Goal: Task Accomplishment & Management: Complete application form

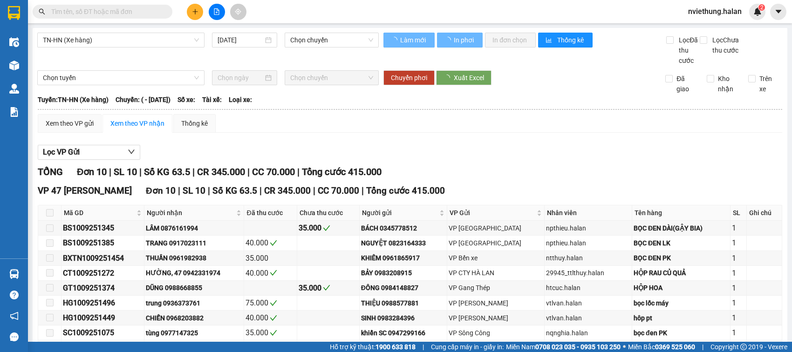
type input "[DATE]"
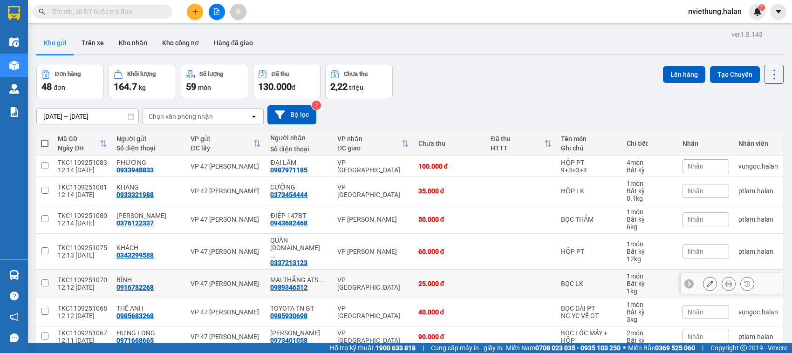
click at [66, 276] on div "TKC1109251070" at bounding box center [82, 279] width 49 height 7
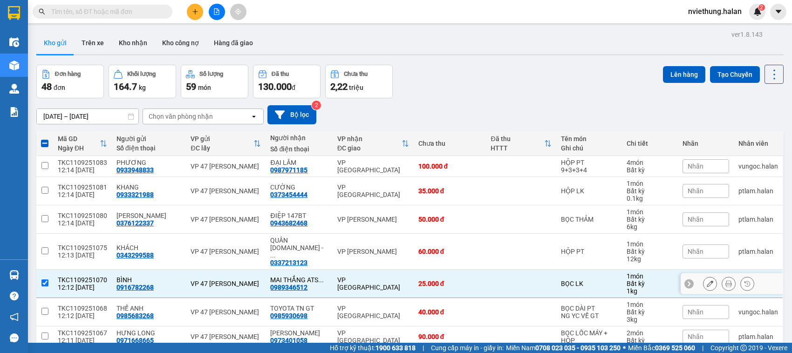
click at [48, 280] on input "checkbox" at bounding box center [44, 283] width 7 height 7
checkbox input "false"
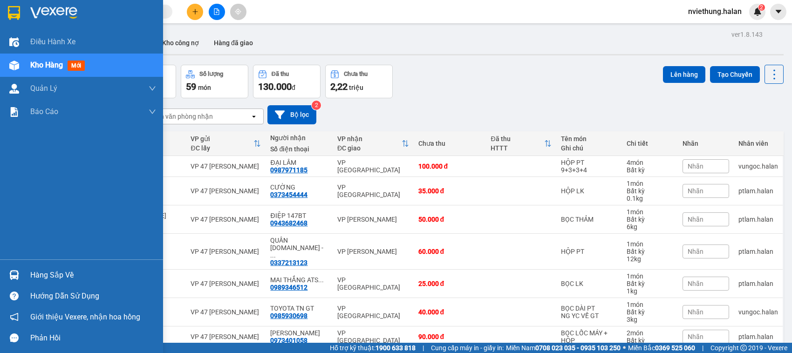
click at [36, 275] on div "Hàng sắp về" at bounding box center [93, 275] width 126 height 14
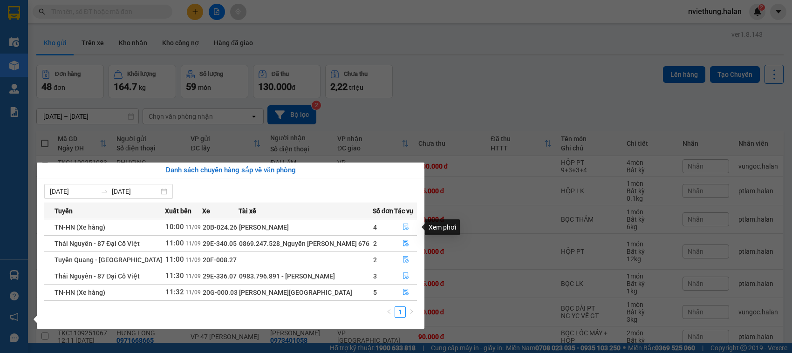
click at [403, 226] on icon "file-done" at bounding box center [406, 227] width 7 height 7
click at [404, 226] on main "ver 1.8.143 Kho gửi Trên xe Kho nhận Kho công nợ Hàng đã giao Đơn hàng 48 đơn K…" at bounding box center [396, 171] width 792 height 343
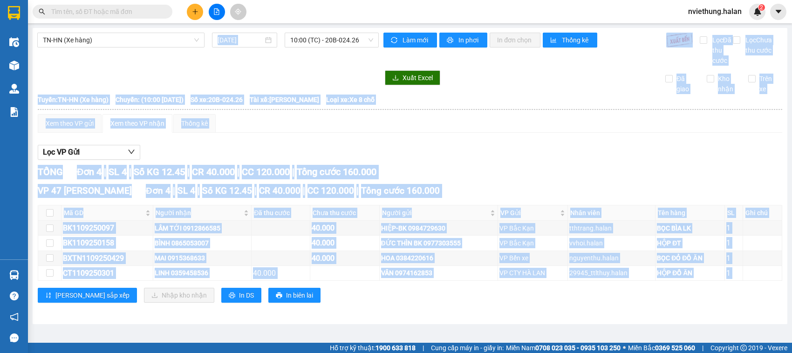
click at [502, 328] on main "TN-HN (Xe hàng) 11/09/2025 10:00 (TC) - 20B-024.26 Làm mới In phơi In đơn chọn …" at bounding box center [396, 171] width 792 height 343
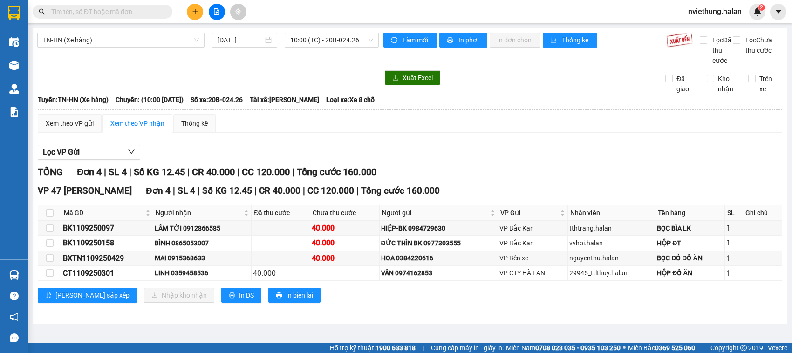
click at [154, 7] on input "text" at bounding box center [106, 12] width 110 height 10
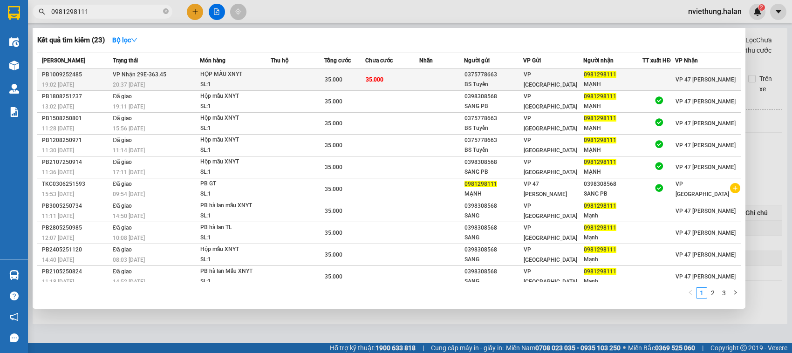
type input "0981298111"
click at [279, 80] on td at bounding box center [298, 80] width 54 height 22
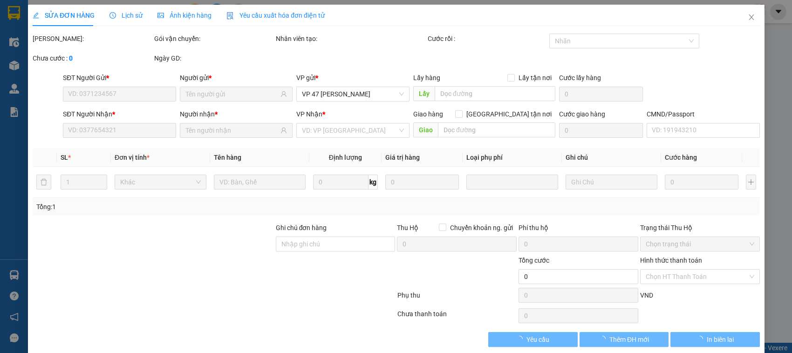
type input "0375778663"
type input "BS Tuyến"
type input "0981298111"
type input "MẠNH"
type input "35.000"
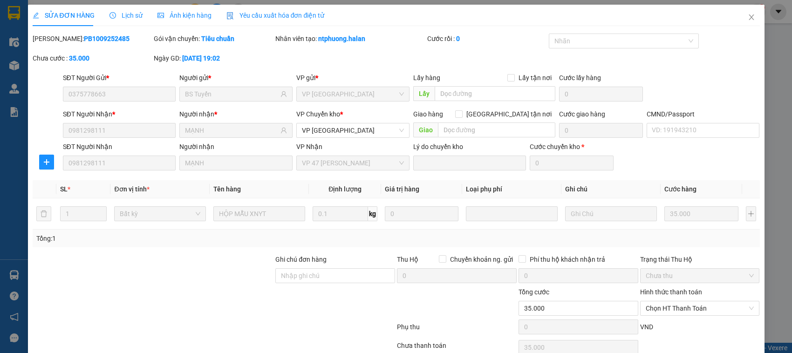
scroll to position [44, 0]
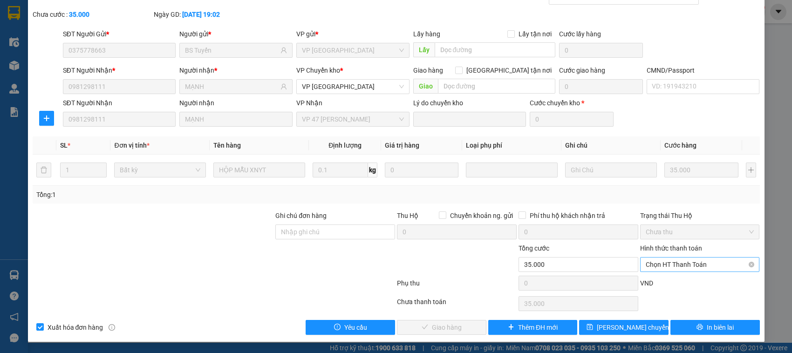
click at [655, 266] on span "Chọn HT Thanh Toán" at bounding box center [700, 265] width 109 height 14
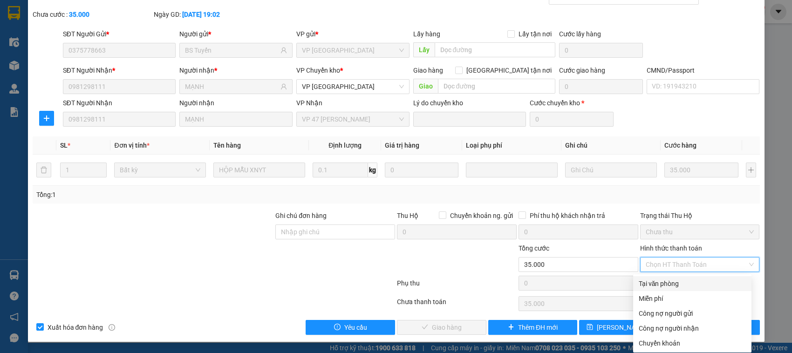
click at [651, 287] on div "Tại văn phòng" at bounding box center [692, 284] width 107 height 10
type input "0"
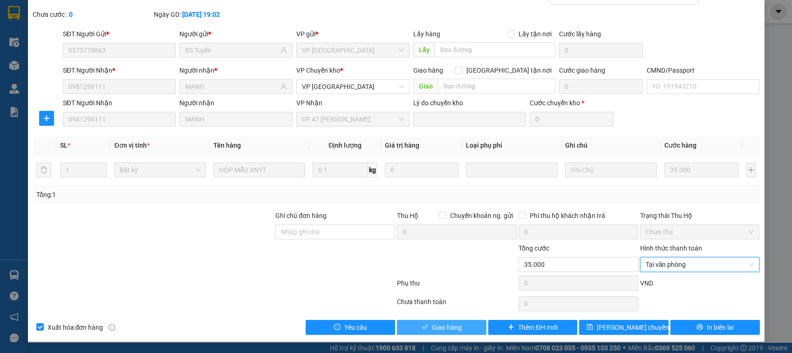
click at [425, 325] on button "Giao hàng" at bounding box center [441, 327] width 89 height 15
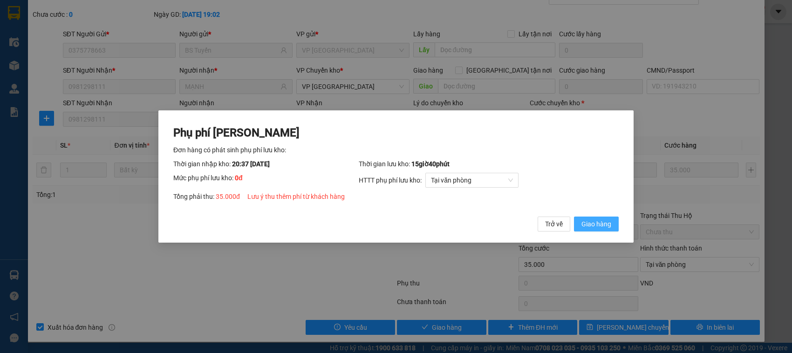
click at [590, 222] on span "Giao hàng" at bounding box center [596, 224] width 30 height 10
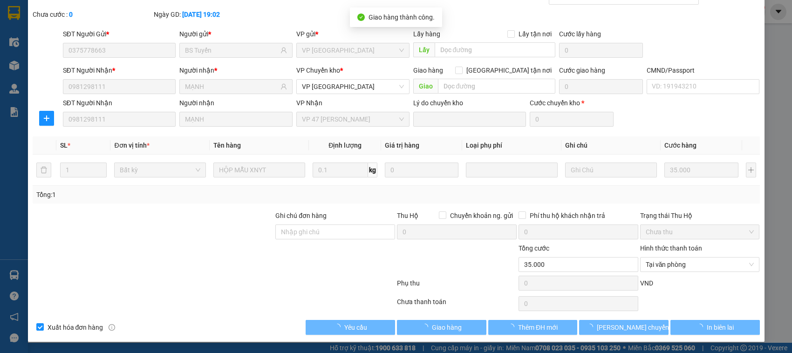
click at [229, 264] on div at bounding box center [153, 259] width 243 height 33
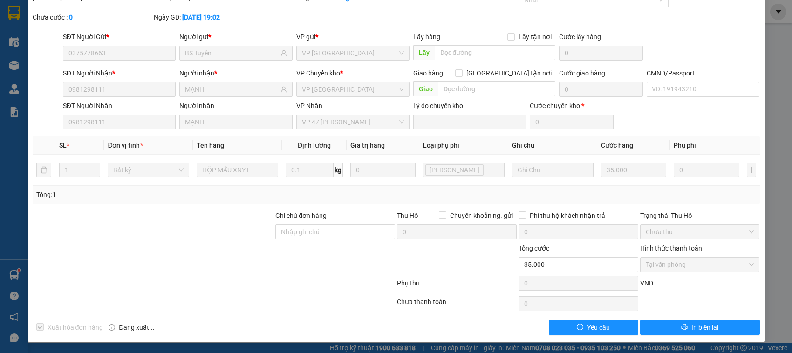
scroll to position [0, 0]
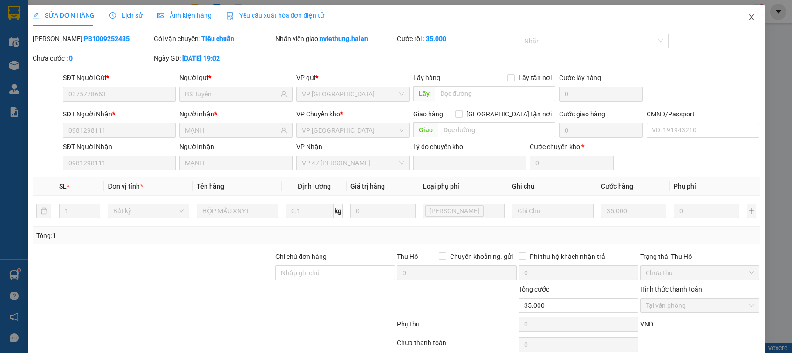
click at [748, 15] on icon "close" at bounding box center [751, 17] width 7 height 7
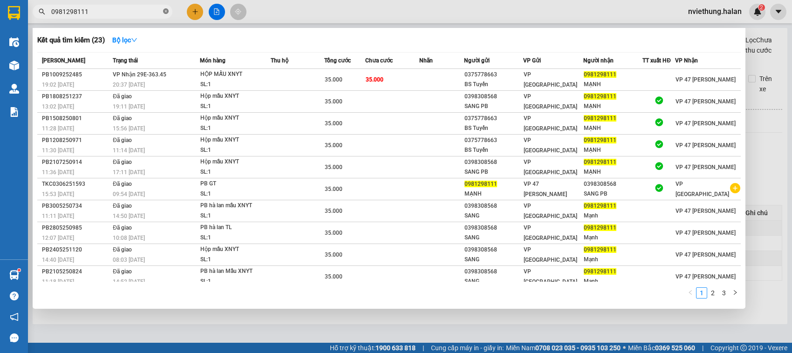
click at [164, 11] on icon "close-circle" at bounding box center [166, 11] width 6 height 6
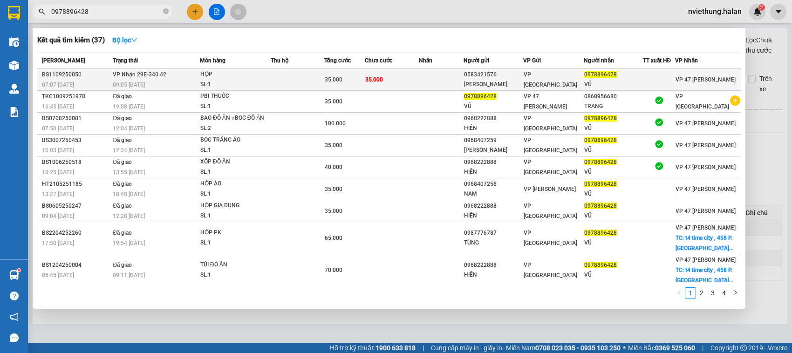
type input "0978896428"
click at [296, 85] on td at bounding box center [298, 80] width 54 height 22
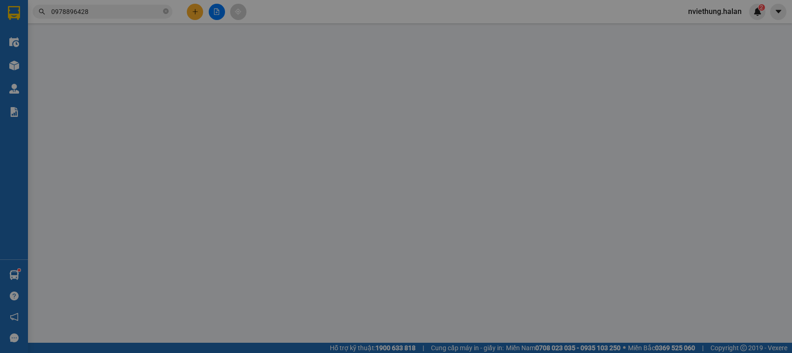
type input "0583421576"
type input "ĐINH ANH"
type input "0978896428"
type input "VŨ"
type input "35.000"
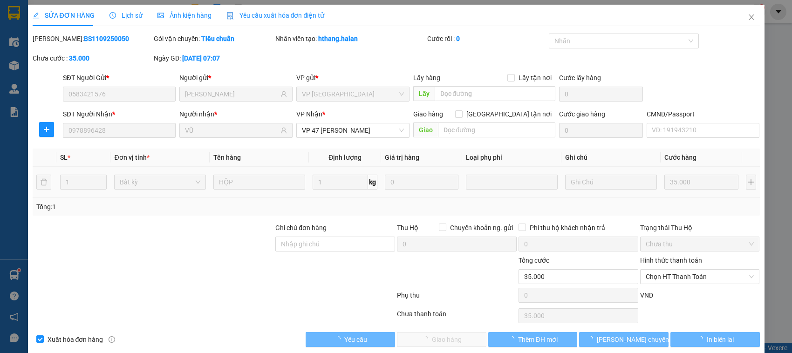
scroll to position [13, 0]
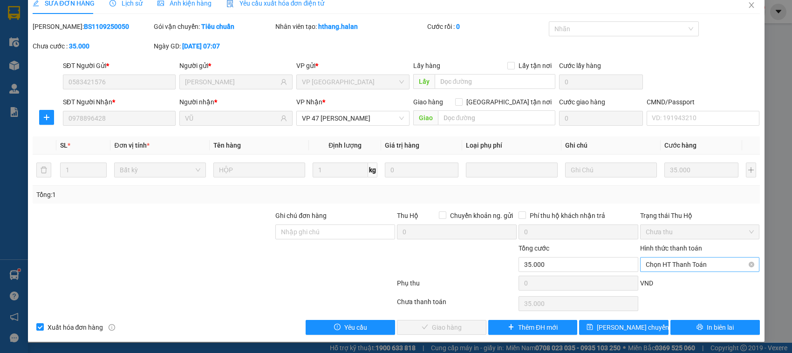
click at [653, 265] on span "Chọn HT Thanh Toán" at bounding box center [700, 265] width 109 height 14
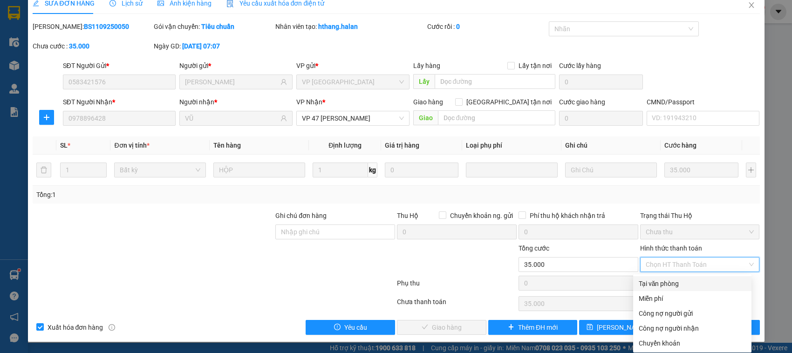
click at [651, 284] on div "Tại văn phòng" at bounding box center [692, 284] width 107 height 10
type input "0"
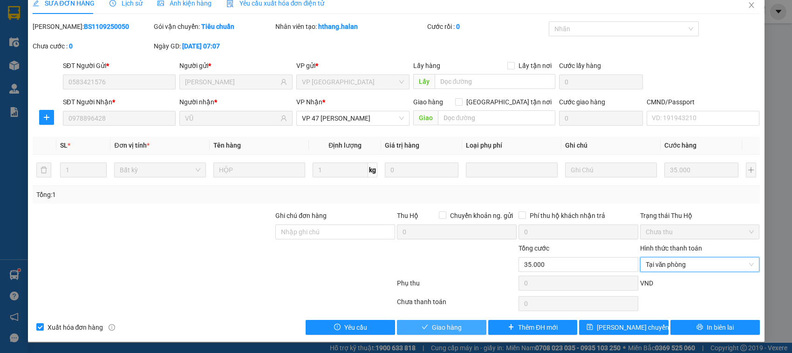
click at [450, 332] on span "Giao hàng" at bounding box center [447, 327] width 30 height 10
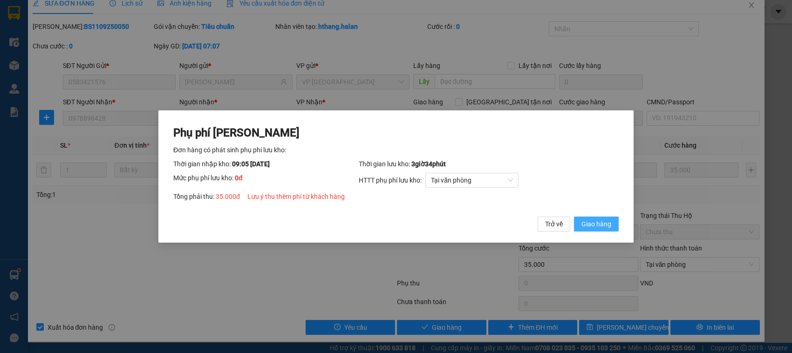
click at [593, 222] on span "Giao hàng" at bounding box center [596, 224] width 30 height 10
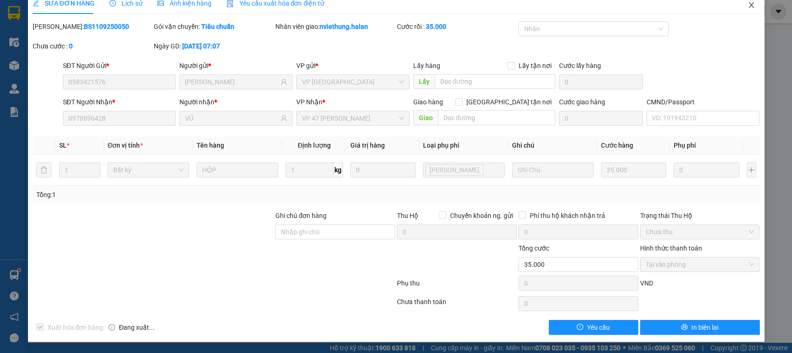
click at [749, 4] on icon "close" at bounding box center [751, 5] width 5 height 6
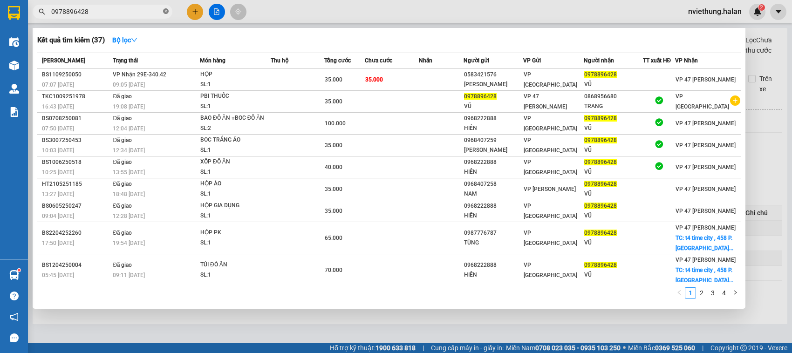
click at [168, 11] on icon "close-circle" at bounding box center [166, 11] width 6 height 6
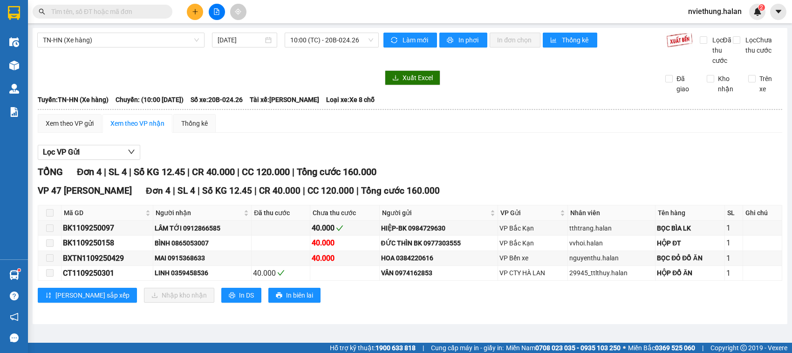
click at [154, 10] on input "text" at bounding box center [106, 12] width 110 height 10
click at [153, 10] on input "text" at bounding box center [106, 12] width 110 height 10
click at [154, 13] on input "text" at bounding box center [106, 12] width 110 height 10
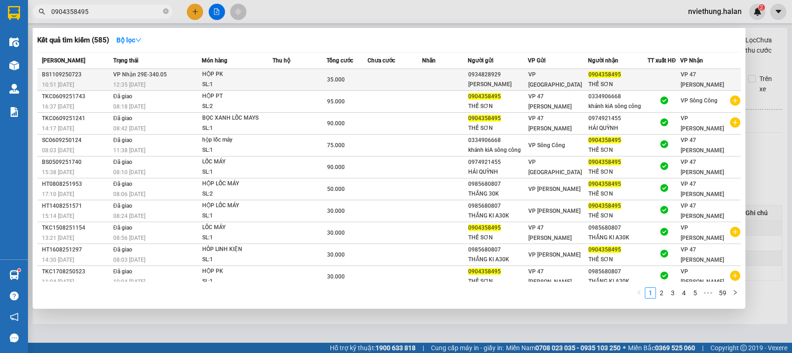
type input "0904358495"
click at [503, 78] on div "0934828929" at bounding box center [497, 75] width 59 height 10
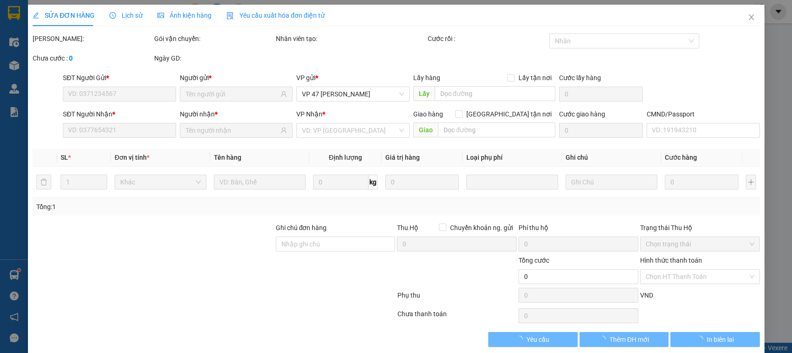
type input "0934828929"
type input "[PERSON_NAME]"
type input "0904358495"
type input "THẾ SƠN"
type input "35.000"
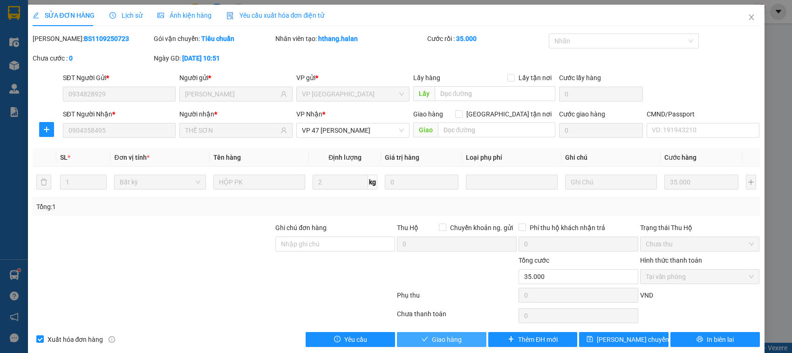
click at [458, 339] on button "Giao hàng" at bounding box center [441, 339] width 89 height 15
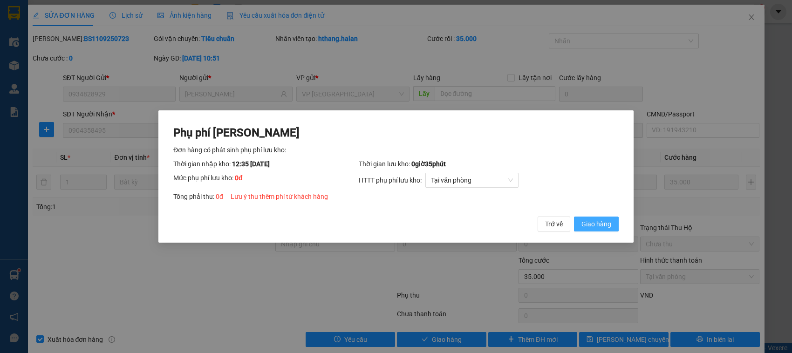
click at [609, 220] on span "Giao hàng" at bounding box center [596, 224] width 30 height 10
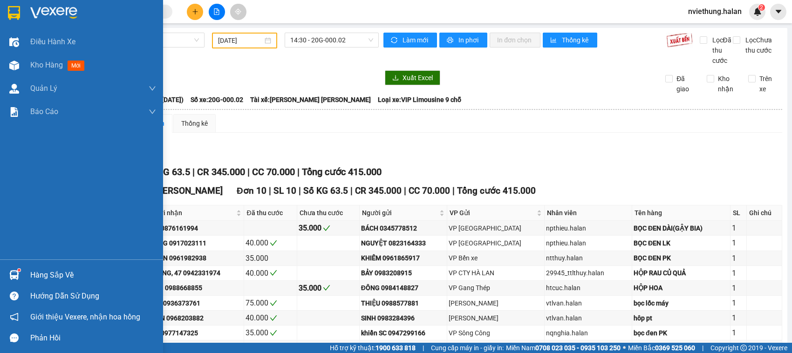
click at [66, 274] on div "Hàng sắp về" at bounding box center [93, 275] width 126 height 14
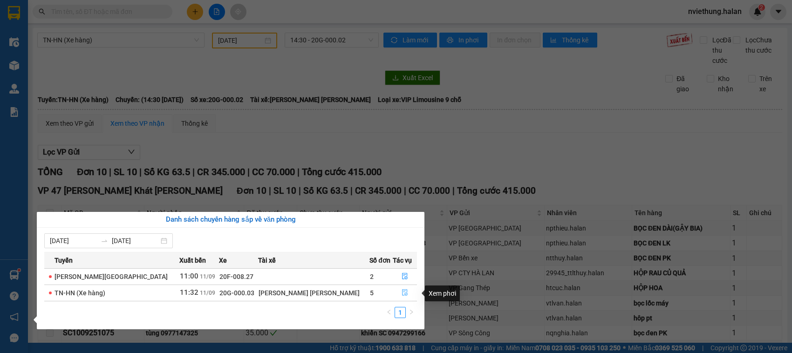
click at [402, 292] on icon "file-done" at bounding box center [405, 292] width 7 height 7
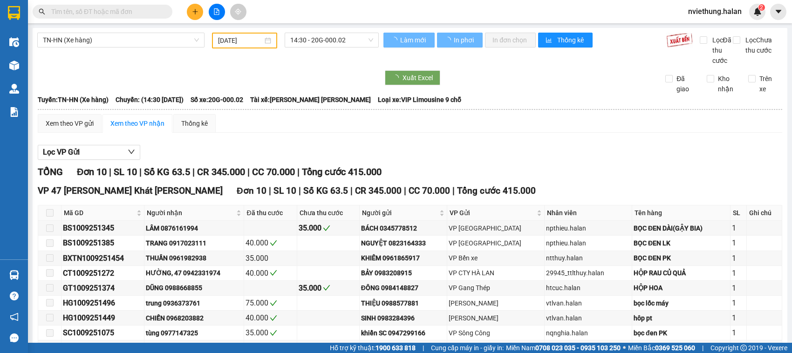
type input "11/09/2025"
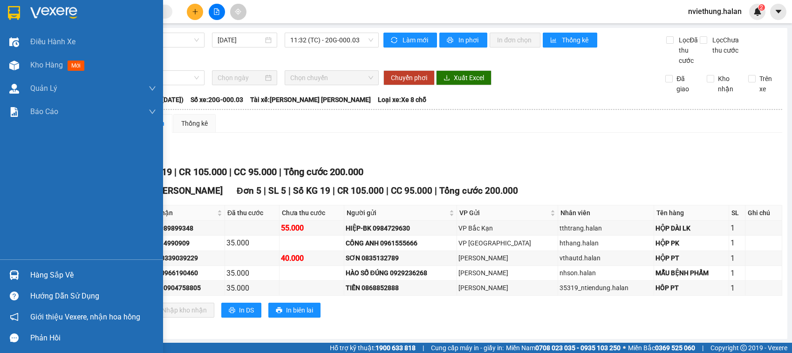
click at [22, 276] on div "Hàng sắp về" at bounding box center [81, 275] width 163 height 21
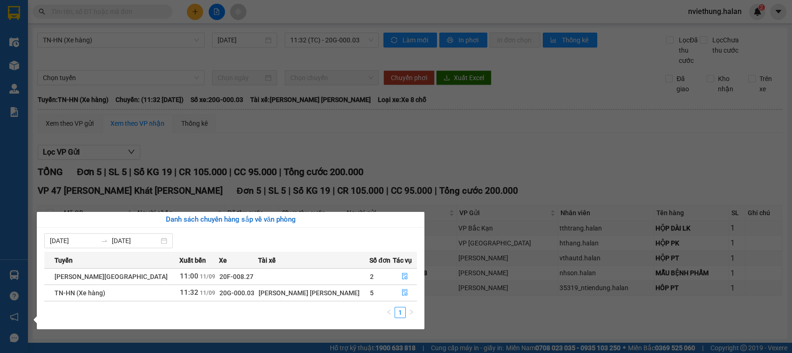
click at [167, 24] on section "Kết quả tìm kiếm ( 0 ) Bộ lọc No Data nviethung.halan 2 Điều hành xe Kho hàng m…" at bounding box center [396, 176] width 792 height 353
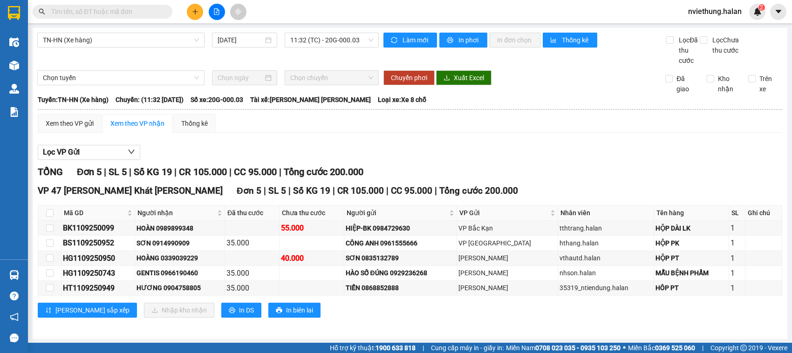
click at [161, 13] on span at bounding box center [103, 12] width 140 height 14
click at [147, 10] on input "text" at bounding box center [106, 12] width 110 height 10
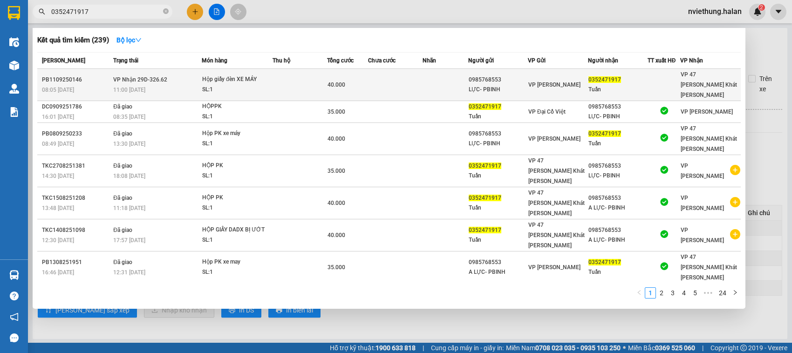
type input "0352471917"
click at [432, 82] on td at bounding box center [446, 85] width 46 height 32
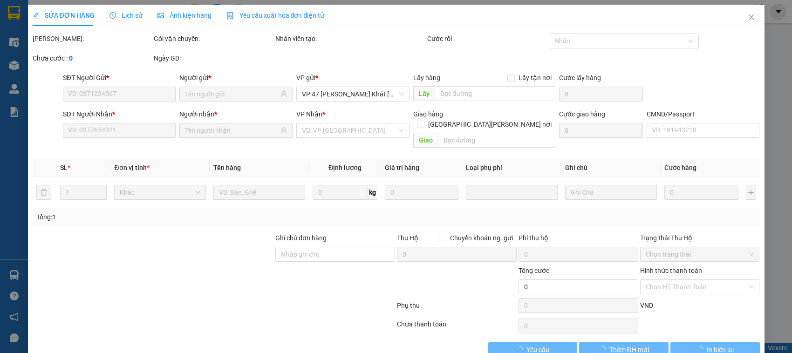
type input "0985768553"
type input "LỰC- PBINH"
type input "0352471917"
type input "Tuấn"
type input "40.000"
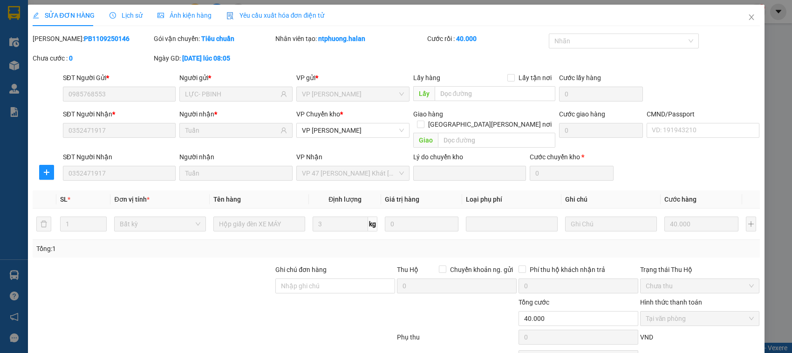
scroll to position [44, 0]
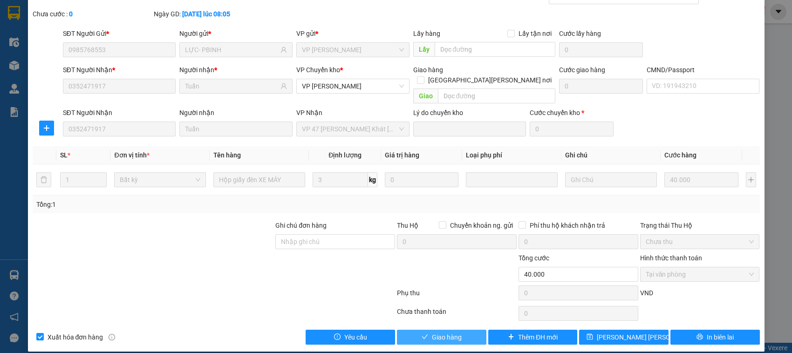
click at [449, 332] on span "Giao hàng" at bounding box center [447, 337] width 30 height 10
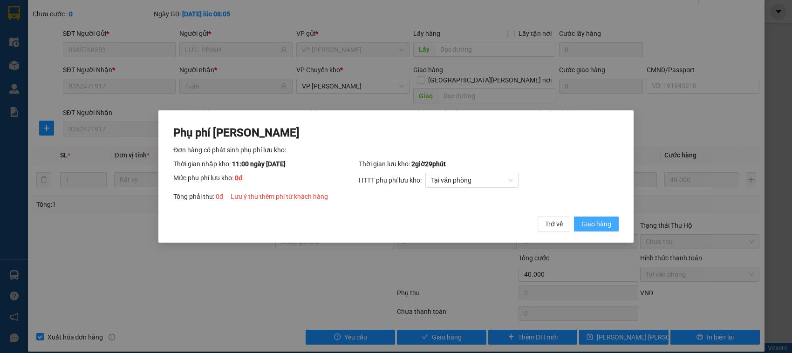
click at [602, 223] on span "Giao hàng" at bounding box center [596, 224] width 30 height 10
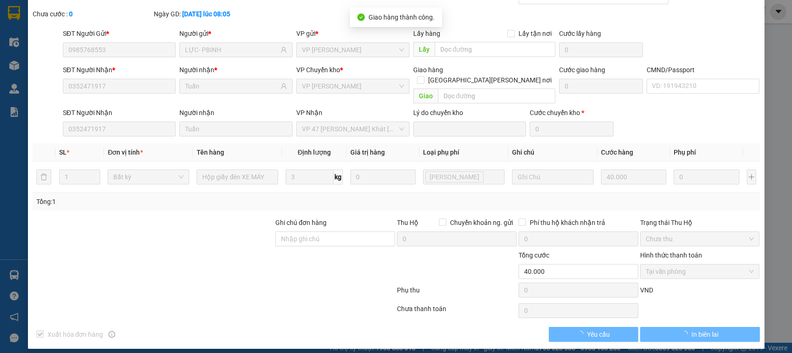
scroll to position [42, 0]
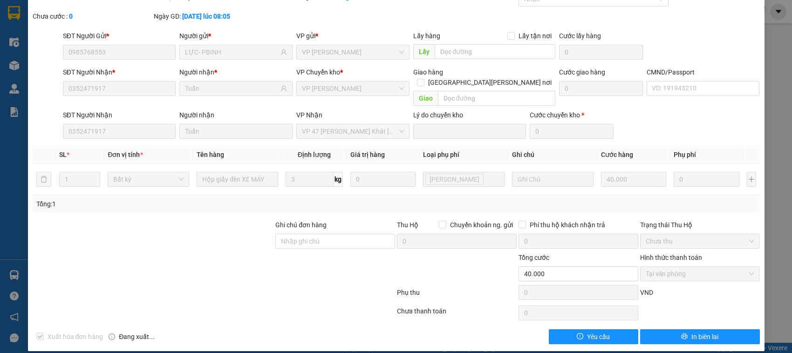
drag, startPoint x: 771, startPoint y: 155, endPoint x: 760, endPoint y: 145, distance: 14.8
click at [769, 154] on div "SỬA ĐƠN HÀNG Lịch sử Ảnh kiện hàng Yêu cầu xuất hóa đơn điện tử Total Paid Fee …" at bounding box center [396, 176] width 792 height 353
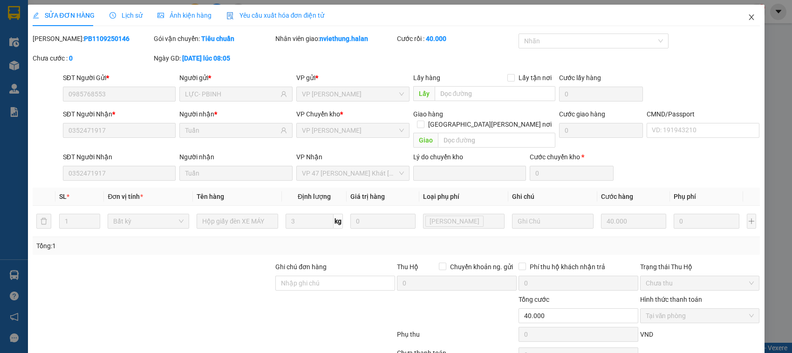
click at [743, 22] on span "Close" at bounding box center [751, 18] width 26 height 26
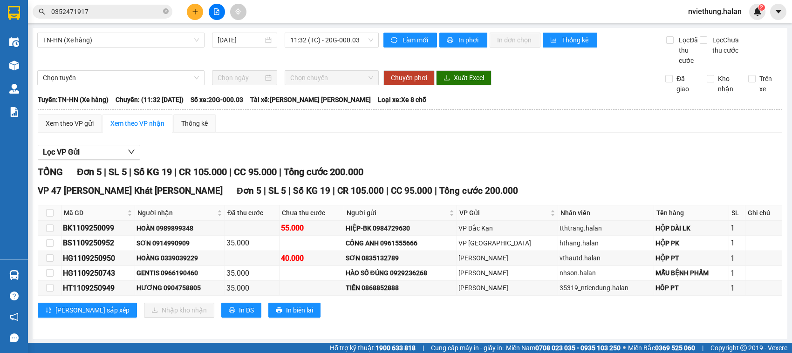
click at [28, 275] on main "TN-HN (Xe hàng) 11/09/2025 11:32 (TC) - 20G-000.03 Làm mới In phơi In đơn chọn …" at bounding box center [396, 171] width 792 height 343
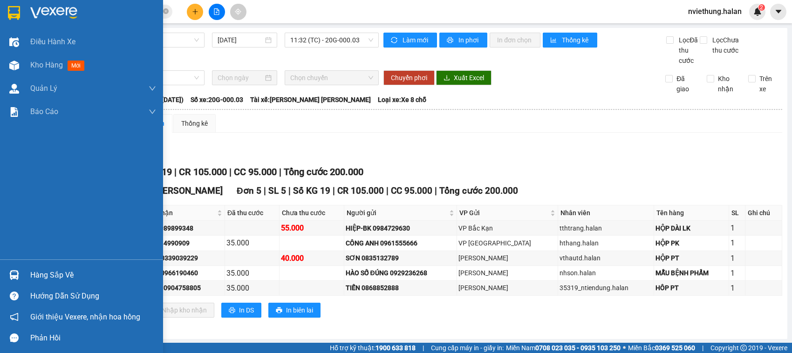
click at [12, 274] on img at bounding box center [14, 275] width 10 height 10
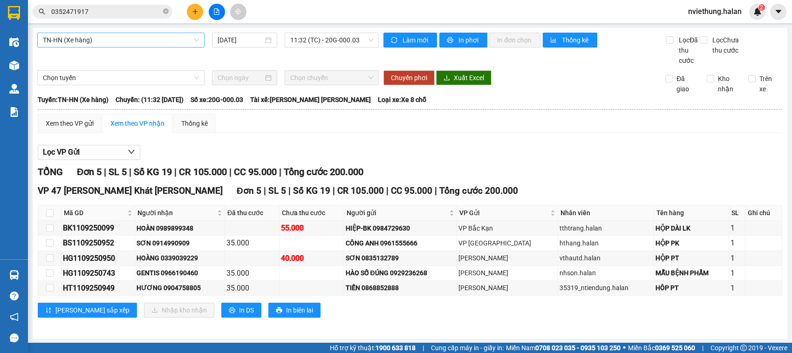
click at [232, 92] on section "Kết quả tìm kiếm ( 239 ) Bộ lọc Mã ĐH Trạng thái Món hàng Thu hộ Tổng cước Chưa…" at bounding box center [396, 176] width 792 height 353
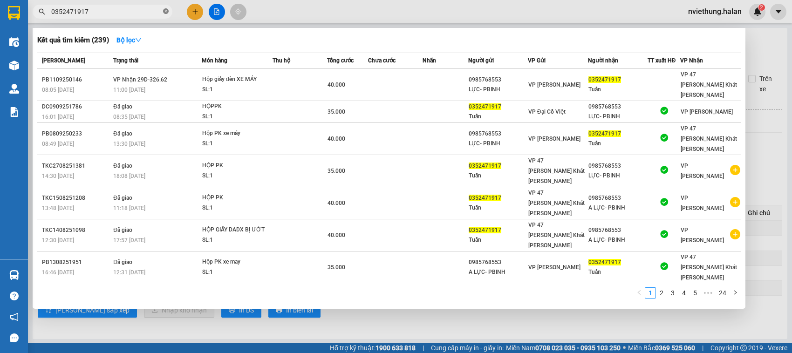
click at [163, 11] on icon "close-circle" at bounding box center [166, 11] width 6 height 6
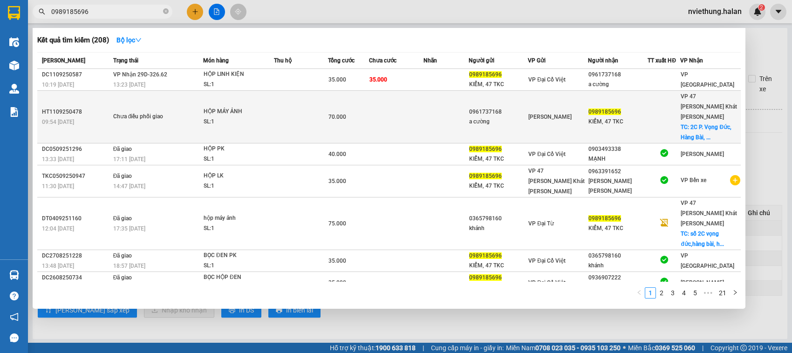
type input "0989185696"
click at [601, 117] on div "KIỂM, 47 TKC" at bounding box center [617, 122] width 59 height 10
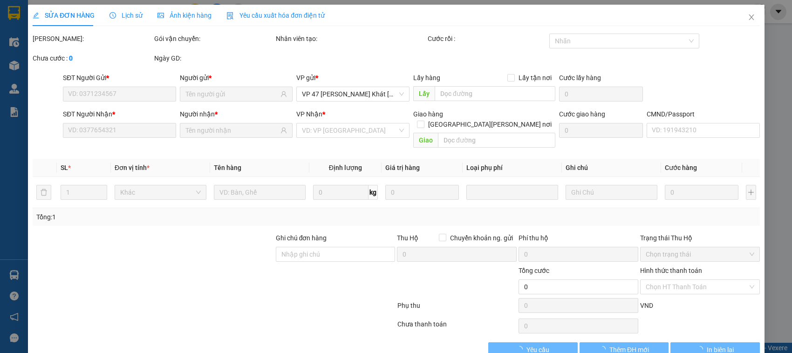
type input "0961737168"
type input "a cường"
type input "0989185696"
type input "KIỂM, 47 TKC"
checkbox input "true"
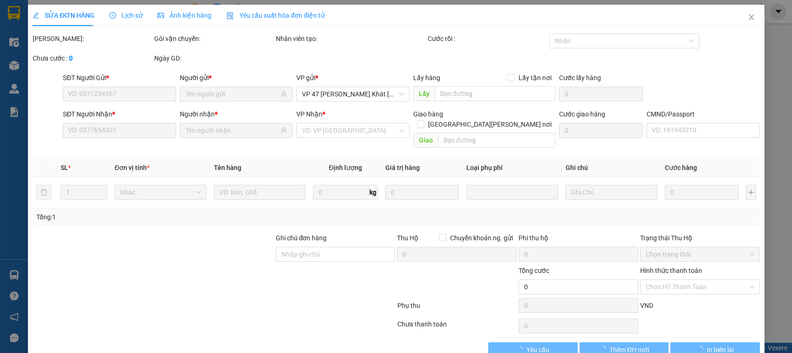
type input "2C P. Vọng Đức, Hàng Bài, Hoàn Kiếm, Hà Nội, Việt Nam"
type input "35.000"
type input "70.000"
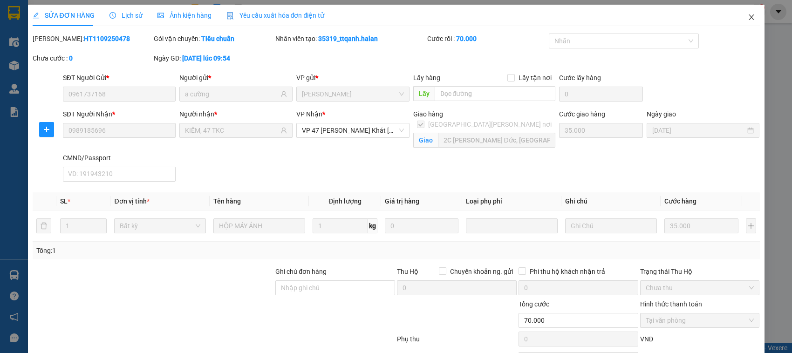
click at [749, 20] on icon "close" at bounding box center [751, 17] width 5 height 6
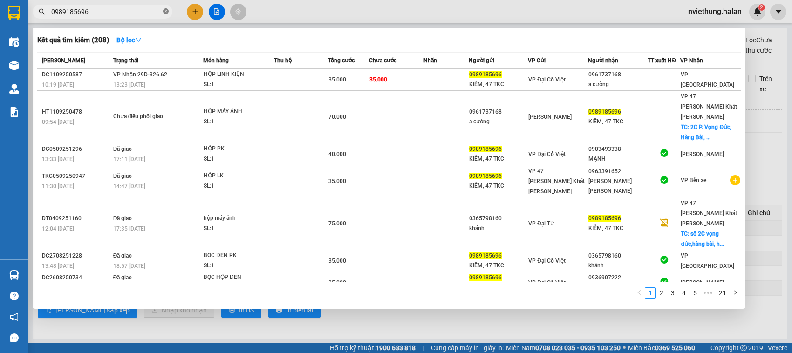
click at [168, 10] on icon "close-circle" at bounding box center [166, 11] width 6 height 6
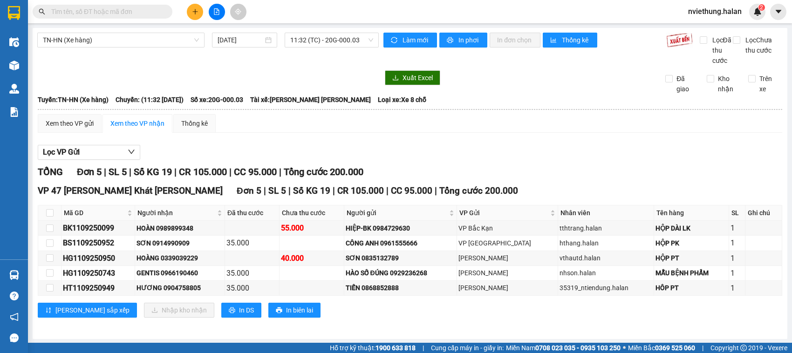
click at [145, 12] on input "text" at bounding box center [106, 12] width 110 height 10
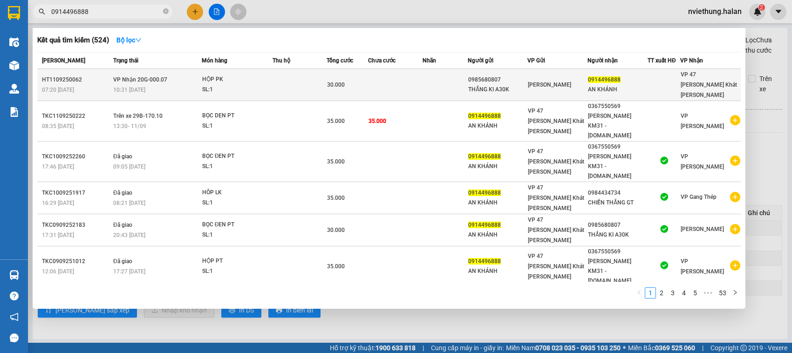
type input "0914496888"
click at [571, 82] on span "[PERSON_NAME]" at bounding box center [549, 85] width 43 height 7
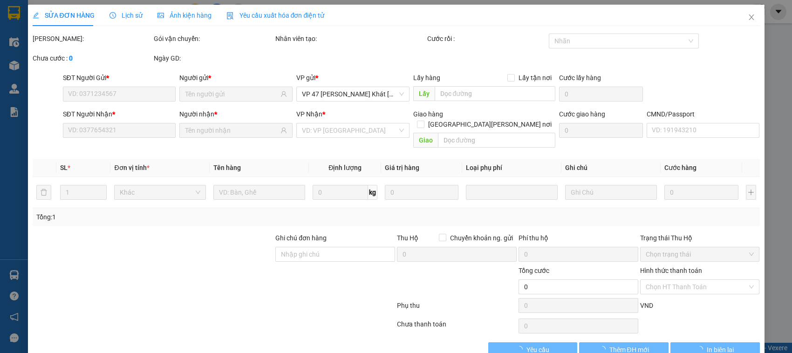
type input "0985680807"
type input "THẮNG KI A30K"
type input "0914496888"
type input "AN KHÁNH"
type input "30.000"
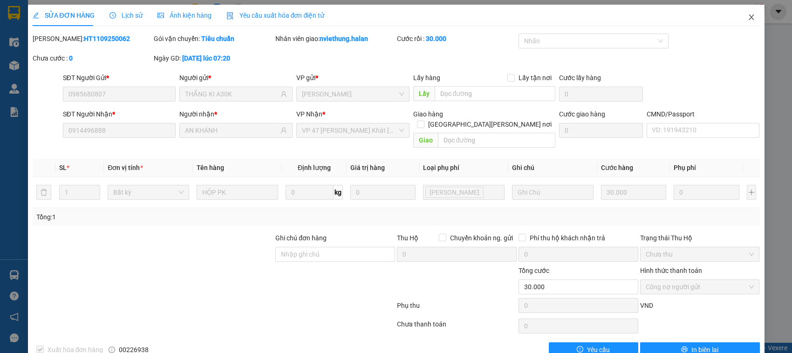
click at [749, 17] on icon "close" at bounding box center [751, 17] width 5 height 6
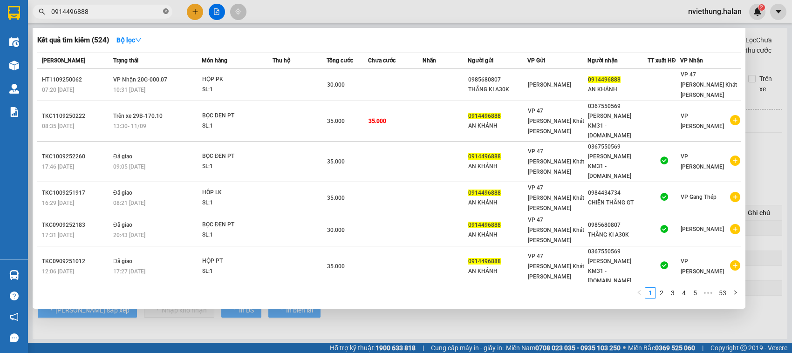
click at [164, 10] on icon "close-circle" at bounding box center [166, 11] width 6 height 6
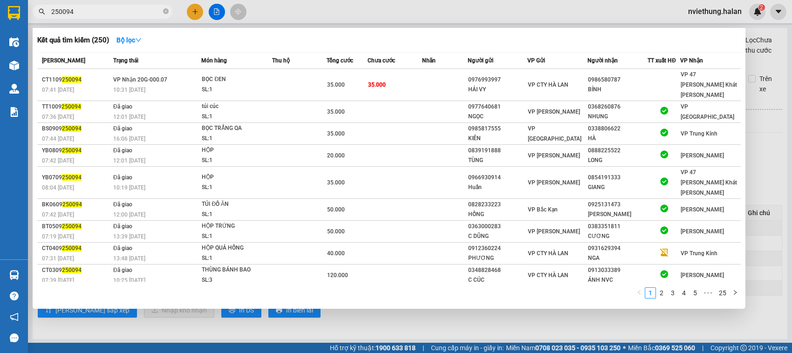
type input "250094"
click at [166, 8] on icon "close-circle" at bounding box center [166, 11] width 6 height 6
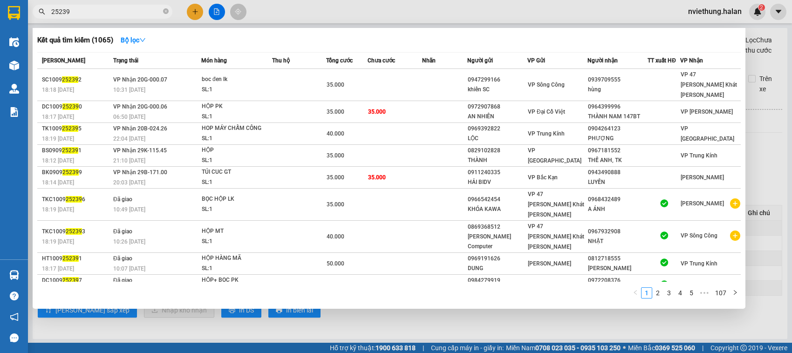
type input "252392"
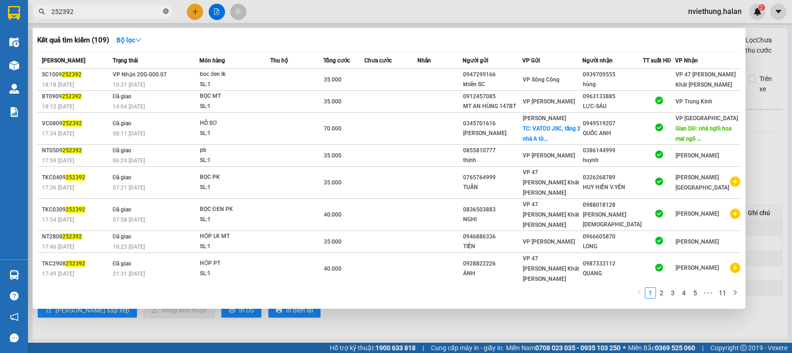
click at [166, 12] on icon "close-circle" at bounding box center [166, 11] width 6 height 6
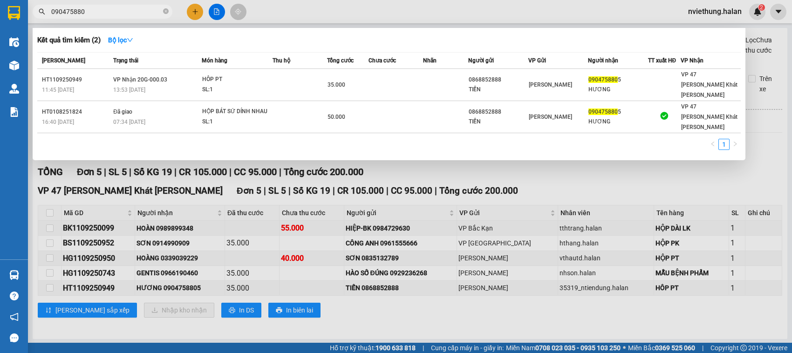
type input "0904758805"
click at [168, 13] on icon "close-circle" at bounding box center [166, 11] width 6 height 6
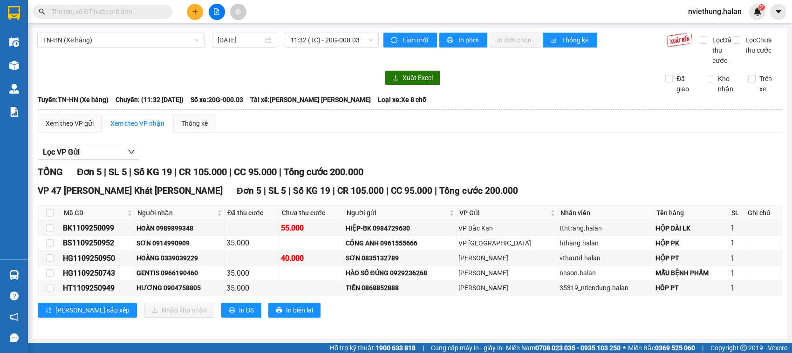
click at [143, 13] on input "text" at bounding box center [106, 12] width 110 height 10
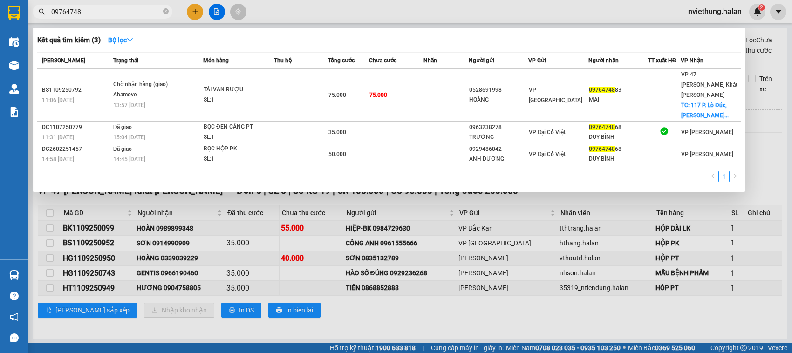
type input "09764748"
click at [642, 193] on div at bounding box center [396, 176] width 792 height 353
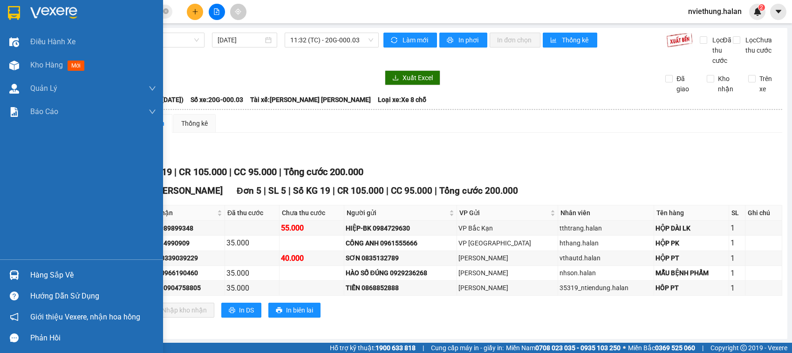
click at [55, 272] on div "Hàng sắp về" at bounding box center [93, 275] width 126 height 14
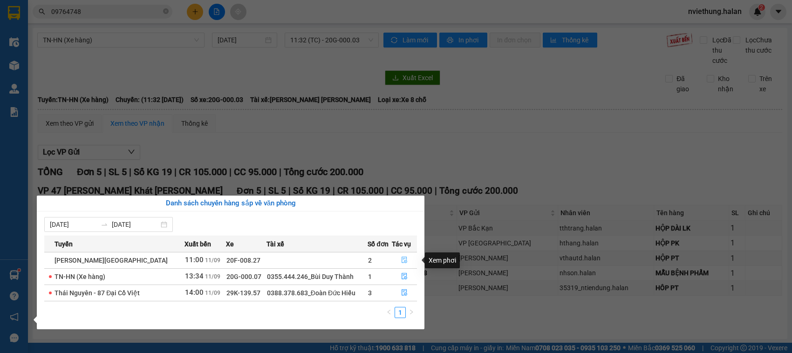
click at [402, 263] on icon "file-done" at bounding box center [405, 260] width 6 height 7
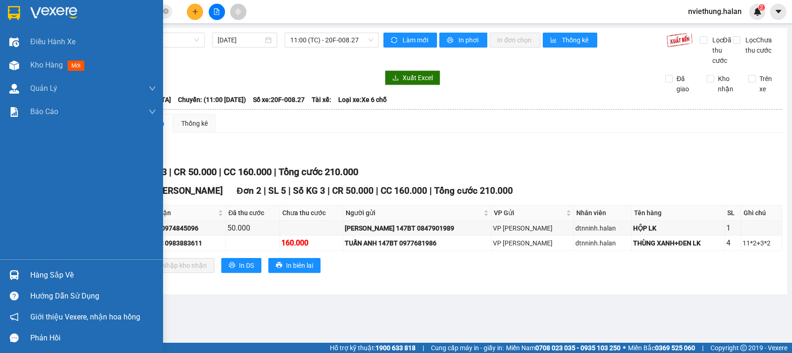
click at [57, 280] on div "Hàng sắp về" at bounding box center [93, 275] width 126 height 14
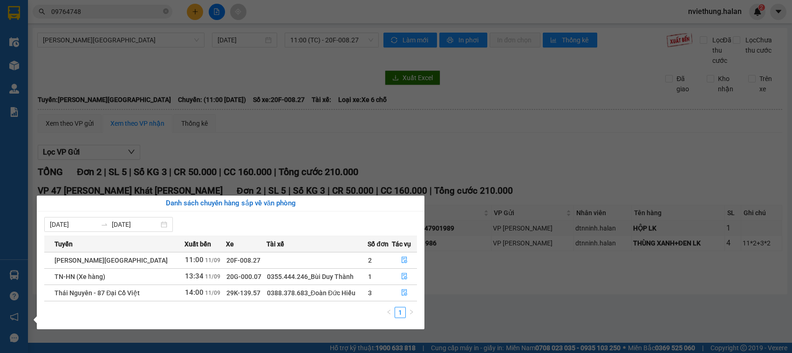
click at [206, 50] on section "Kết quả tìm kiếm ( 3 ) Bộ lọc Mã ĐH Trạng thái Món hàng Thu hộ Tổng cước Chưa c…" at bounding box center [396, 176] width 792 height 353
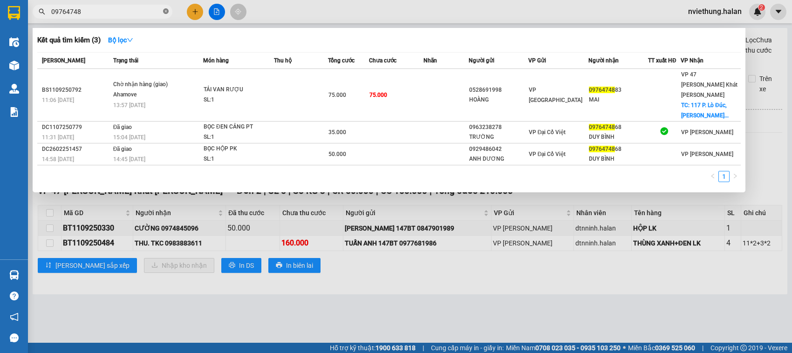
click at [163, 12] on icon "close-circle" at bounding box center [166, 11] width 6 height 6
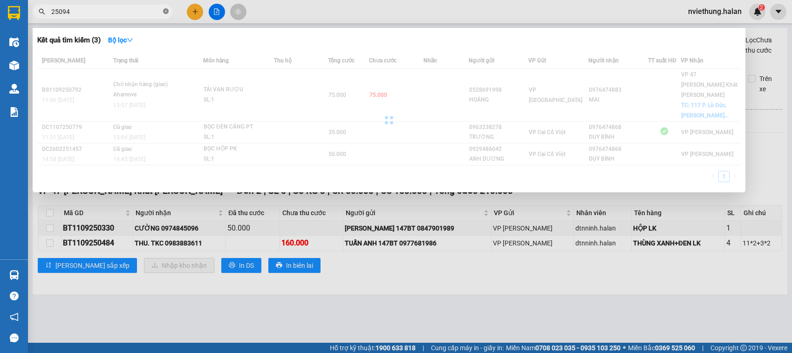
type input "250949"
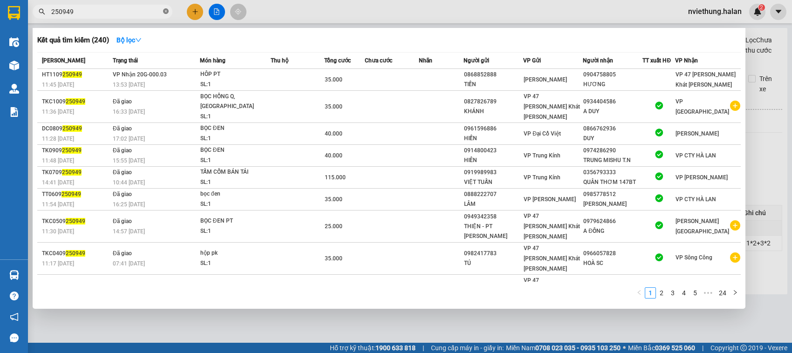
click at [165, 14] on icon "close-circle" at bounding box center [166, 11] width 6 height 6
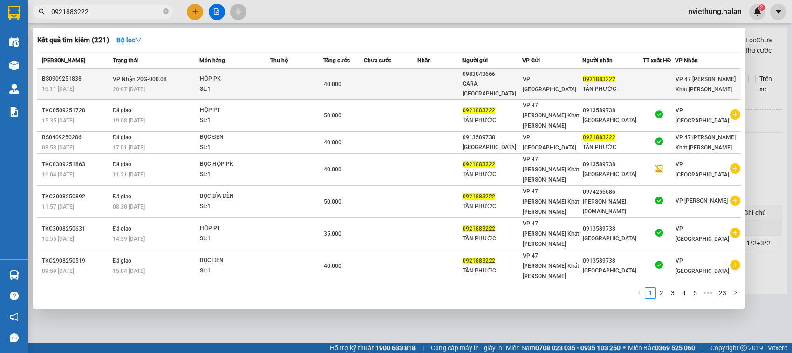
type input "0921883222"
click at [189, 77] on td "VP Nhận 20G-000.08 20:07 - 09/09" at bounding box center [154, 84] width 89 height 31
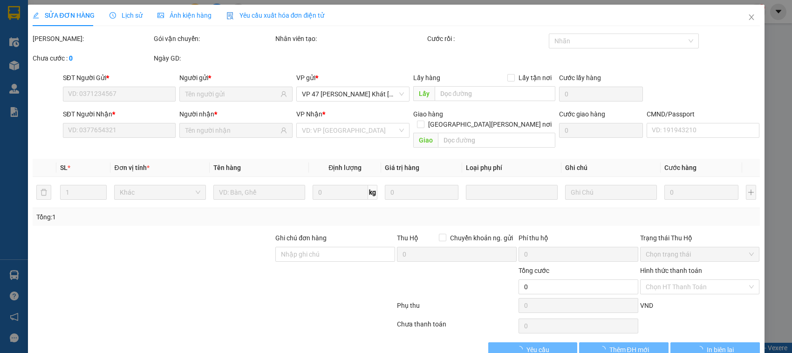
type input "0983043666"
type input "GARA BẮC THÁI"
type input "0921883222"
type input "TÂN PHƯỚC"
type input "40.000"
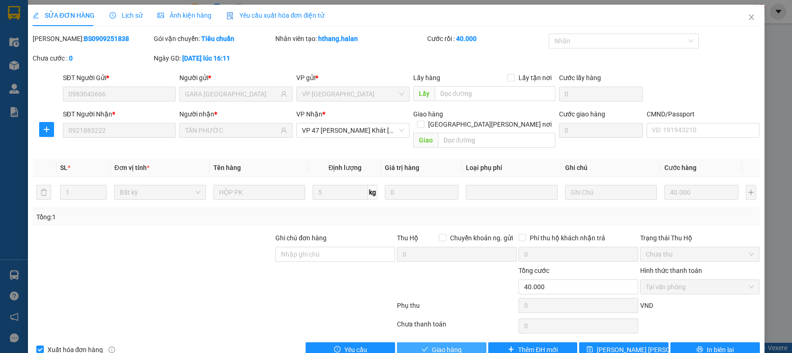
click at [466, 342] on button "Giao hàng" at bounding box center [441, 349] width 89 height 15
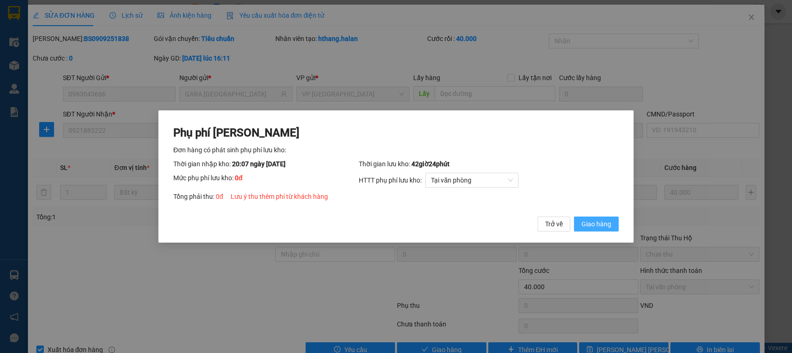
click at [594, 218] on button "Giao hàng" at bounding box center [596, 224] width 45 height 15
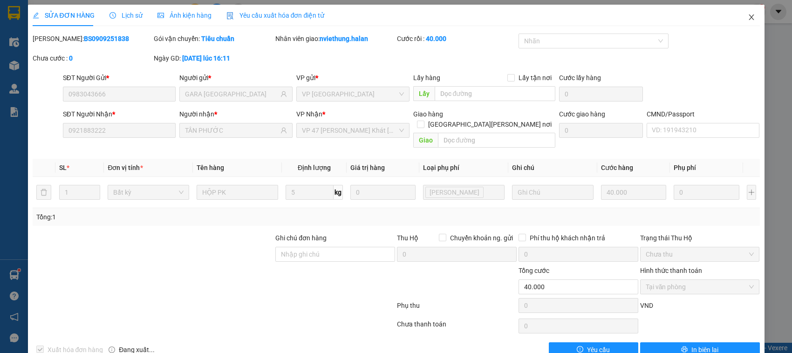
click at [748, 15] on icon "close" at bounding box center [751, 17] width 7 height 7
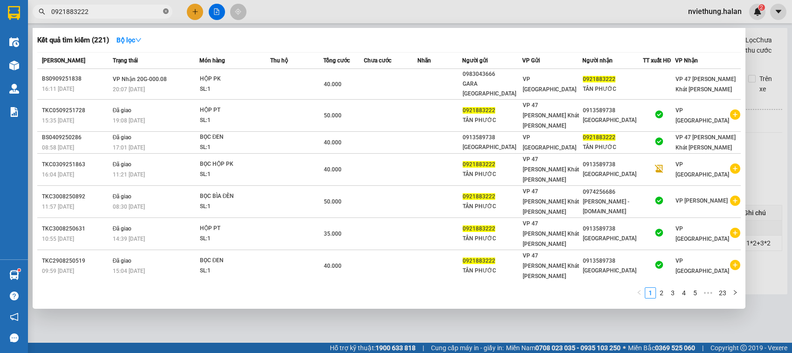
drag, startPoint x: 150, startPoint y: 7, endPoint x: 166, endPoint y: 9, distance: 16.9
click at [149, 7] on input "0921883222" at bounding box center [106, 12] width 110 height 10
click at [167, 9] on icon "close-circle" at bounding box center [166, 11] width 6 height 6
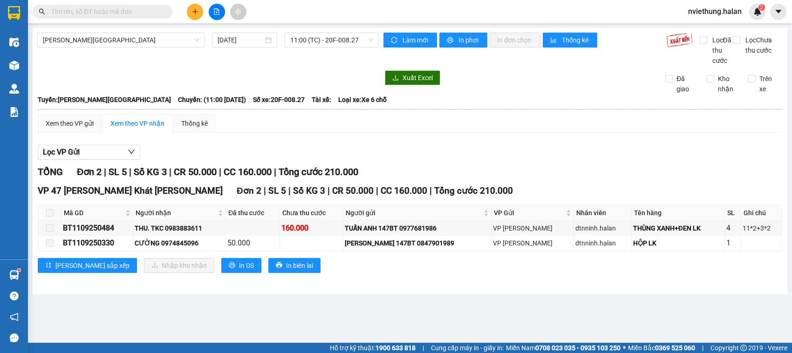
click at [139, 12] on input "text" at bounding box center [106, 12] width 110 height 10
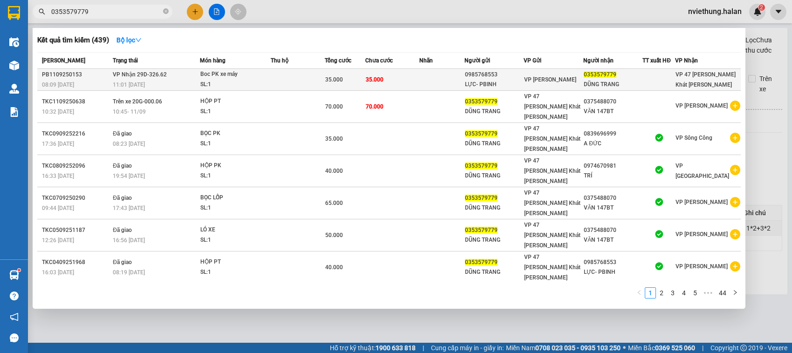
type input "0353579779"
click at [357, 82] on div "35.000" at bounding box center [345, 80] width 40 height 10
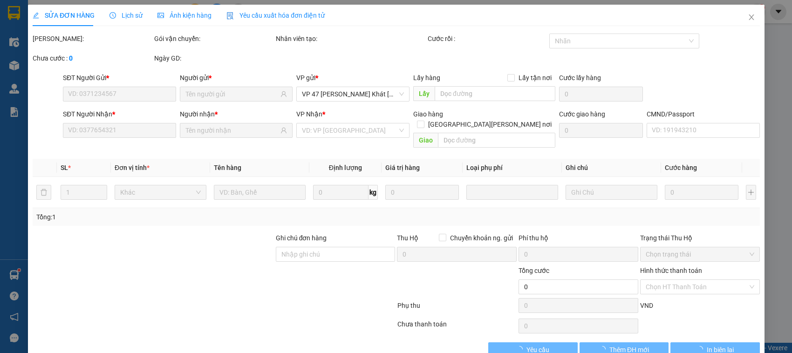
type input "0985768553"
type input "LỰC- PBINH"
type input "0353579779"
type input "DŨNG TRANG"
type input "35.000"
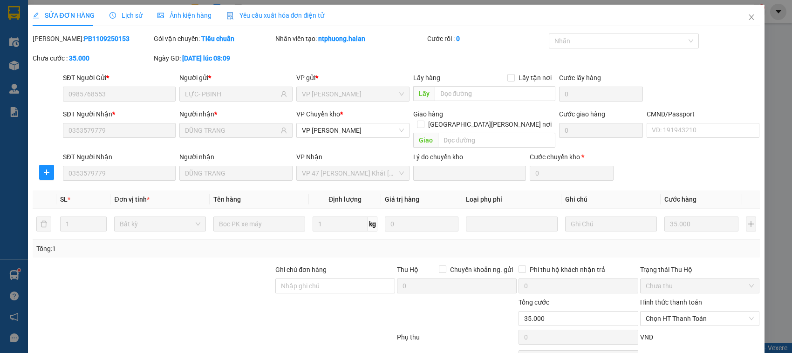
scroll to position [44, 0]
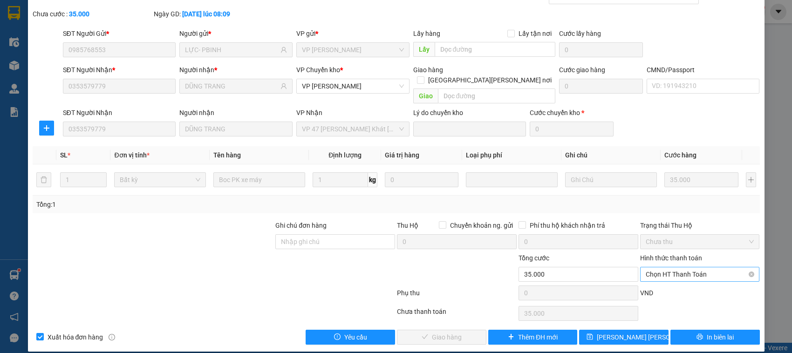
click at [649, 267] on span "Chọn HT Thanh Toán" at bounding box center [700, 274] width 109 height 14
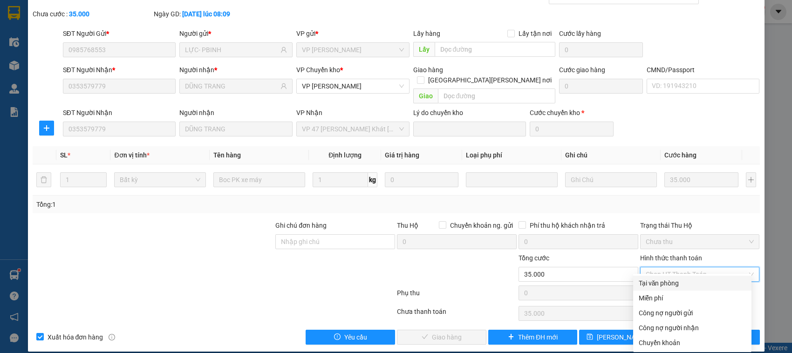
click at [659, 287] on div "Tại văn phòng" at bounding box center [692, 283] width 107 height 10
type input "0"
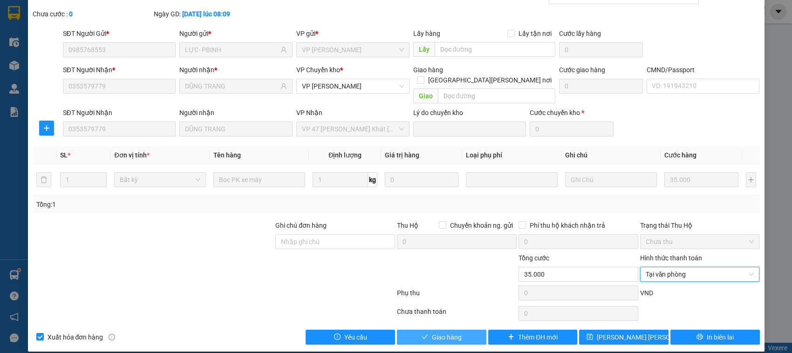
click at [452, 332] on span "Giao hàng" at bounding box center [447, 337] width 30 height 10
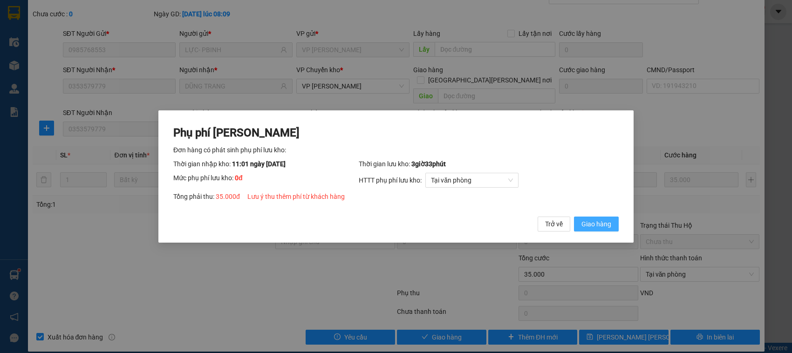
click at [603, 221] on span "Giao hàng" at bounding box center [596, 224] width 30 height 10
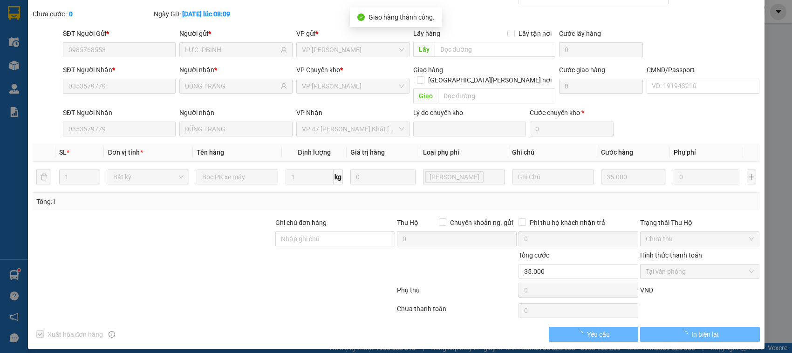
scroll to position [42, 0]
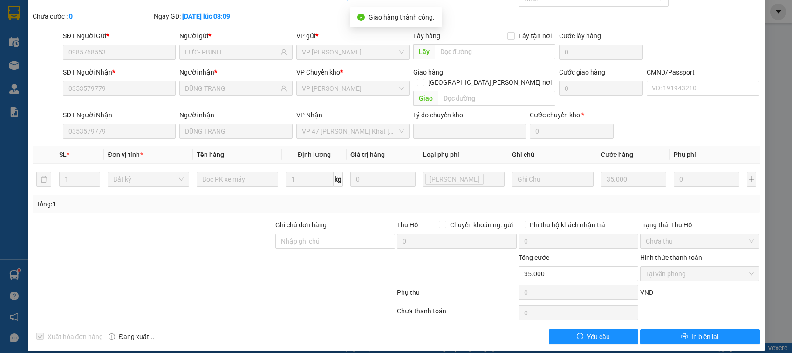
click at [767, 93] on div "SỬA ĐƠN HÀNG Lịch sử Ảnh kiện hàng Yêu cầu xuất hóa đơn điện tử Total Paid Fee …" at bounding box center [396, 176] width 792 height 353
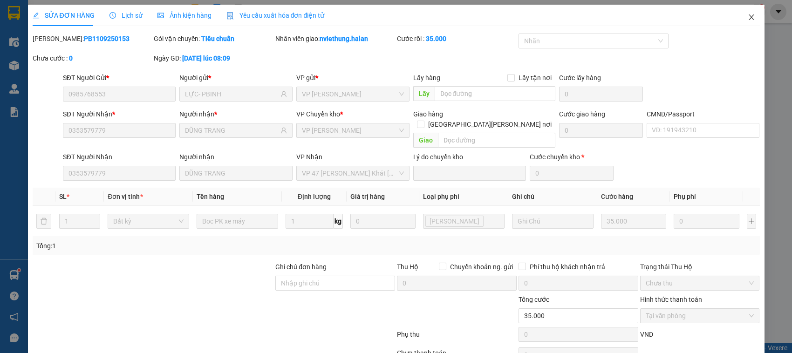
click at [748, 19] on icon "close" at bounding box center [751, 17] width 7 height 7
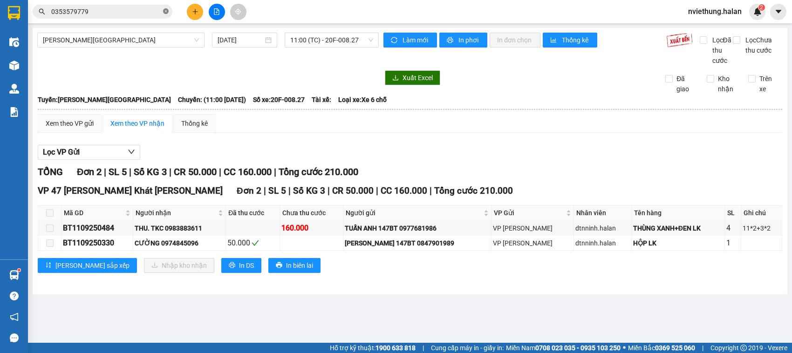
click at [167, 13] on icon "close-circle" at bounding box center [166, 11] width 6 height 6
click at [138, 13] on input "text" at bounding box center [106, 12] width 110 height 10
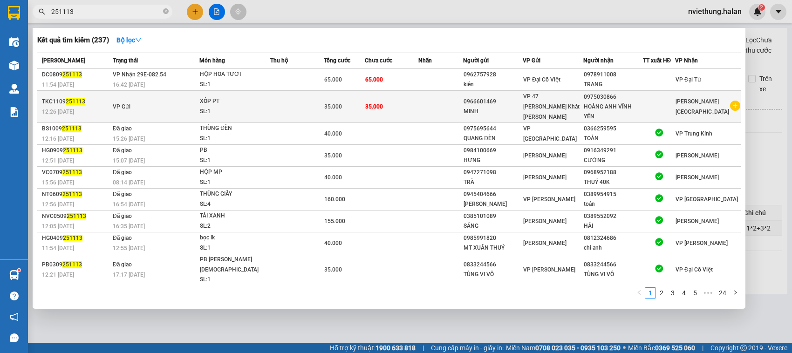
type input "251113"
click at [593, 113] on div "HOÀNG ANH VĨNH YÊN" at bounding box center [613, 112] width 59 height 20
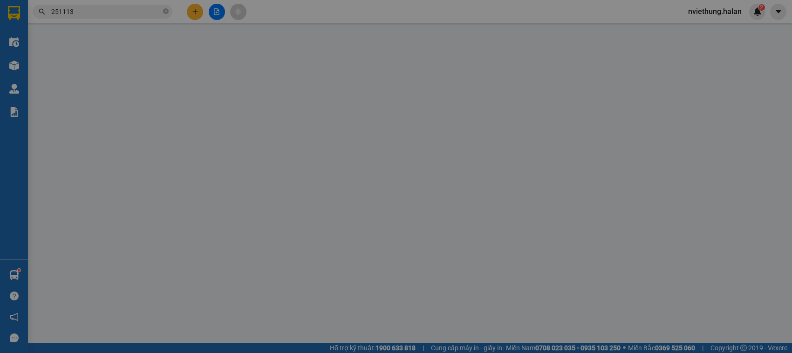
type input "0966601469"
type input "0975030866"
type input "35.000"
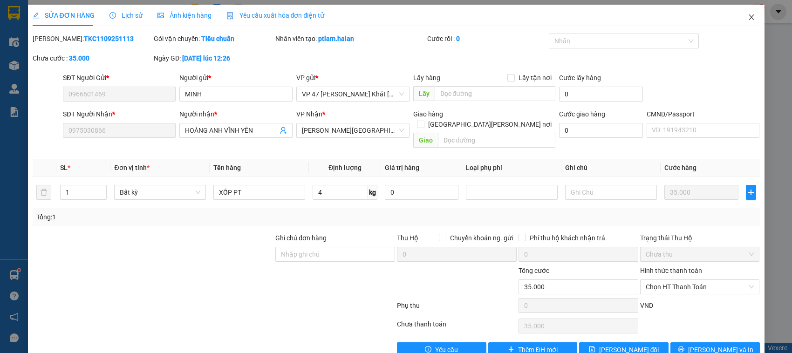
click at [748, 19] on icon "close" at bounding box center [751, 17] width 7 height 7
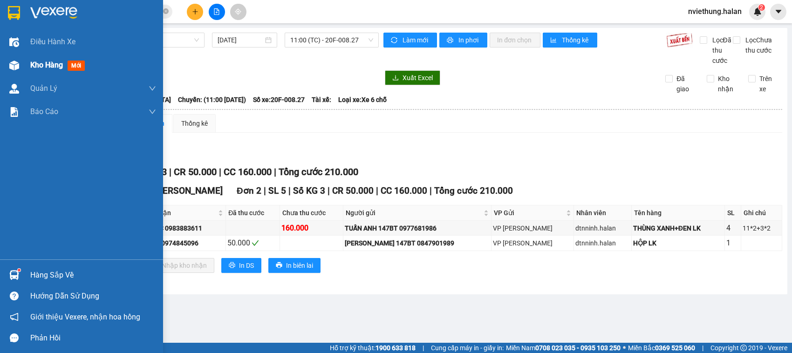
click at [38, 63] on span "Kho hàng" at bounding box center [46, 65] width 33 height 9
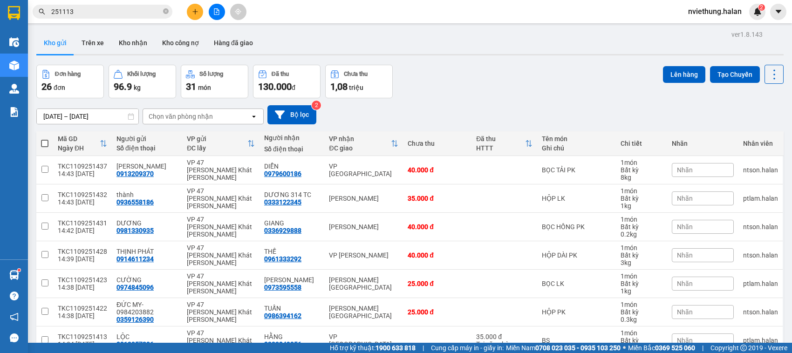
click at [253, 116] on icon at bounding box center [253, 117] width 3 height 2
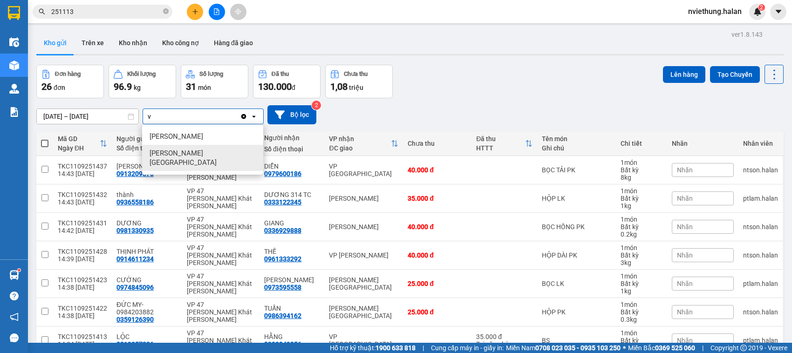
type input "v"
click at [183, 157] on span "[PERSON_NAME][GEOGRAPHIC_DATA]" at bounding box center [205, 158] width 110 height 19
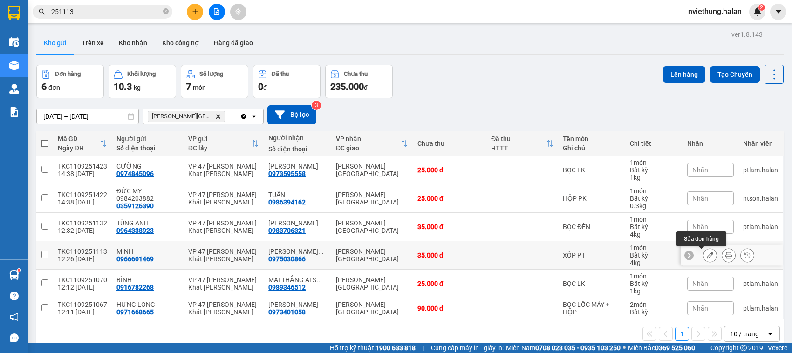
click at [707, 255] on icon at bounding box center [710, 255] width 7 height 7
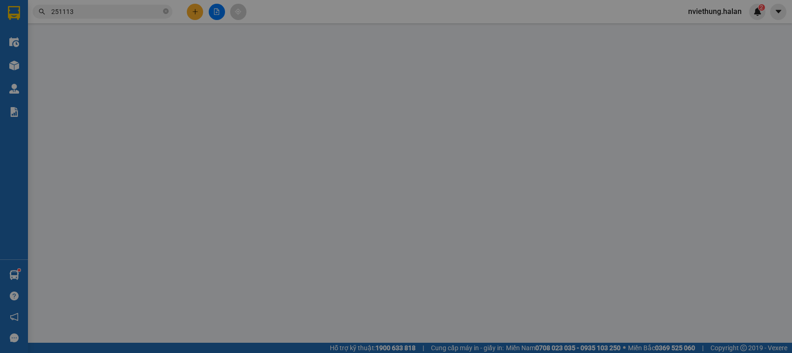
type input "0966601469"
type input "0975030866"
type input "35.000"
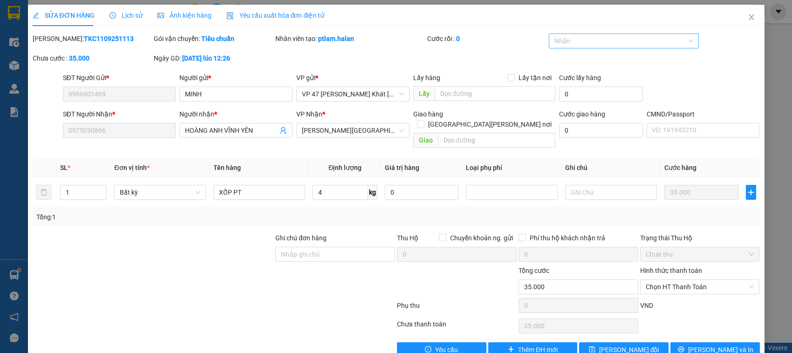
click at [631, 38] on div at bounding box center [619, 40] width 136 height 11
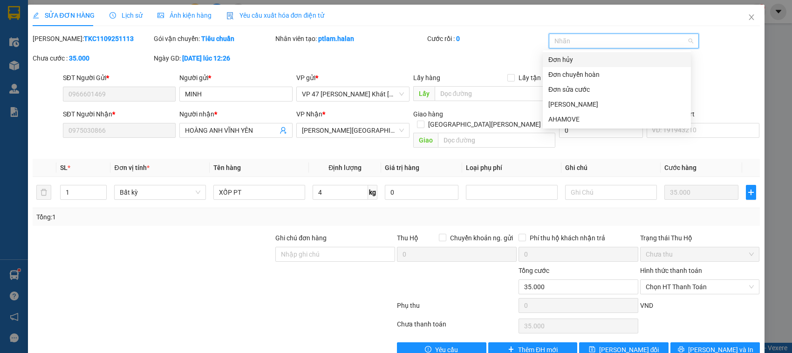
click at [565, 61] on div "Đơn hủy" at bounding box center [616, 60] width 137 height 10
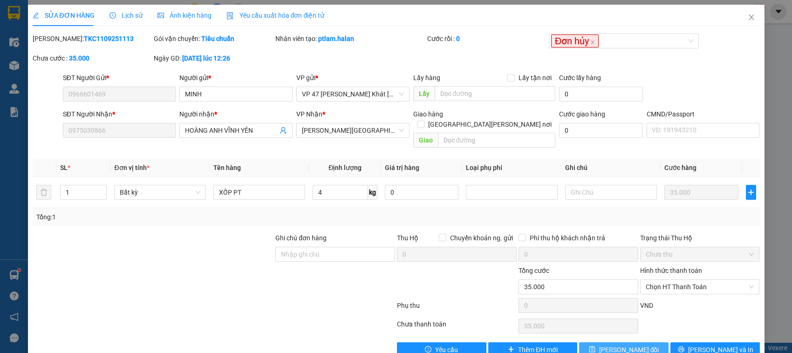
click at [637, 345] on span "Lưu thay đổi" at bounding box center [629, 350] width 60 height 10
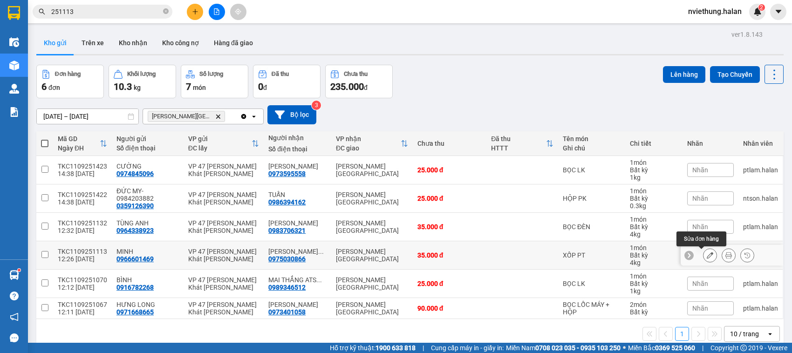
click at [707, 257] on icon at bounding box center [710, 255] width 7 height 7
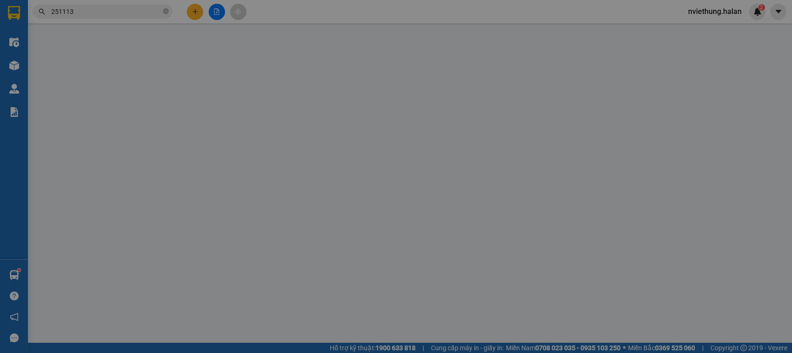
type input "0966601469"
type input "0975030866"
type input "35.000"
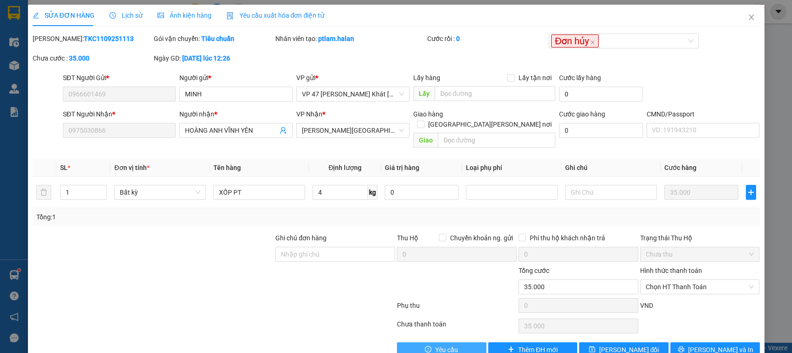
click at [427, 346] on icon "exclamation-circle" at bounding box center [428, 349] width 7 height 7
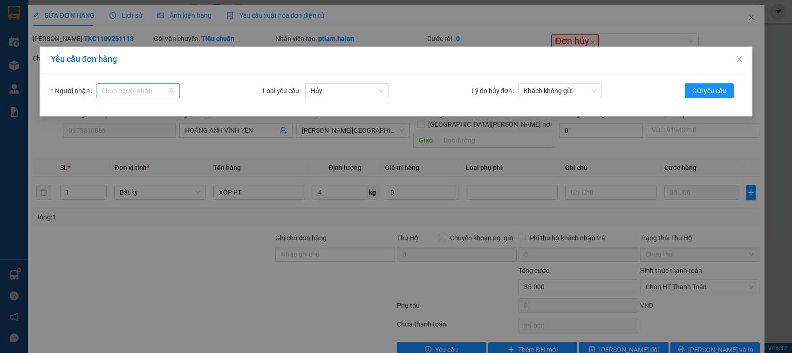
click at [131, 92] on input "Người nhận" at bounding box center [135, 91] width 66 height 14
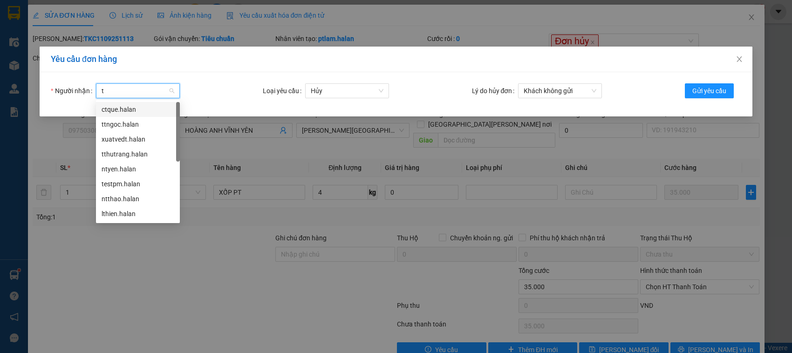
type input "tt"
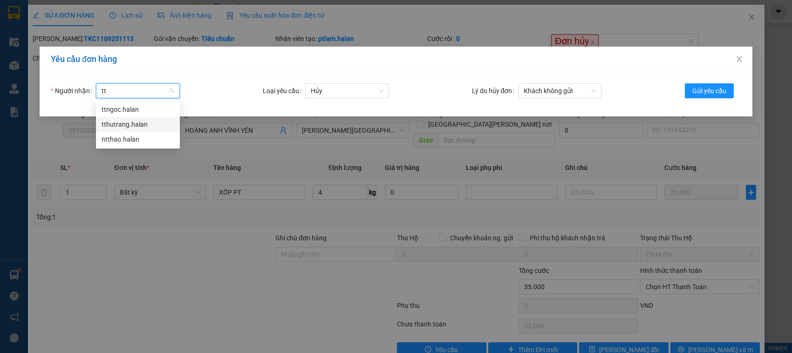
click at [130, 123] on div "tthutrang.halan" at bounding box center [138, 124] width 73 height 10
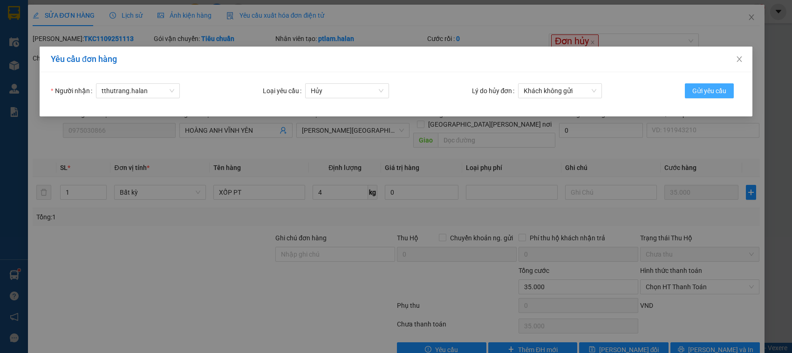
click at [720, 89] on span "Gửi yêu cầu" at bounding box center [709, 91] width 34 height 10
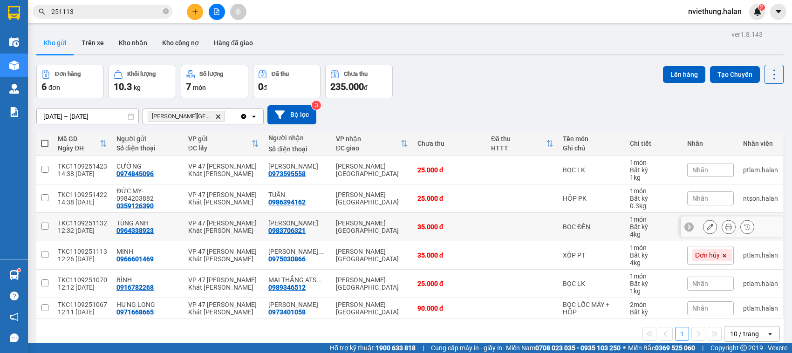
scroll to position [43, 0]
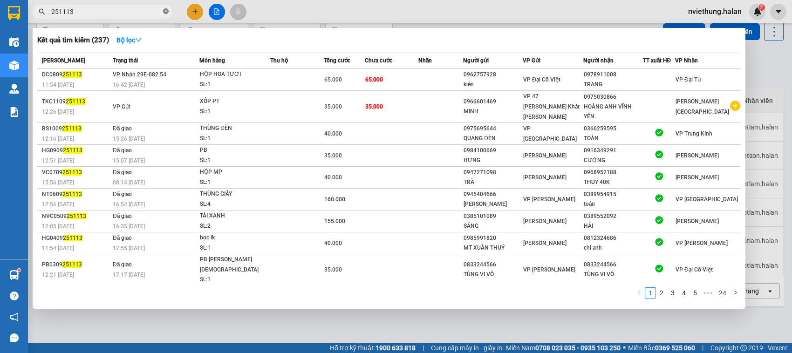
click at [165, 9] on icon "close-circle" at bounding box center [166, 11] width 6 height 6
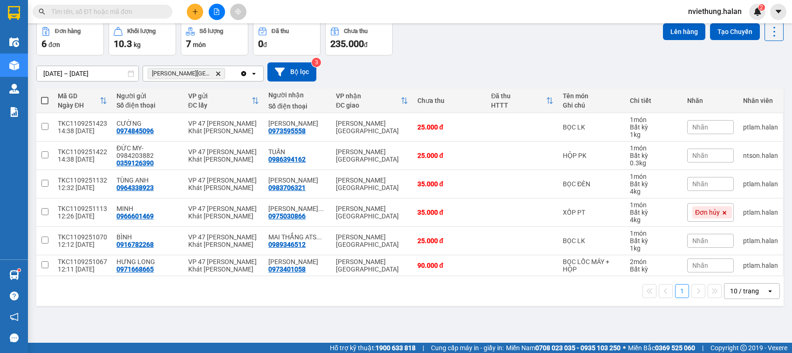
click at [101, 11] on input "text" at bounding box center [106, 12] width 110 height 10
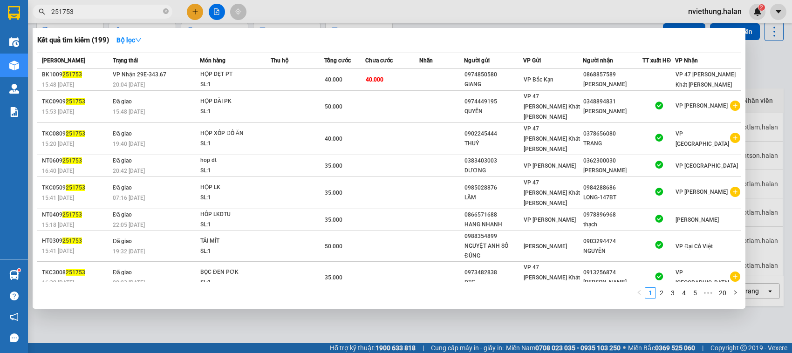
type input "251753"
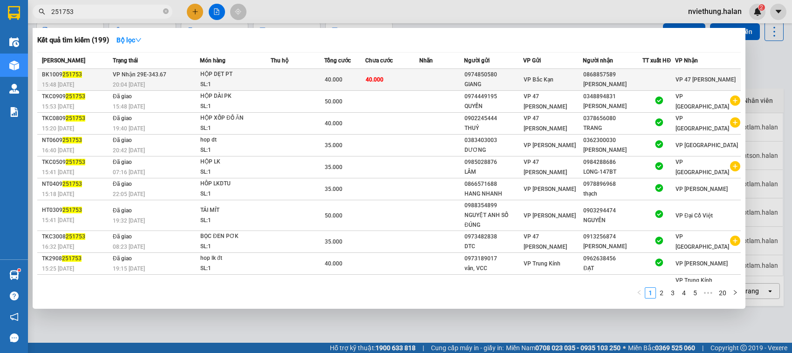
click at [355, 82] on div "40.000" at bounding box center [345, 80] width 40 height 10
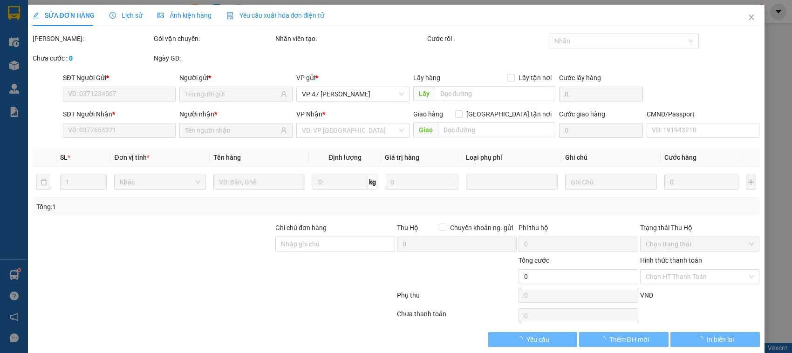
type input "0974850580"
type input "GIANG"
type input "0868857589"
type input "NGUYỄN DUY NAM"
type input "40.000"
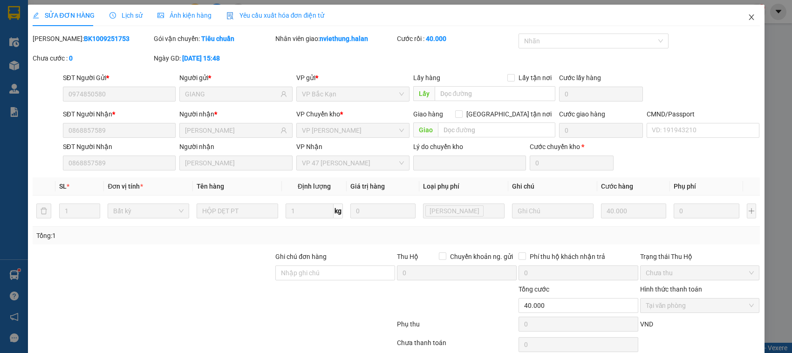
click at [748, 18] on icon "close" at bounding box center [751, 17] width 7 height 7
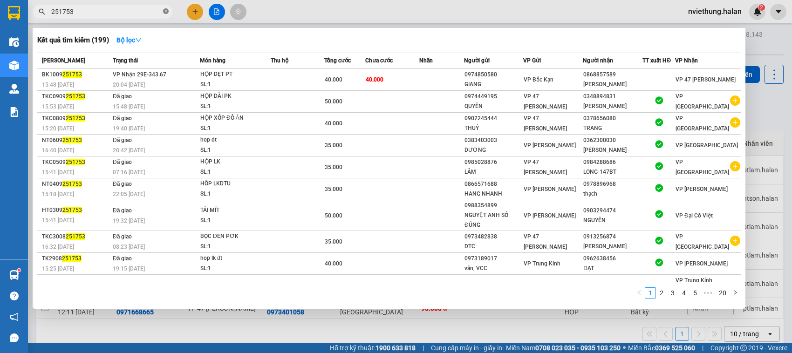
click at [168, 11] on icon "close-circle" at bounding box center [166, 11] width 6 height 6
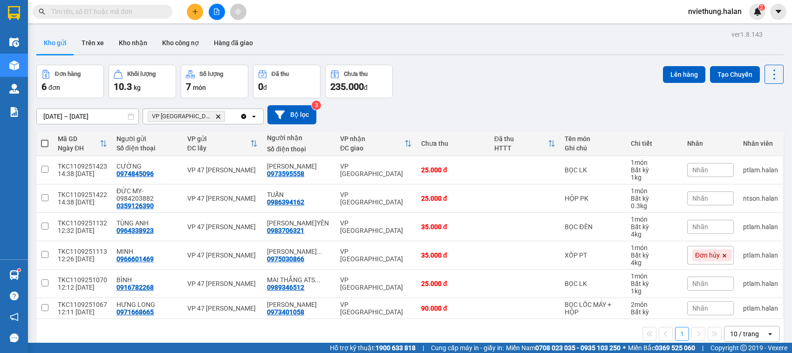
click at [139, 11] on input "text" at bounding box center [106, 12] width 110 height 10
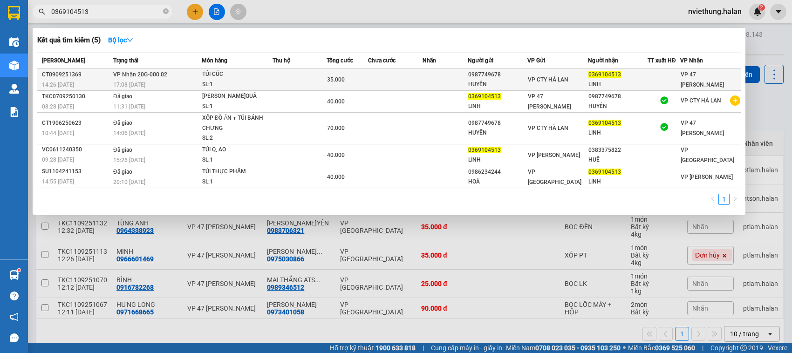
type input "0369104513"
click at [421, 73] on td at bounding box center [395, 85] width 55 height 32
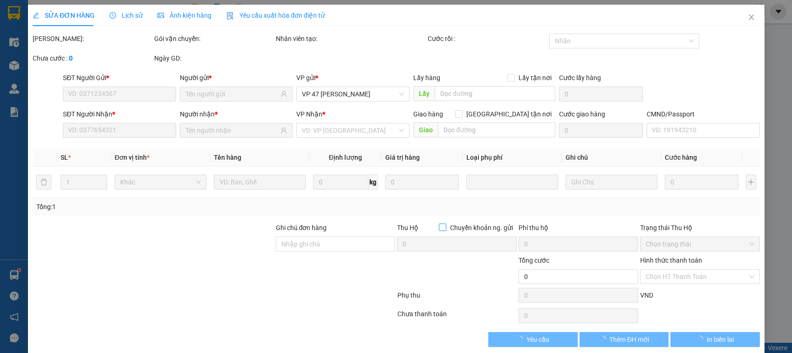
type input "0987749678"
type input "HUYỀN"
type input "0369104513"
type input "LINH"
type input "35.000"
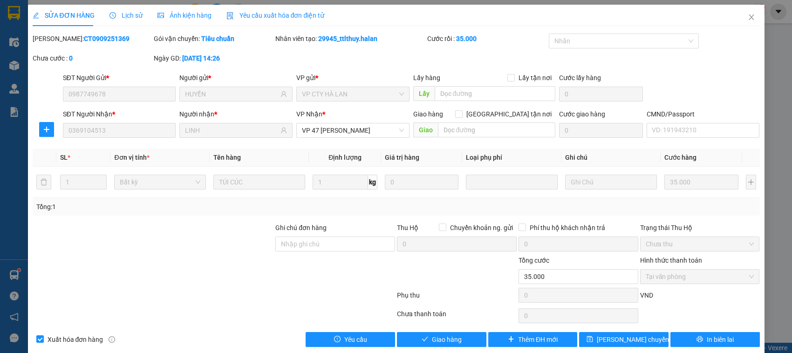
click at [439, 348] on div "SỬA ĐƠN HÀNG Lịch sử Ảnh kiện hàng Yêu cầu xuất hóa đơn điện tử Total Paid Fee …" at bounding box center [396, 185] width 737 height 360
click at [443, 345] on span "Giao hàng" at bounding box center [447, 350] width 30 height 10
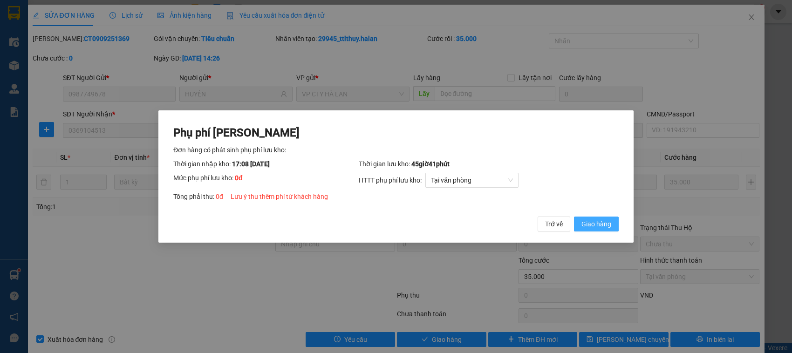
click at [603, 220] on span "Giao hàng" at bounding box center [596, 224] width 30 height 10
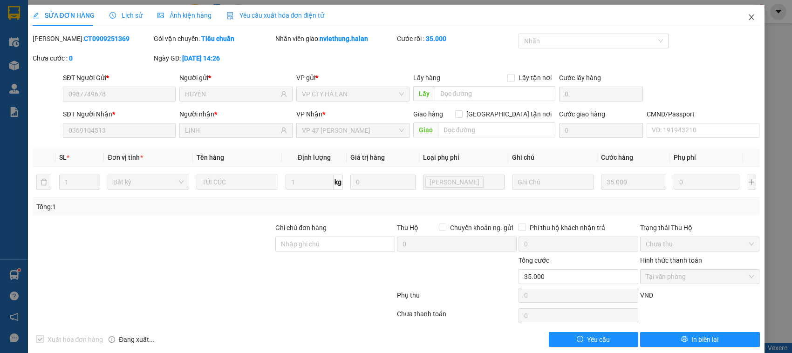
drag, startPoint x: 742, startPoint y: 17, endPoint x: 381, endPoint y: 1, distance: 361.9
click at [748, 19] on icon "close" at bounding box center [751, 17] width 7 height 7
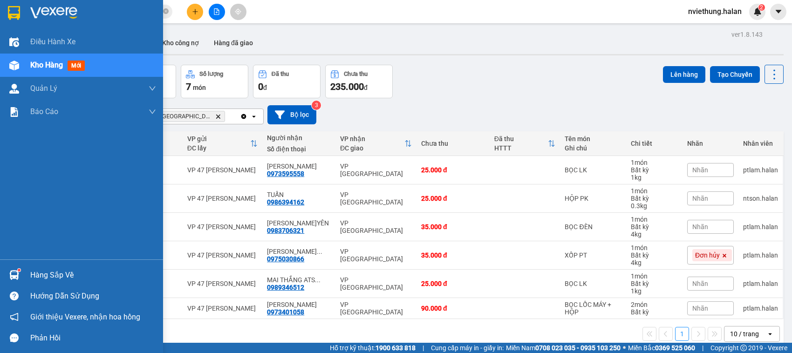
click at [45, 267] on div "Hàng sắp về" at bounding box center [81, 275] width 163 height 21
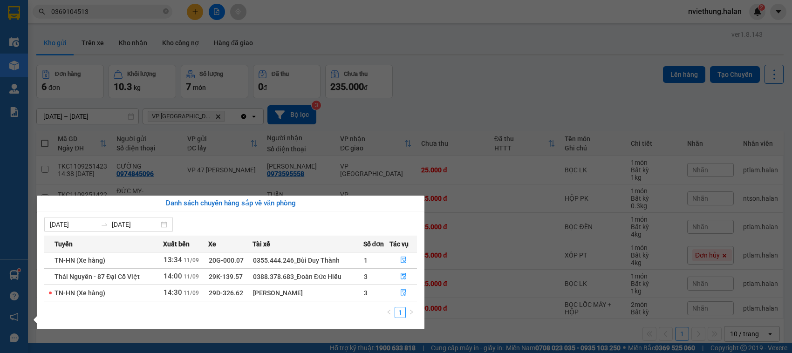
click at [112, 24] on section "Kết quả tìm kiếm ( 5 ) Bộ lọc Mã ĐH Trạng thái Món hàng Thu hộ Tổng cước Chưa c…" at bounding box center [396, 176] width 792 height 353
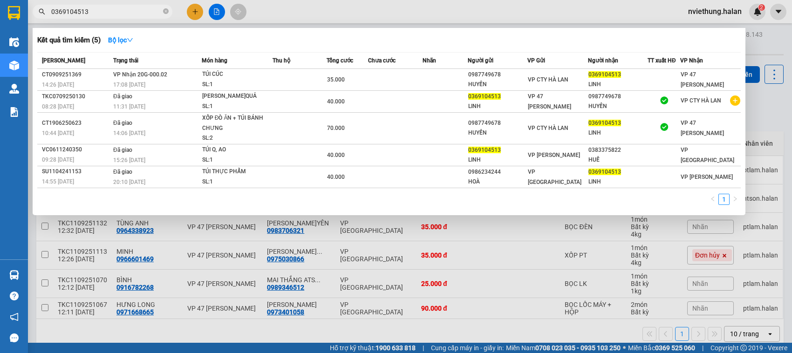
click at [116, 12] on input "0369104513" at bounding box center [106, 12] width 110 height 10
type input "d"
type input "đ"
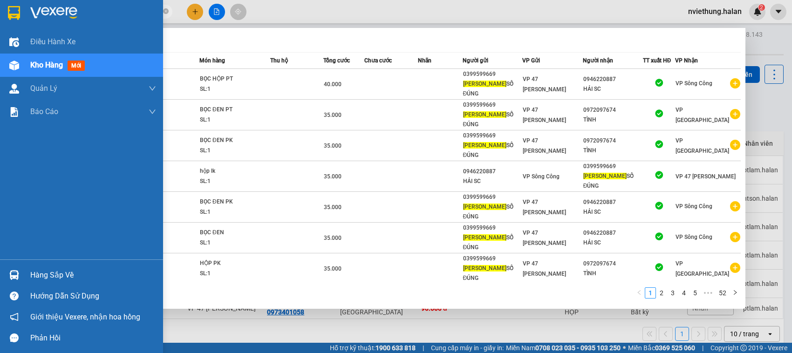
type input "dương đức"
click at [36, 280] on div "Hàng sắp về" at bounding box center [93, 275] width 126 height 14
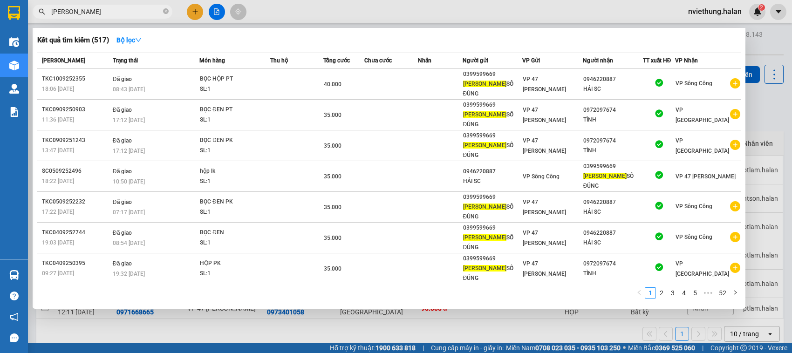
click at [280, 26] on section "Kết quả tìm kiếm ( 517 ) Bộ lọc Mã ĐH Trạng thái Món hàng Thu hộ Tổng cước Chưa…" at bounding box center [396, 176] width 792 height 353
click at [159, 38] on div "Kết quả tìm kiếm ( 517 ) Bộ lọc" at bounding box center [388, 40] width 703 height 15
click at [164, 12] on icon "close-circle" at bounding box center [166, 11] width 6 height 6
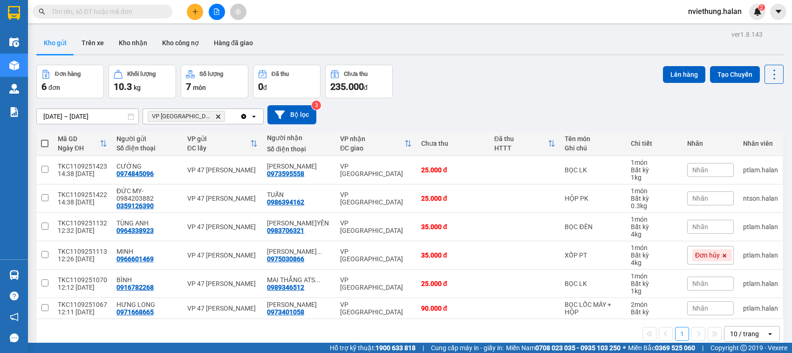
click at [150, 12] on input "text" at bounding box center [106, 12] width 110 height 10
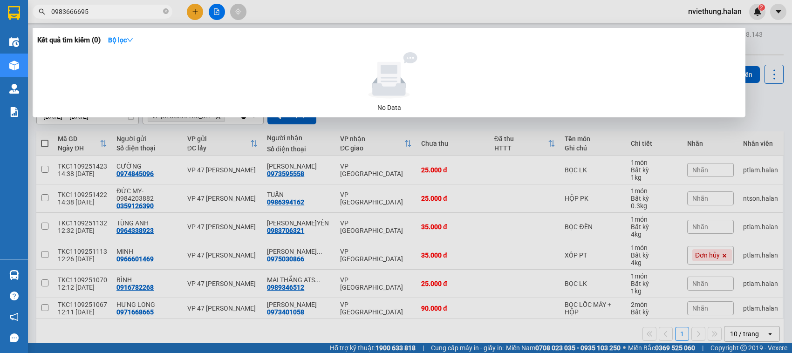
click at [64, 11] on input "0983666695" at bounding box center [106, 12] width 110 height 10
type input "0983666695"
click at [509, 210] on div at bounding box center [396, 176] width 792 height 353
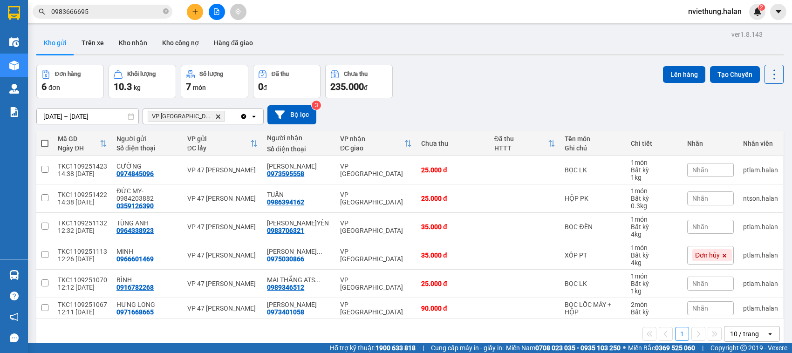
click at [498, 41] on div "Kho gửi Trên xe Kho nhận Kho công nợ Hàng đã giao" at bounding box center [409, 44] width 747 height 25
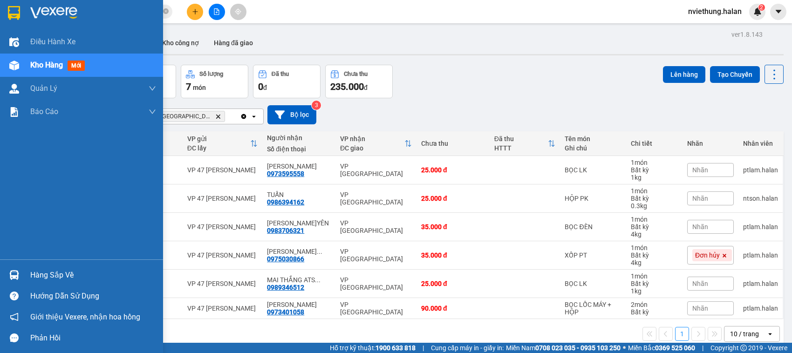
click at [45, 278] on div "Hàng sắp về" at bounding box center [93, 275] width 126 height 14
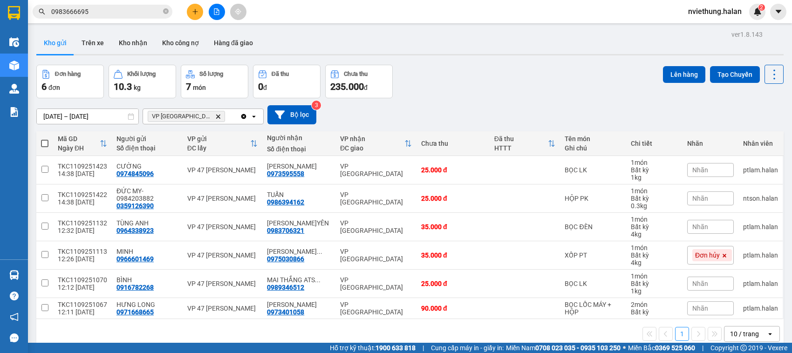
click at [547, 99] on section "Kết quả tìm kiếm ( 0 ) Bộ lọc No Data 0983666695 nviethung.halan 2 Điều hành xe…" at bounding box center [396, 176] width 792 height 353
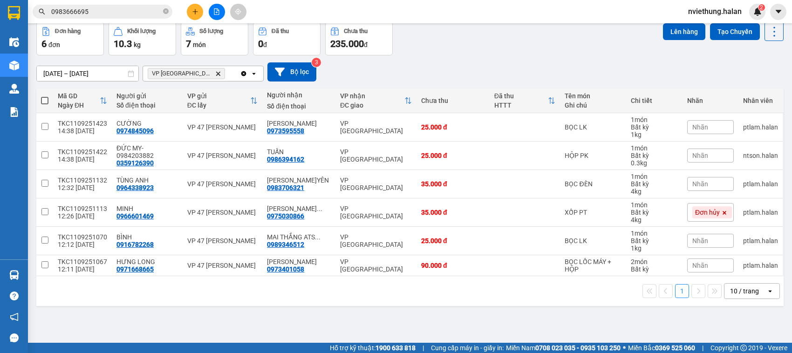
click at [215, 71] on icon "Delete" at bounding box center [218, 74] width 6 height 6
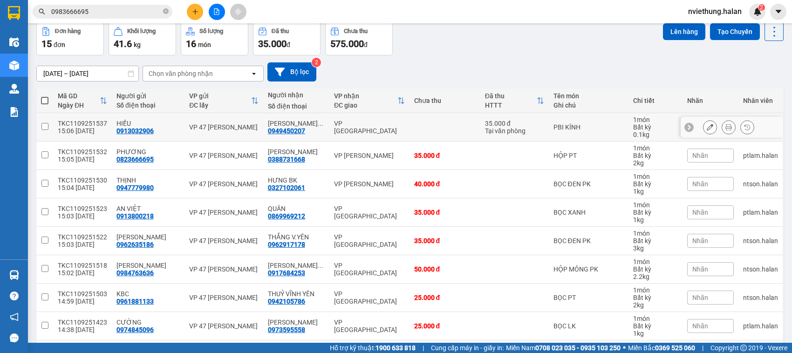
scroll to position [0, 0]
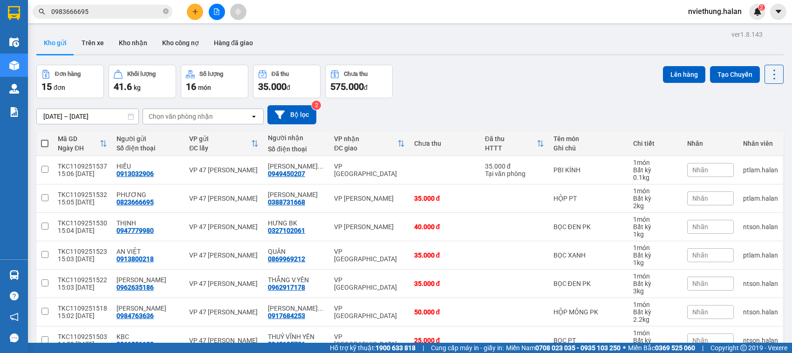
click at [71, 75] on div "Đơn hàng" at bounding box center [68, 74] width 26 height 7
click at [129, 116] on icon at bounding box center [131, 116] width 7 height 7
click at [98, 115] on input "[DATE] – [DATE]" at bounding box center [88, 116] width 102 height 15
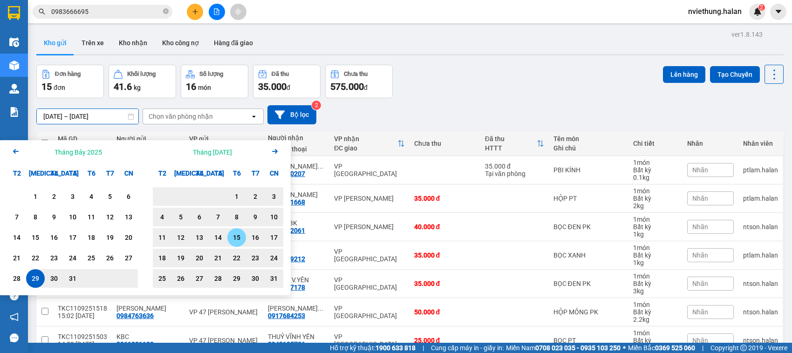
scroll to position [136, 0]
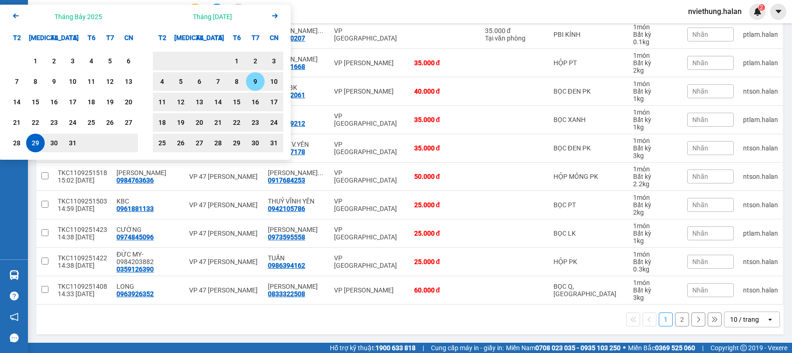
click at [261, 82] on div "9" at bounding box center [255, 81] width 19 height 19
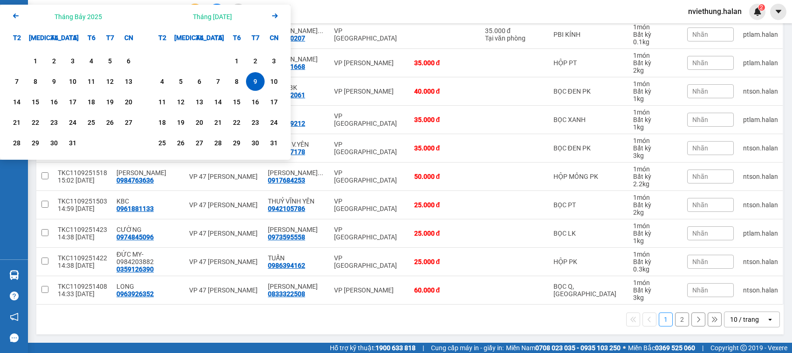
click at [276, 13] on icon "Arrow Right" at bounding box center [274, 15] width 11 height 11
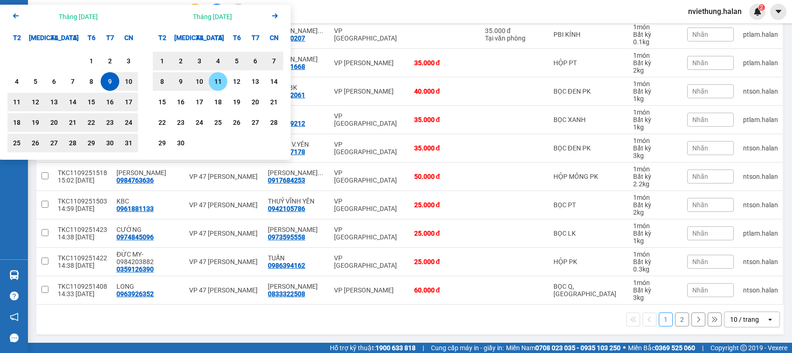
click at [220, 80] on div "11" at bounding box center [218, 81] width 13 height 11
type input "09/08/2025 – 11/09/2025"
click at [220, 80] on td "VP 47 [PERSON_NAME] Khát [PERSON_NAME]" at bounding box center [223, 91] width 79 height 28
checkbox input "false"
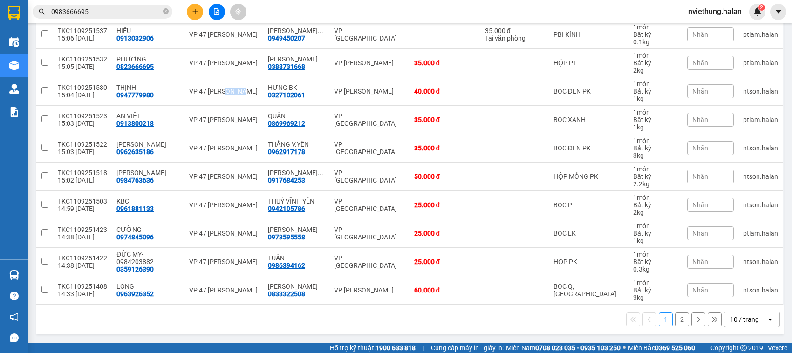
scroll to position [0, 0]
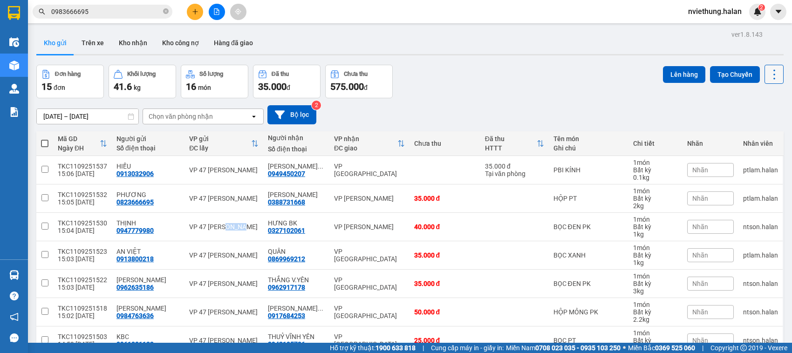
click at [768, 71] on icon at bounding box center [774, 74] width 13 height 13
click at [747, 137] on li "Làm mới" at bounding box center [748, 132] width 70 height 17
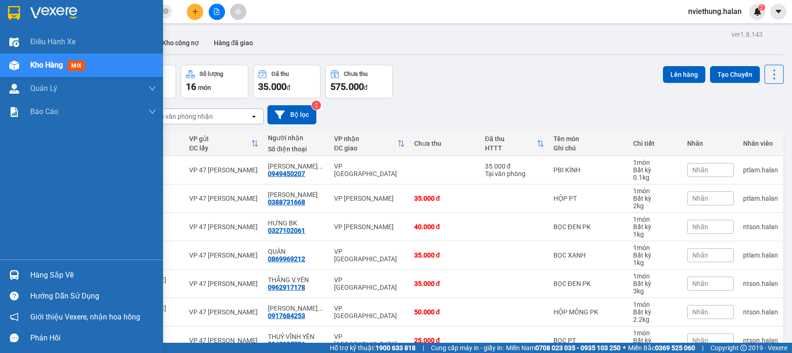
click at [57, 284] on div "Hàng sắp về" at bounding box center [81, 275] width 163 height 21
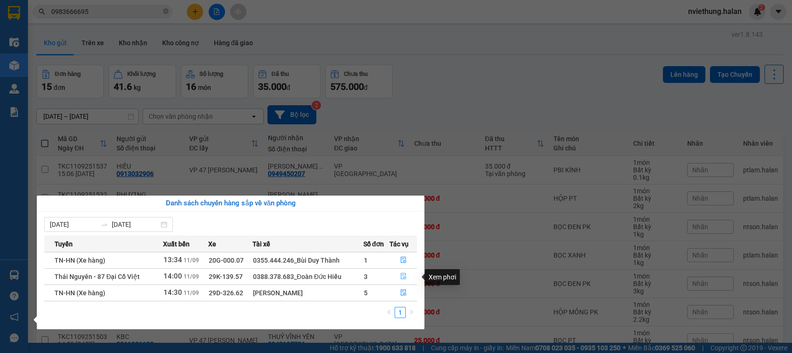
click at [404, 275] on icon "file-done" at bounding box center [404, 276] width 6 height 7
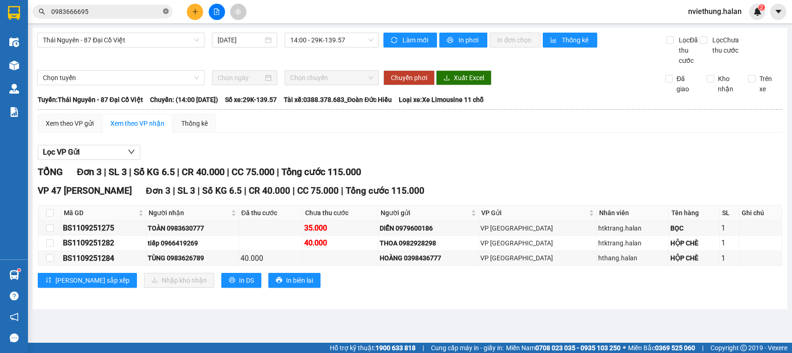
click at [163, 13] on icon "close-circle" at bounding box center [166, 11] width 6 height 6
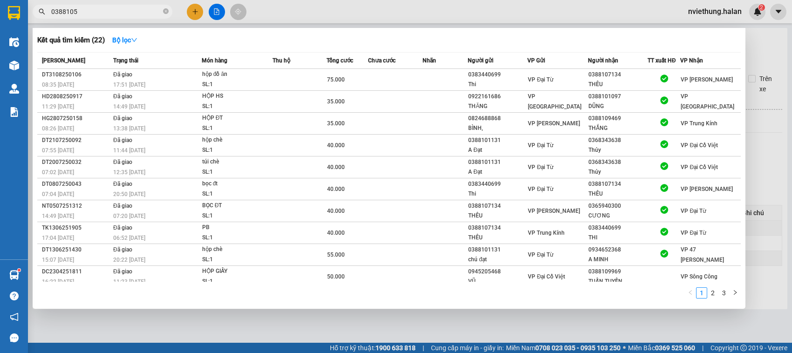
click at [69, 11] on input "0388105" at bounding box center [106, 12] width 110 height 10
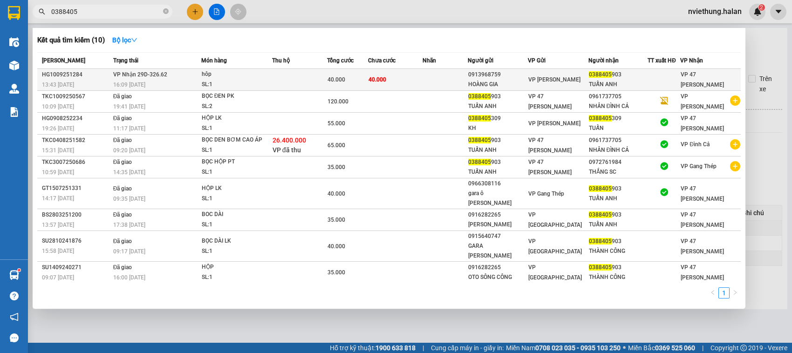
type input "0388405"
click at [573, 82] on div "[PERSON_NAME]" at bounding box center [557, 85] width 59 height 10
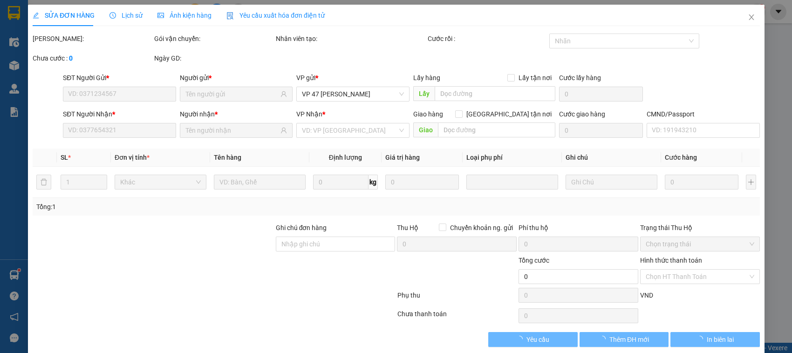
type input "0913968759"
type input "HOÀNG GIA"
type input "0388405903"
type input "TUẤN ANH"
type input "40.000"
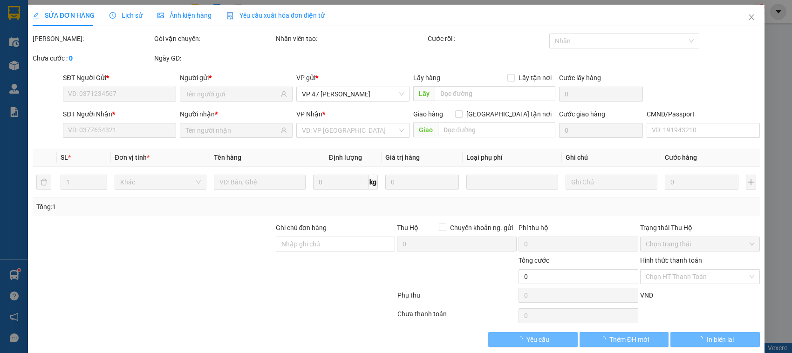
type input "40.000"
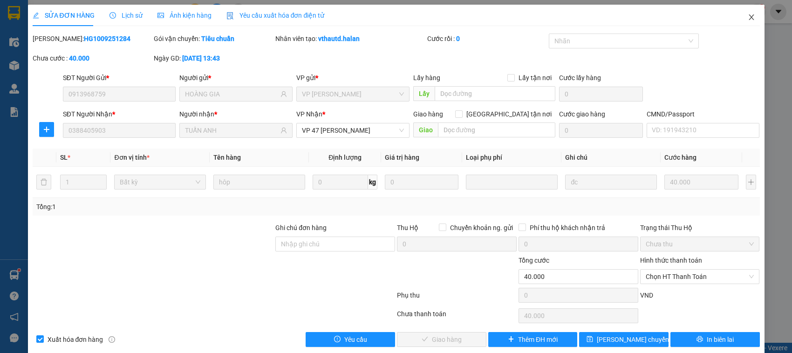
click at [748, 17] on icon "close" at bounding box center [751, 17] width 7 height 7
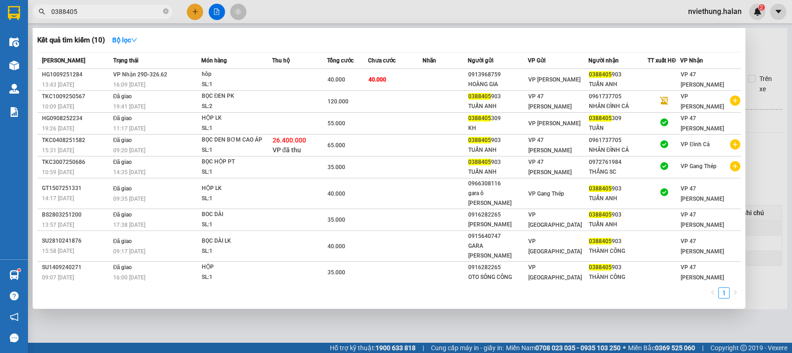
click at [126, 14] on input "0388405" at bounding box center [106, 12] width 110 height 10
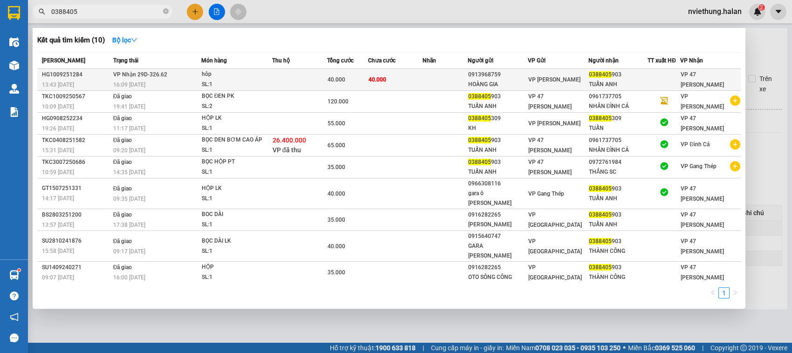
click at [353, 80] on div "40.000" at bounding box center [348, 85] width 40 height 10
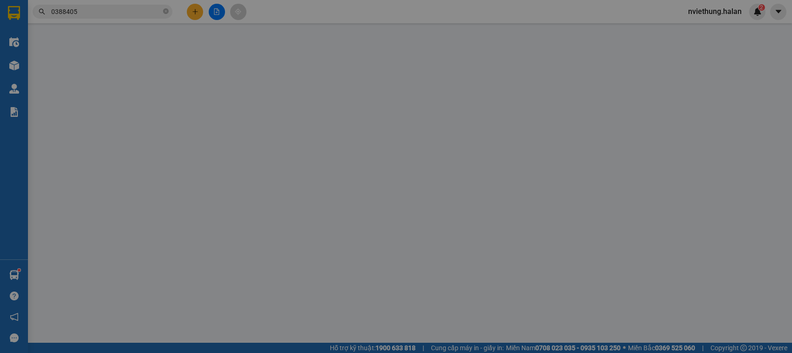
type input "0913968759"
type input "HOÀNG GIA"
type input "0388405903"
type input "TUẤN ANH"
type input "40.000"
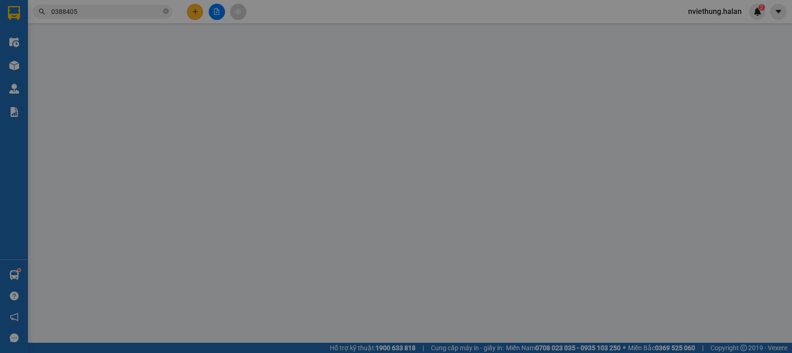
type input "40.000"
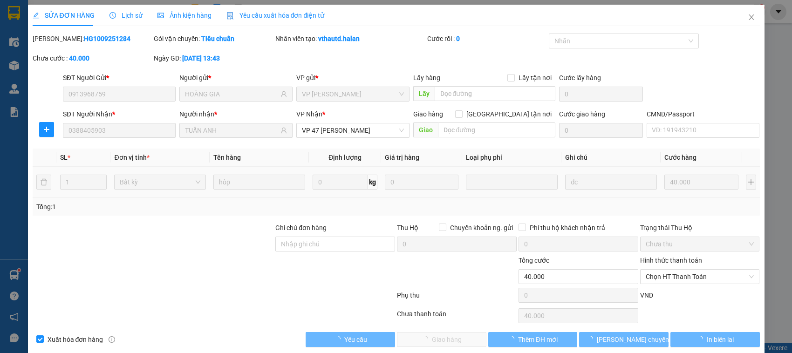
scroll to position [13, 0]
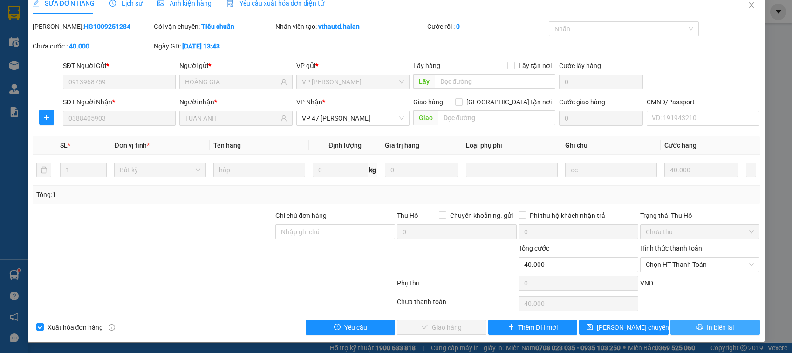
click at [714, 332] on span "In biên lai" at bounding box center [720, 337] width 27 height 10
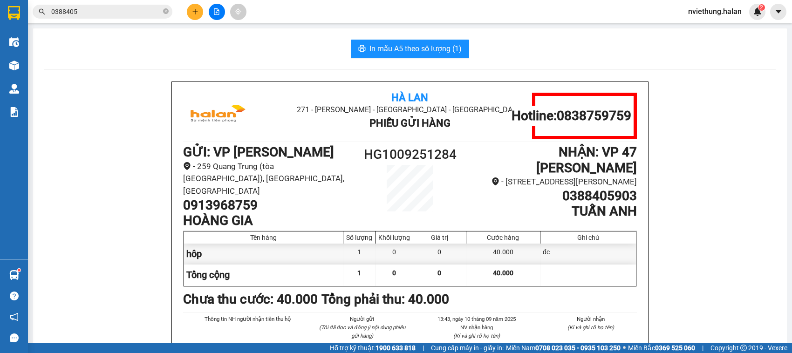
scroll to position [113, 0]
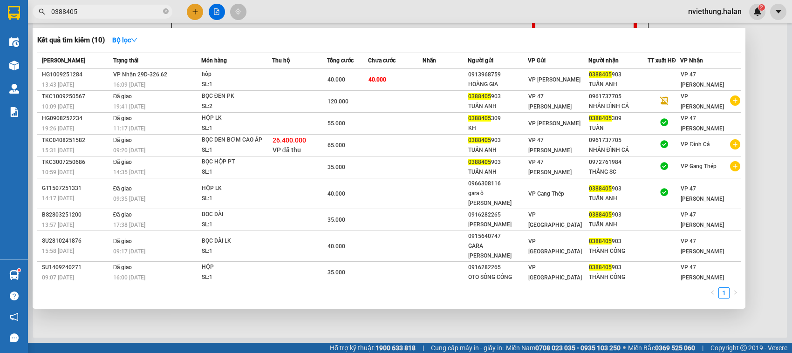
click at [117, 14] on input "0388405" at bounding box center [106, 12] width 110 height 10
type input "0"
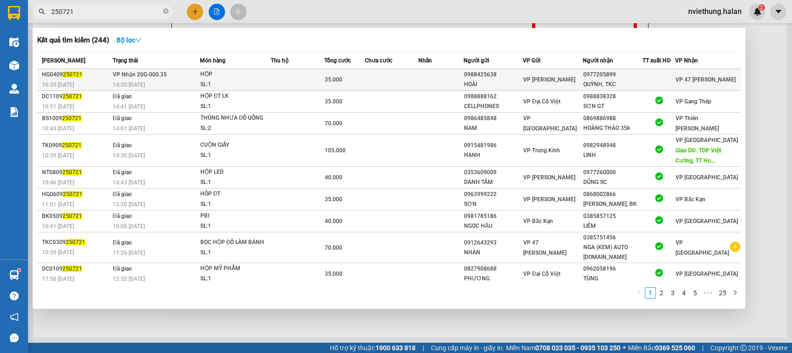
type input "250721"
click at [534, 82] on span "[PERSON_NAME]" at bounding box center [549, 85] width 43 height 7
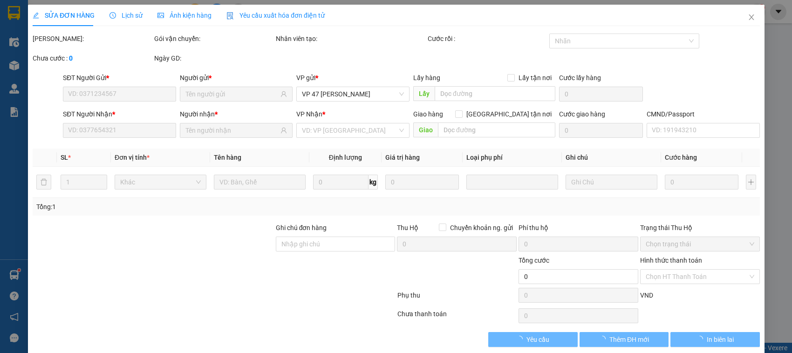
type input "0988425638"
type input "HOÀI"
type input "0977205899"
type input "QUỲNH, TKC"
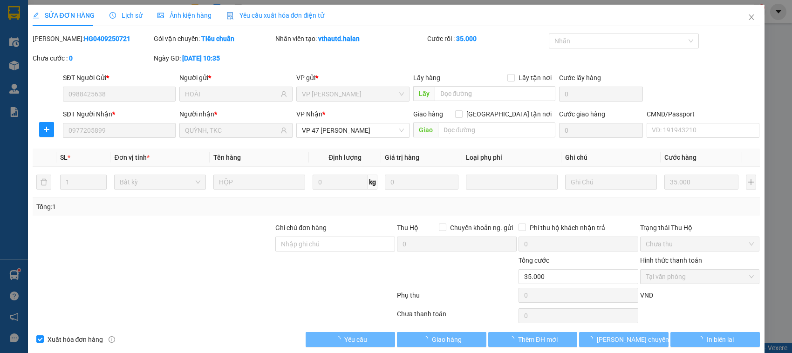
scroll to position [13, 0]
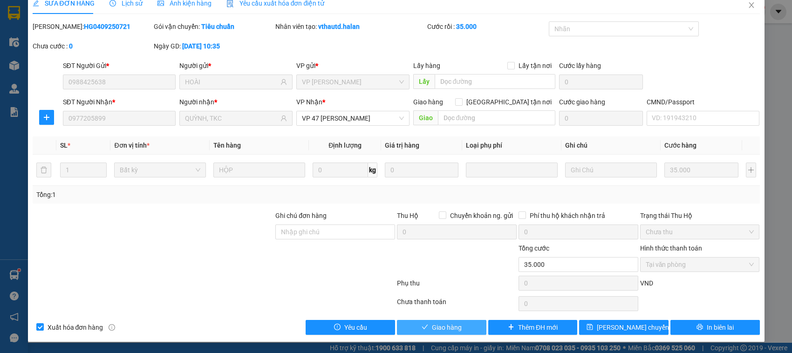
click at [464, 330] on button "Giao hàng" at bounding box center [441, 337] width 89 height 15
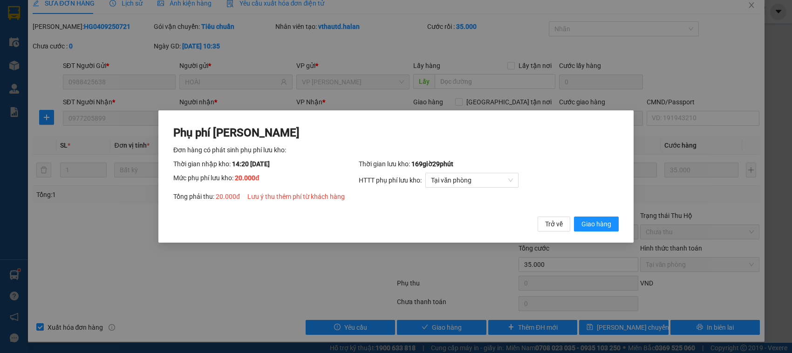
click at [466, 325] on div "Phụ phí Lưu kho Đơn hàng có phát sinh phụ phí lưu kho: Thời gian nhập kho: 14:2…" at bounding box center [396, 176] width 792 height 353
click at [593, 227] on span "Giao hàng" at bounding box center [596, 224] width 30 height 10
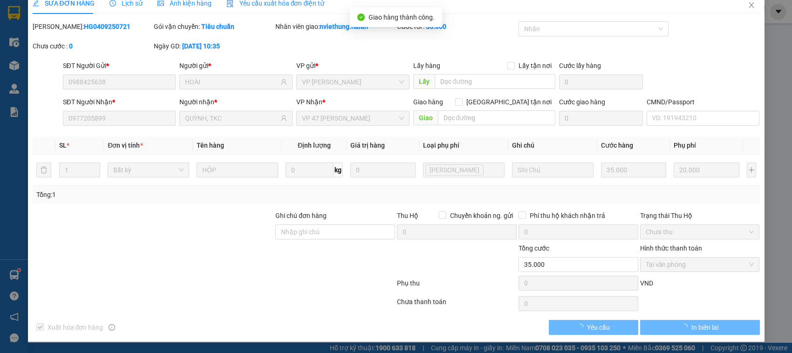
type input "55.000"
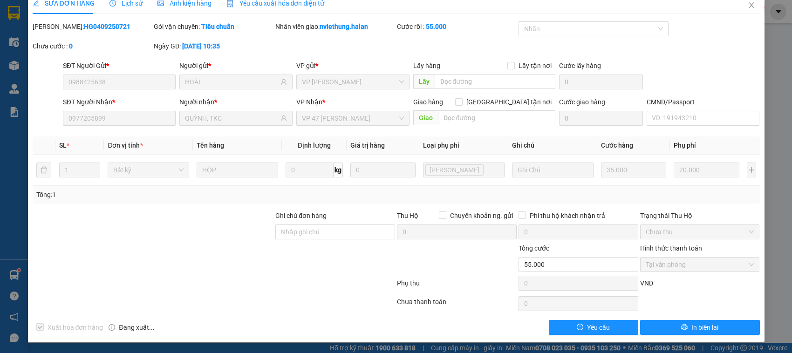
scroll to position [0, 0]
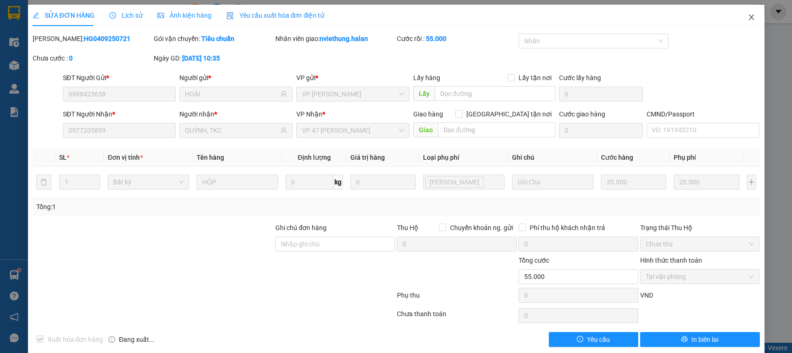
click at [748, 15] on icon "close" at bounding box center [751, 17] width 7 height 7
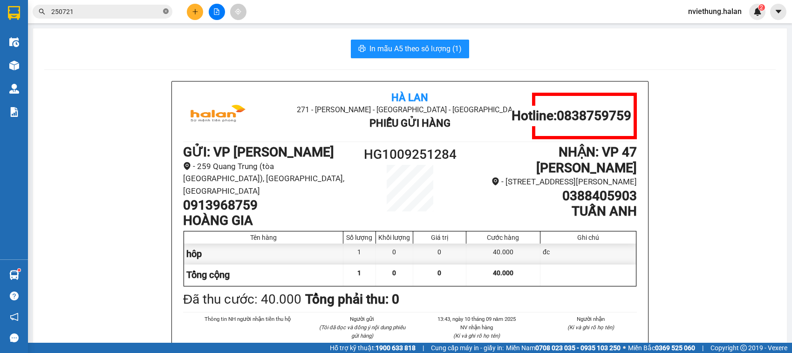
click at [165, 12] on icon "close-circle" at bounding box center [166, 11] width 6 height 6
click at [152, 12] on input "text" at bounding box center [106, 12] width 110 height 10
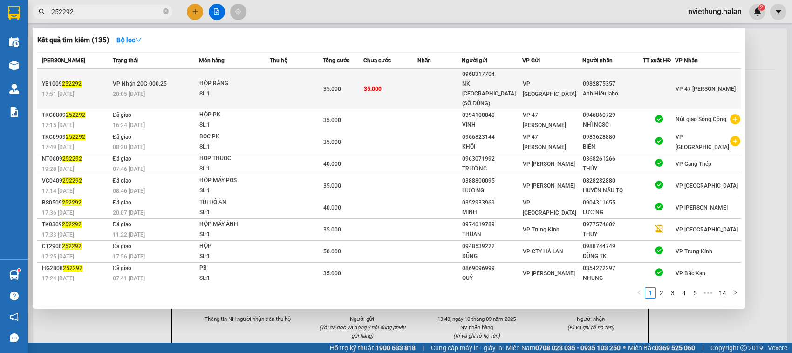
type input "252292"
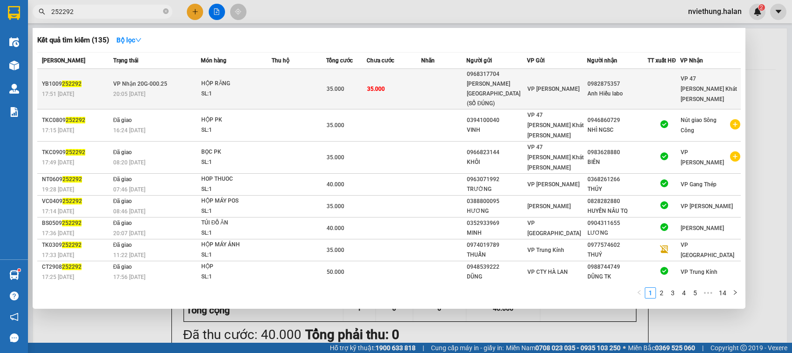
click at [437, 82] on td at bounding box center [443, 89] width 45 height 41
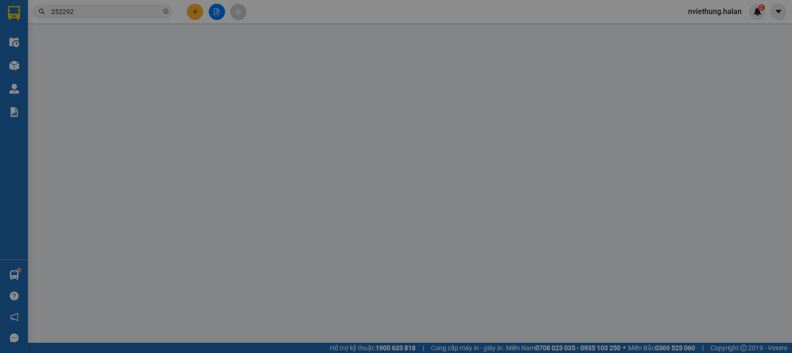
type input "0968317704"
type input "NK PHÚ ĐÔ (SỐ ĐÚNG)"
type input "0982875357"
type input "Anh Hiếu labo"
type input "35.000"
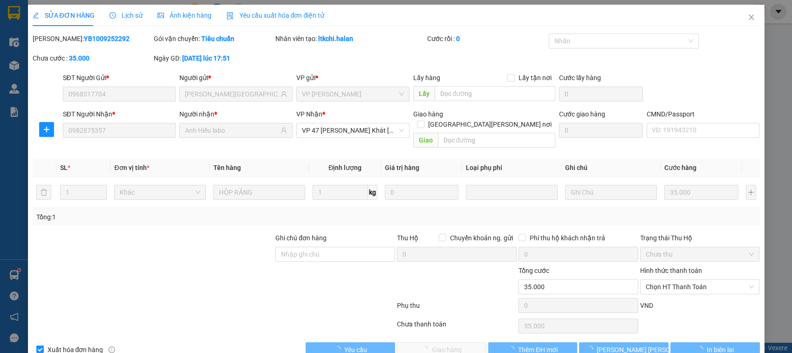
scroll to position [13, 0]
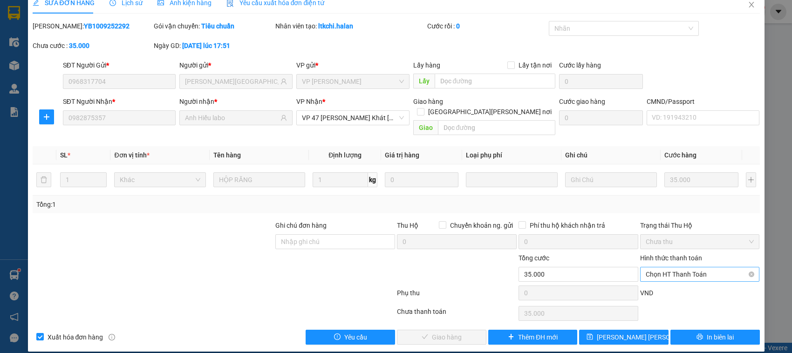
click at [668, 268] on span "Chọn HT Thanh Toán" at bounding box center [700, 274] width 109 height 14
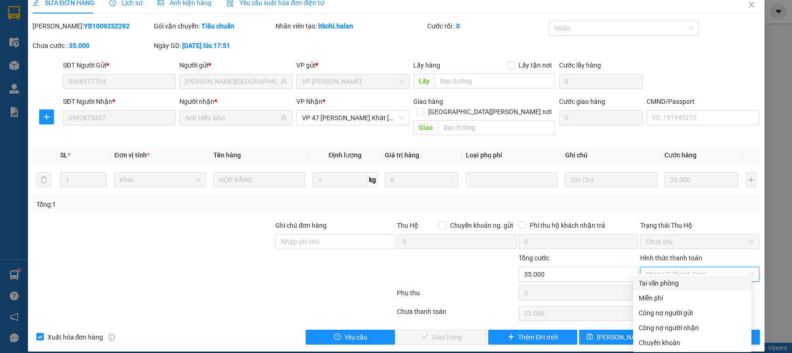
click at [674, 282] on div "Tại văn phòng" at bounding box center [692, 283] width 107 height 10
type input "0"
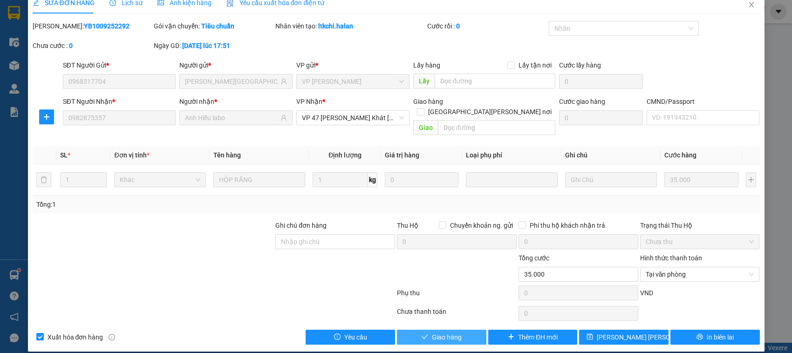
click at [457, 330] on button "Giao hàng" at bounding box center [441, 337] width 89 height 15
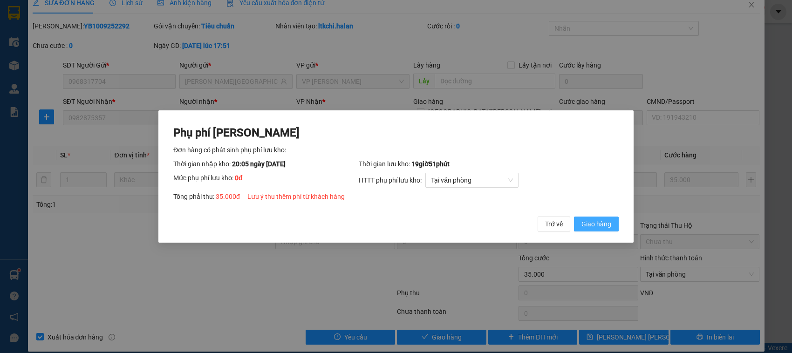
click at [606, 223] on span "Giao hàng" at bounding box center [596, 224] width 30 height 10
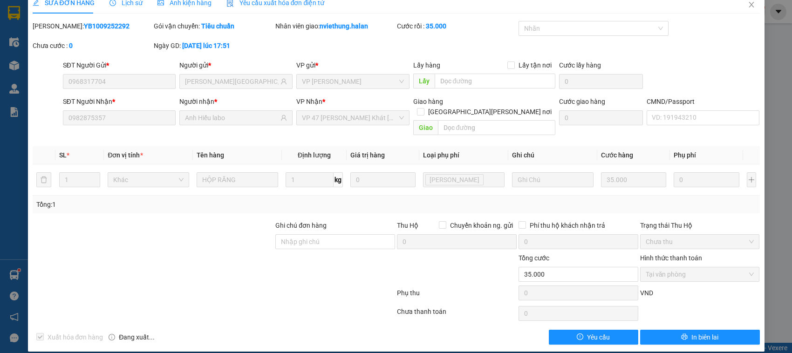
scroll to position [0, 0]
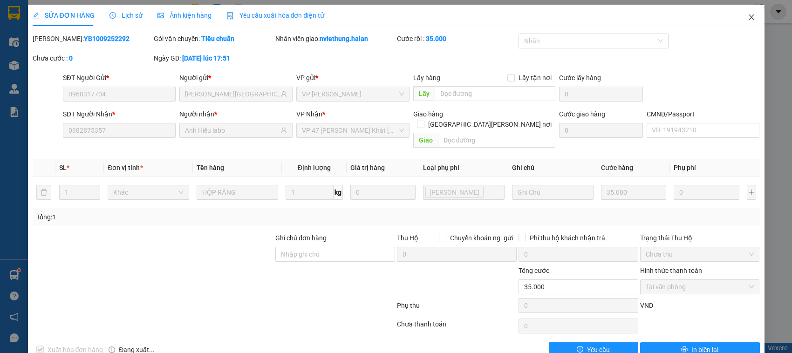
click at [749, 16] on icon "close" at bounding box center [751, 17] width 5 height 6
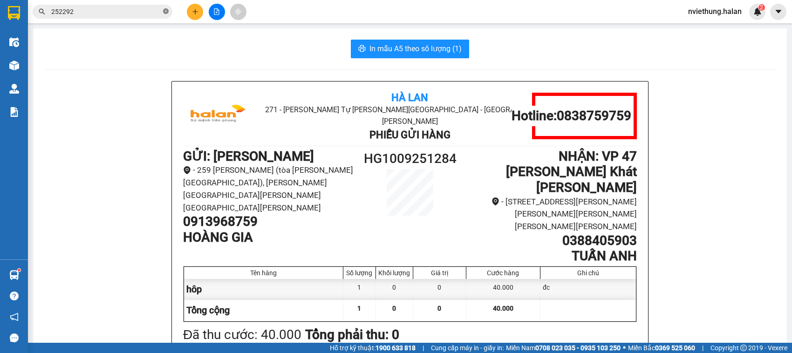
click at [166, 14] on span at bounding box center [166, 11] width 6 height 9
click at [152, 13] on input "text" at bounding box center [106, 12] width 110 height 10
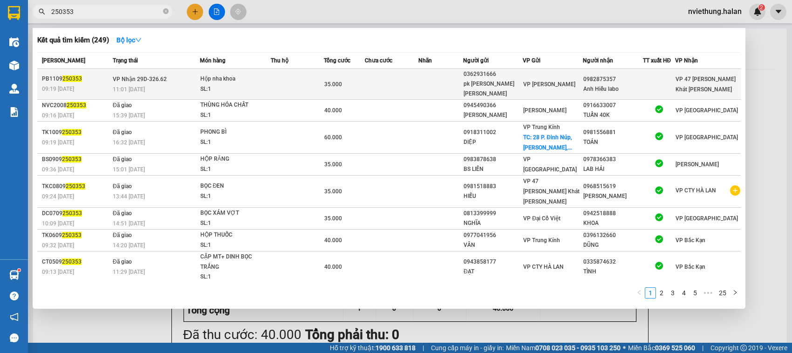
type input "250353"
click at [616, 91] on div "Anh Hiếu labo" at bounding box center [612, 89] width 59 height 10
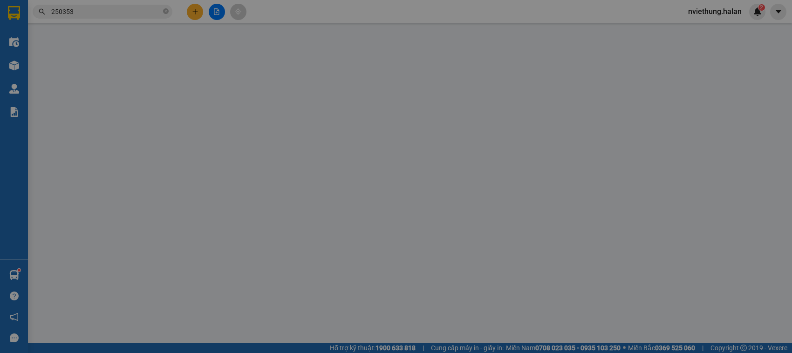
type input "0362931666"
type input "pk thiên hương PHÚ BÌNH"
type input "0982875357"
type input "Anh Hiếu labo"
type input "35.000"
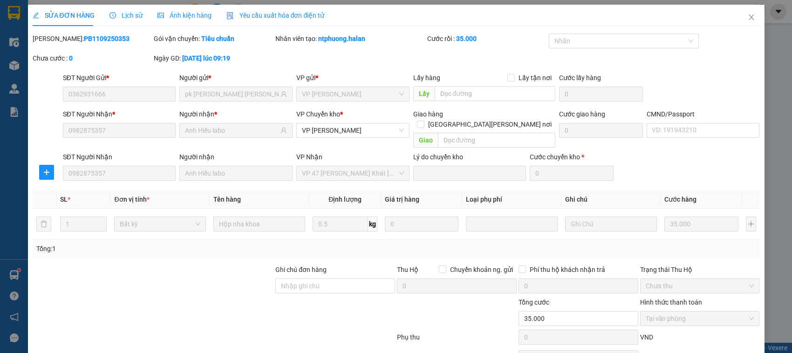
scroll to position [44, 0]
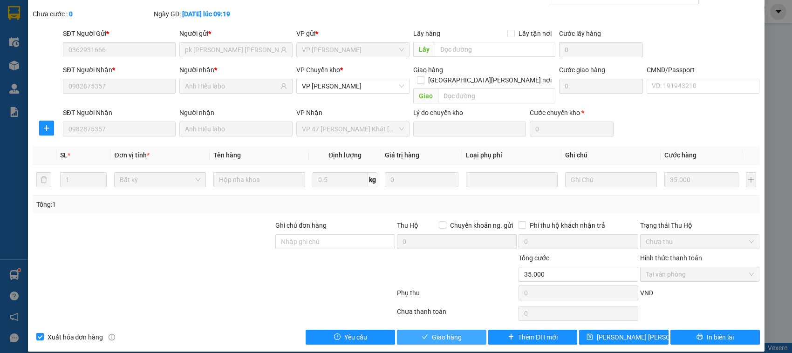
click at [436, 332] on span "Giao hàng" at bounding box center [447, 337] width 30 height 10
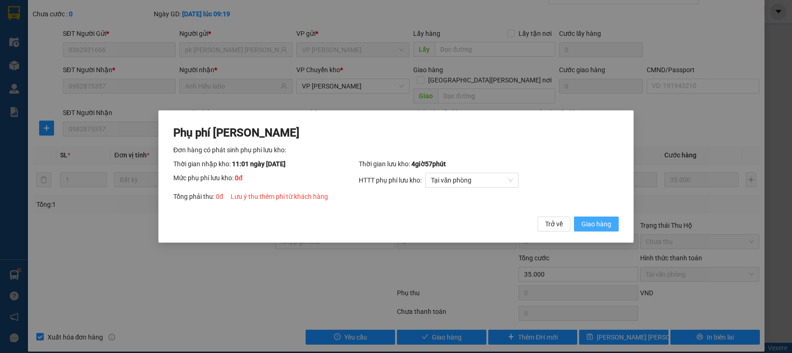
click at [588, 220] on span "Giao hàng" at bounding box center [596, 224] width 30 height 10
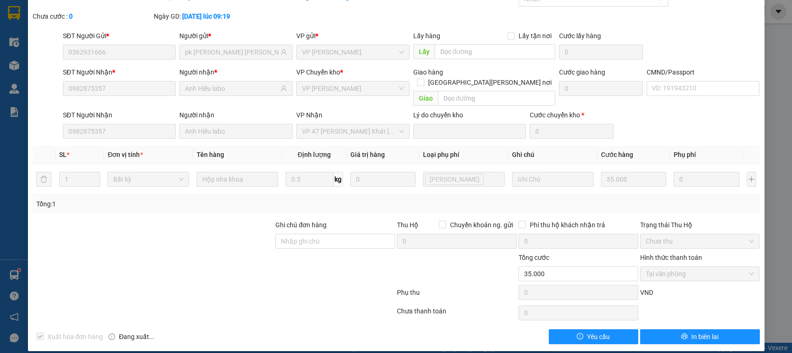
scroll to position [0, 0]
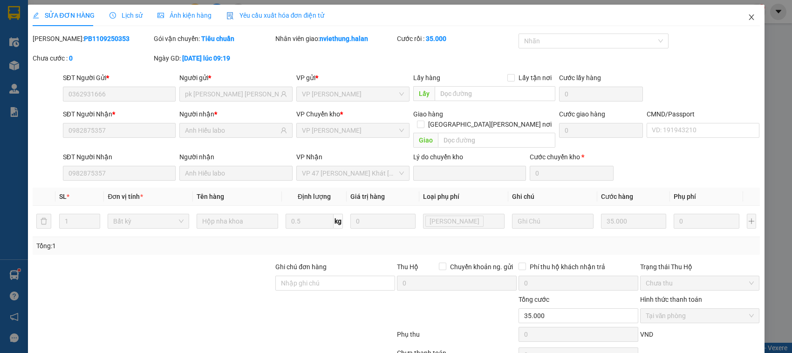
click at [748, 20] on icon "close" at bounding box center [751, 17] width 7 height 7
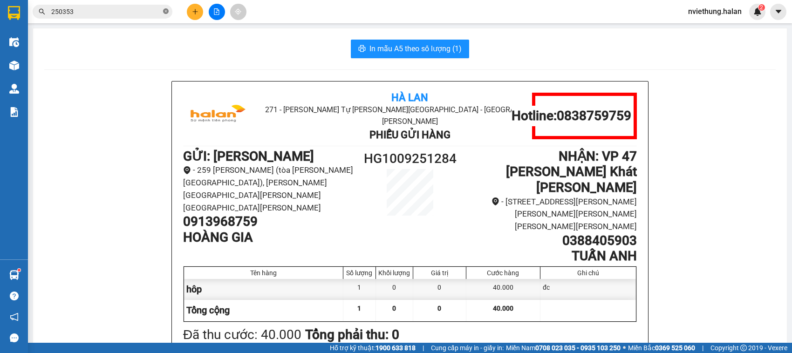
click at [168, 12] on icon "close-circle" at bounding box center [166, 11] width 6 height 6
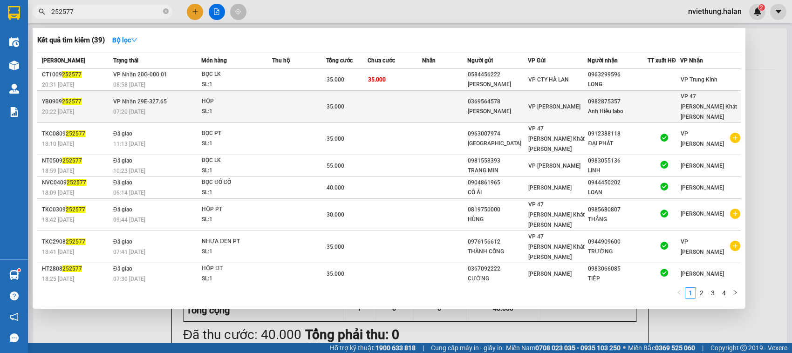
type input "252577"
click at [602, 107] on div "Anh Hiếu labo" at bounding box center [617, 112] width 59 height 10
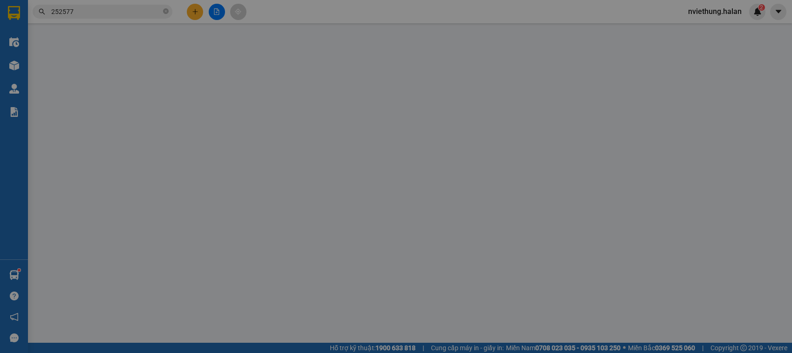
type input "0369564578"
type input "Thanh Hằng"
type input "0982875357"
type input "Anh Hiếu labo"
type input "35.000"
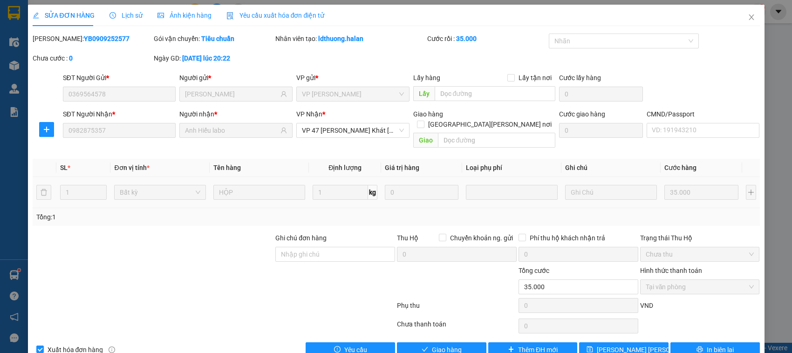
scroll to position [13, 0]
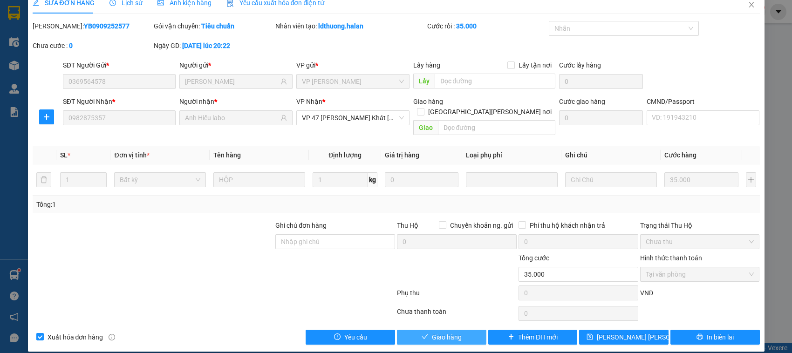
click at [460, 330] on button "Giao hàng" at bounding box center [441, 337] width 89 height 15
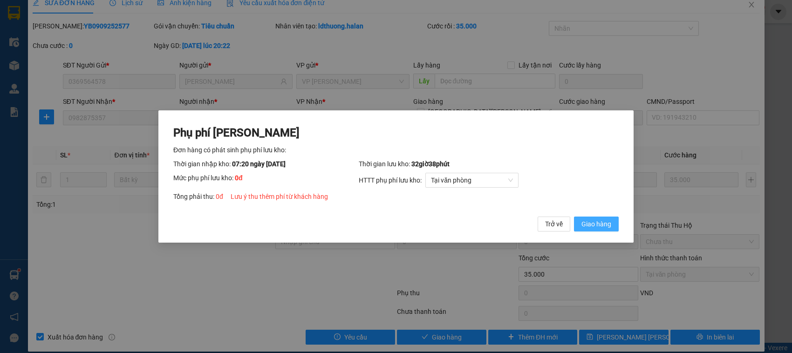
click at [597, 219] on span "Giao hàng" at bounding box center [596, 224] width 30 height 10
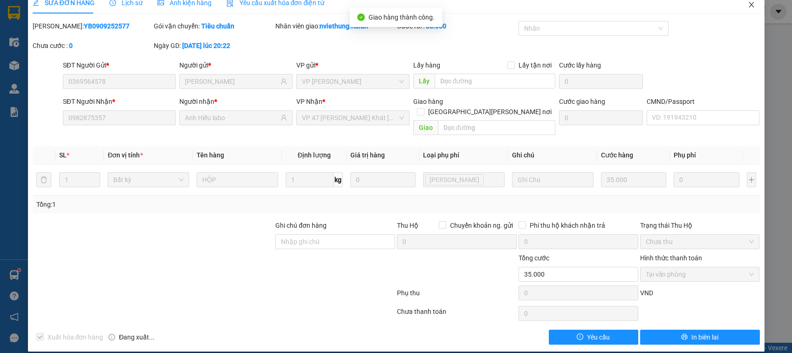
click at [749, 3] on icon "close" at bounding box center [751, 5] width 5 height 6
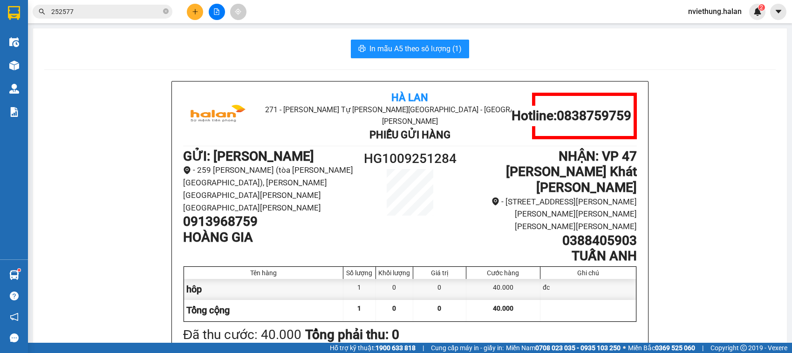
drag, startPoint x: 780, startPoint y: 160, endPoint x: 771, endPoint y: 154, distance: 10.7
click at [774, 171] on main "In mẫu A5 theo số lượng (1) Hà Lan 271 - Dương Tự Minh - Phường Tân Long - Thái…" at bounding box center [396, 171] width 792 height 343
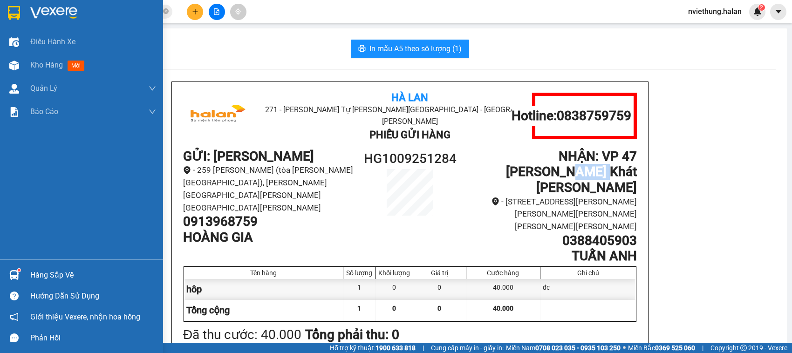
click at [39, 280] on div "Hàng sắp về" at bounding box center [93, 275] width 126 height 14
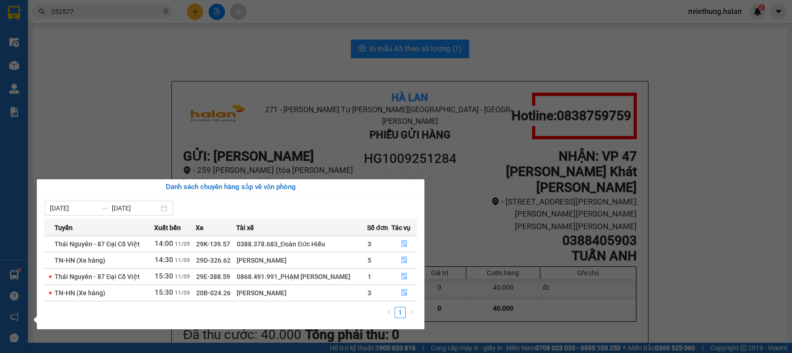
click at [119, 78] on section "Kết quả tìm kiếm ( 39 ) Bộ lọc Mã ĐH Trạng thái Món hàng Thu hộ Tổng cước Chưa …" at bounding box center [396, 176] width 792 height 353
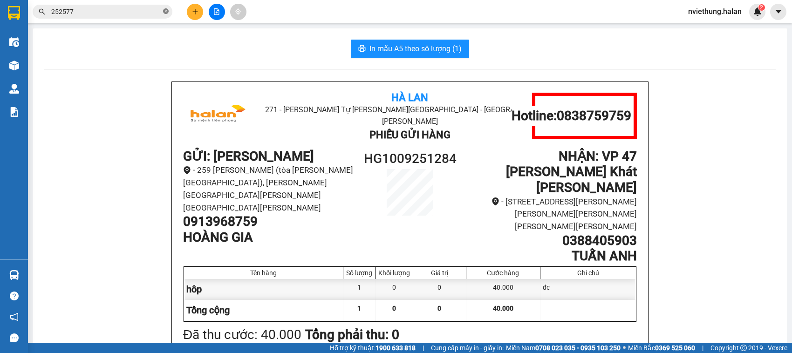
click at [164, 13] on icon "close-circle" at bounding box center [166, 11] width 6 height 6
drag, startPoint x: 73, startPoint y: 17, endPoint x: 79, endPoint y: 6, distance: 13.1
click at [73, 16] on span at bounding box center [103, 12] width 140 height 14
click at [80, 5] on span at bounding box center [103, 12] width 140 height 14
click at [82, 14] on input "text" at bounding box center [106, 12] width 110 height 10
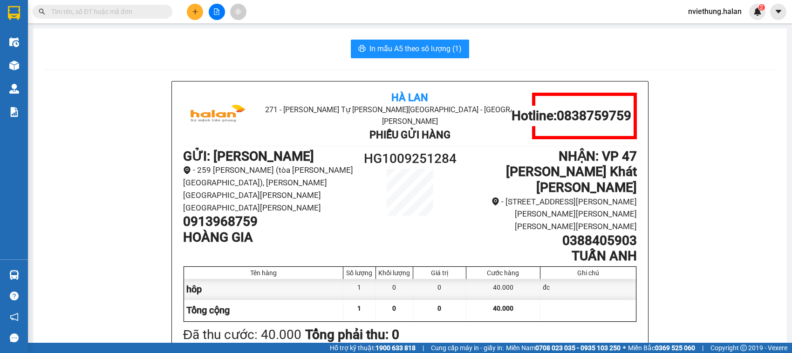
click at [82, 14] on input "text" at bounding box center [106, 12] width 110 height 10
click at [94, 13] on input "text" at bounding box center [106, 12] width 110 height 10
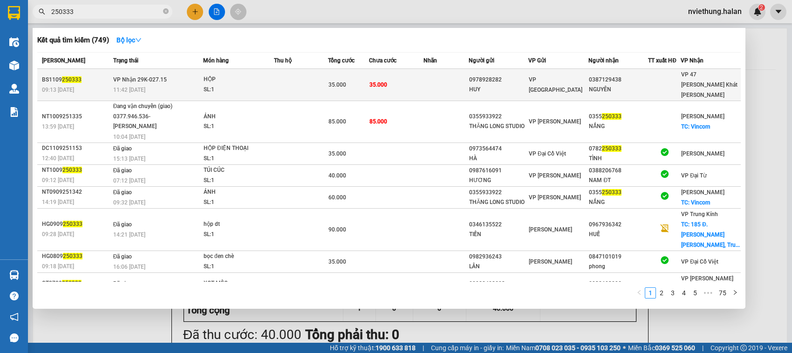
type input "250333"
click at [600, 85] on div "NGUYÊN" at bounding box center [618, 90] width 59 height 10
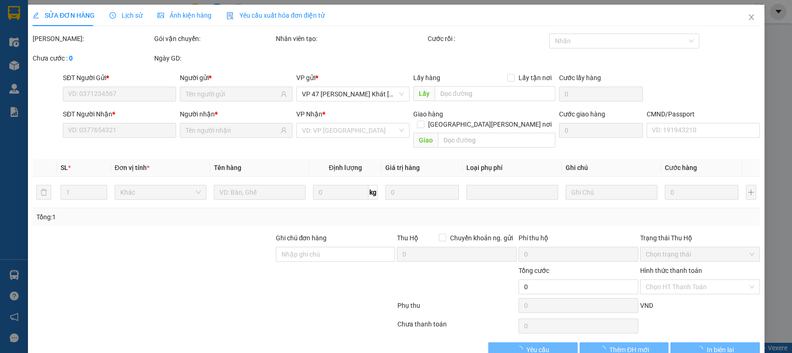
type input "0978928282"
type input "HUY"
type input "0387129438"
type input "NGUYÊN"
type input "35.000"
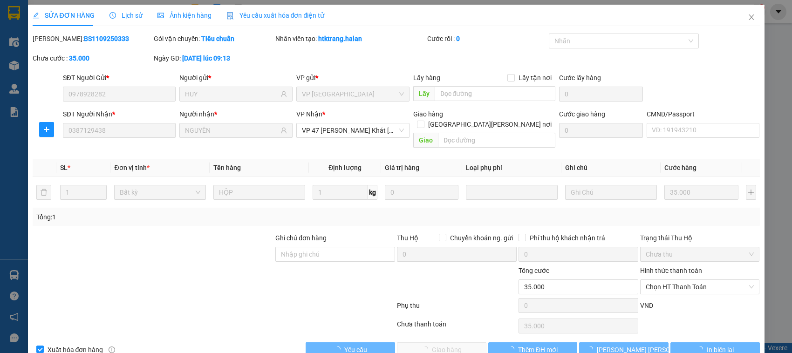
scroll to position [13, 0]
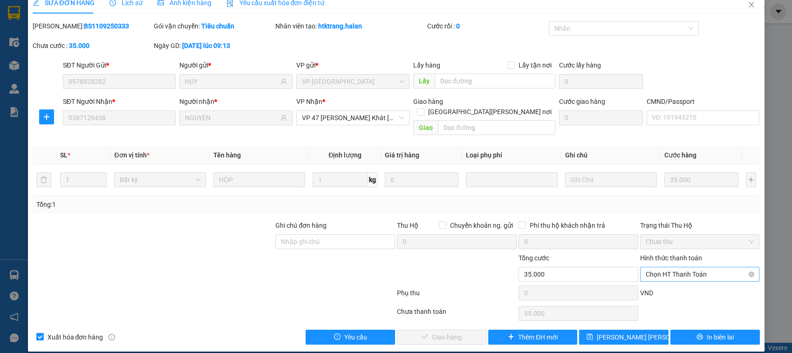
click at [667, 268] on span "Chọn HT Thanh Toán" at bounding box center [700, 274] width 109 height 14
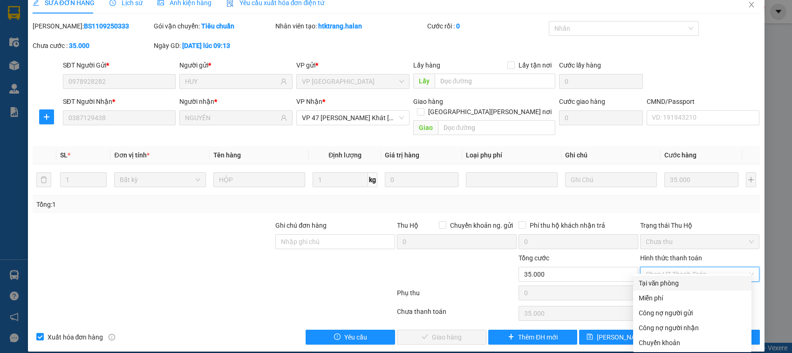
click at [663, 287] on div "Tại văn phòng" at bounding box center [692, 283] width 107 height 10
type input "0"
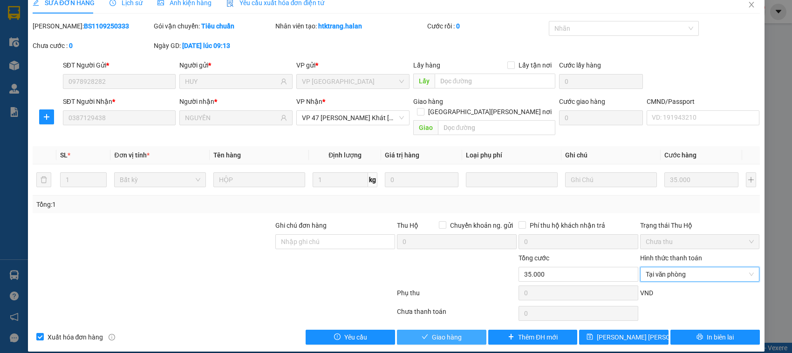
click at [441, 332] on span "Giao hàng" at bounding box center [447, 337] width 30 height 10
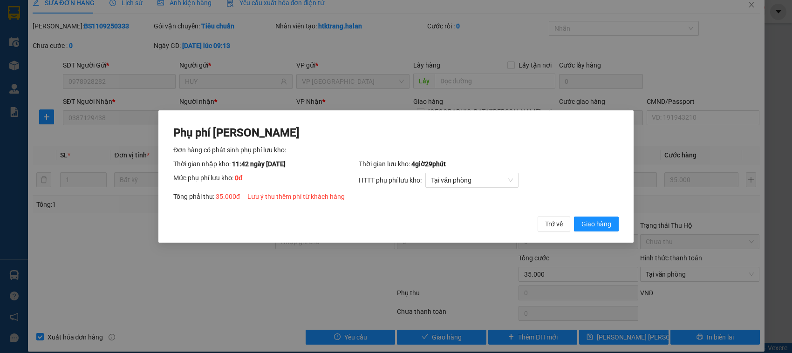
click at [574, 217] on button "Giao hàng" at bounding box center [596, 224] width 45 height 15
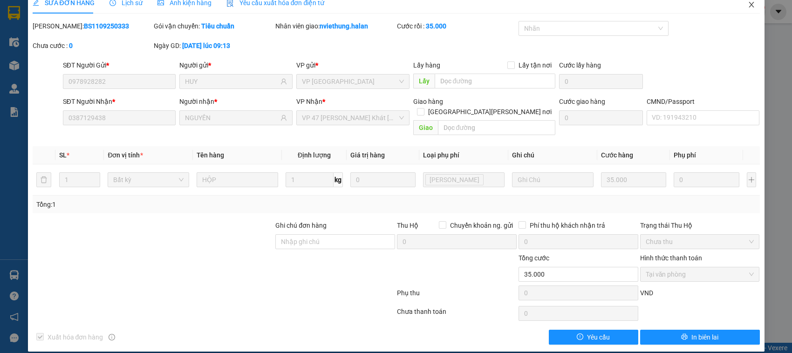
click at [749, 4] on icon "close" at bounding box center [751, 5] width 5 height 6
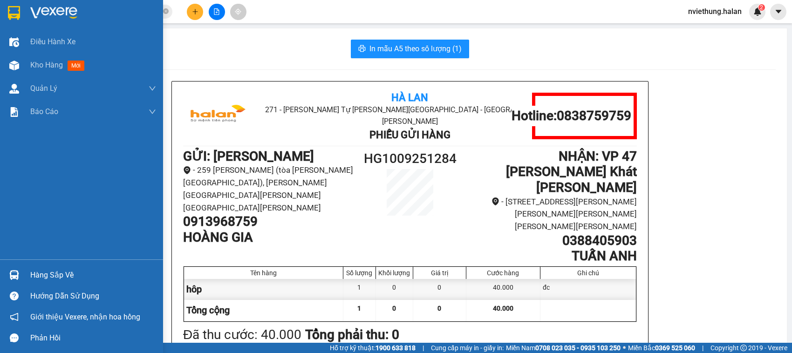
click at [54, 273] on div "Hàng sắp về" at bounding box center [93, 275] width 126 height 14
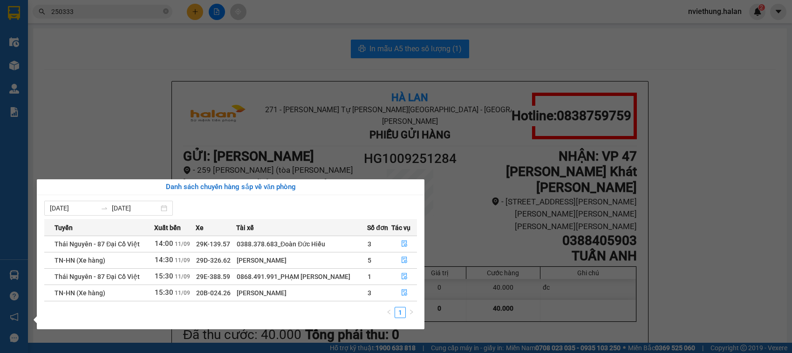
click at [131, 80] on section "Kết quả tìm kiếm ( 749 ) Bộ lọc Mã ĐH Trạng thái Món hàng Thu hộ Tổng cước Chưa…" at bounding box center [396, 176] width 792 height 353
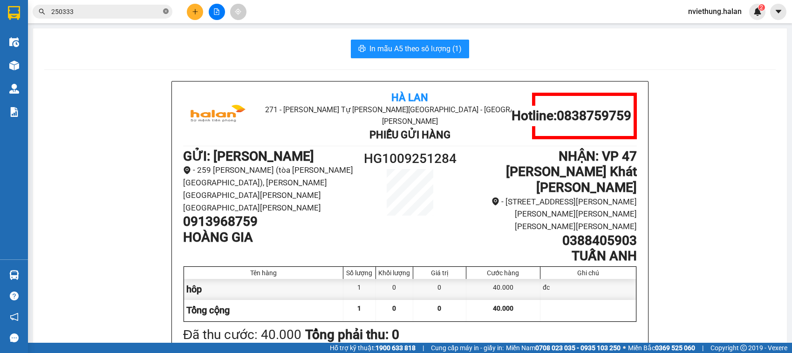
click at [164, 12] on icon "close-circle" at bounding box center [166, 11] width 6 height 6
click at [143, 12] on input "text" at bounding box center [106, 12] width 110 height 10
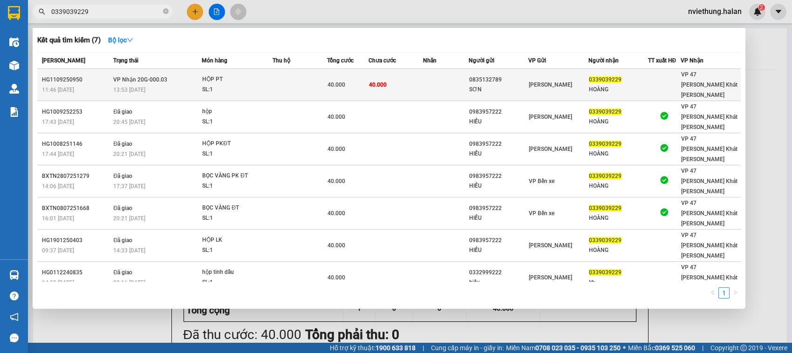
type input "0339039229"
click at [406, 75] on td "40.000" at bounding box center [395, 85] width 55 height 32
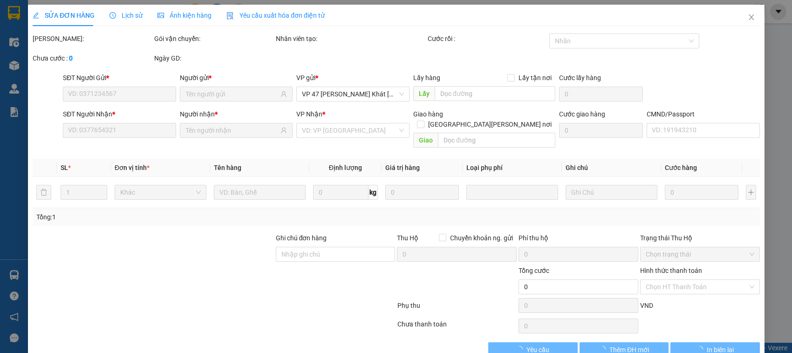
type input "0835132789"
type input "SƠN"
type input "0339039229"
type input "HOÀNG"
type input "40.000"
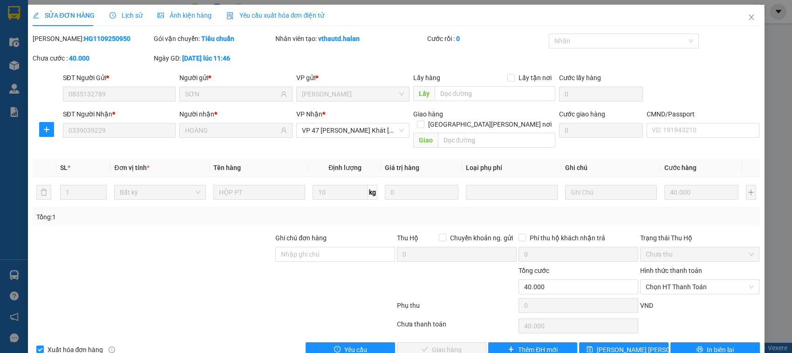
scroll to position [13, 0]
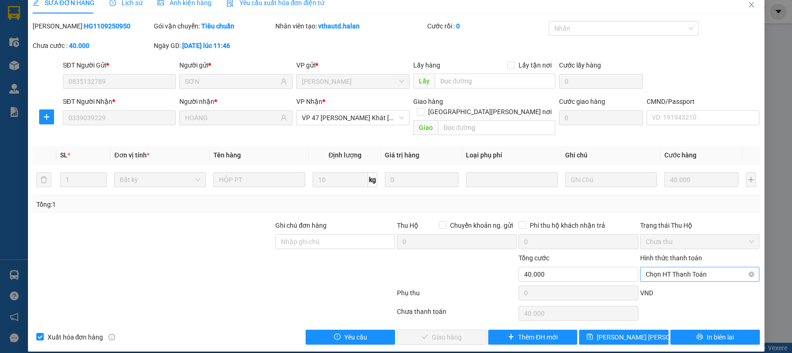
click at [658, 267] on span "Chọn HT Thanh Toán" at bounding box center [700, 274] width 109 height 14
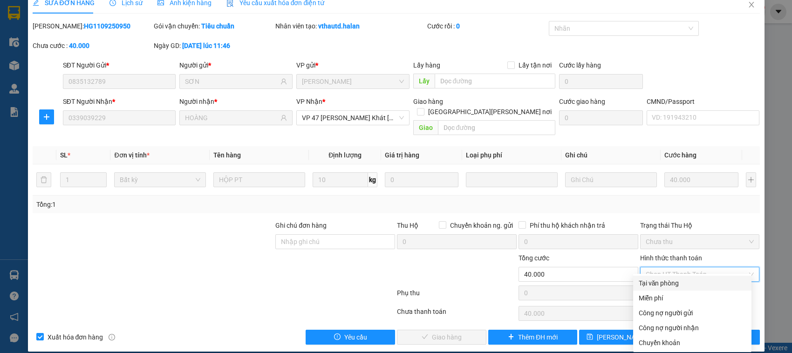
click at [651, 286] on div "Tại văn phòng" at bounding box center [692, 283] width 107 height 10
type input "0"
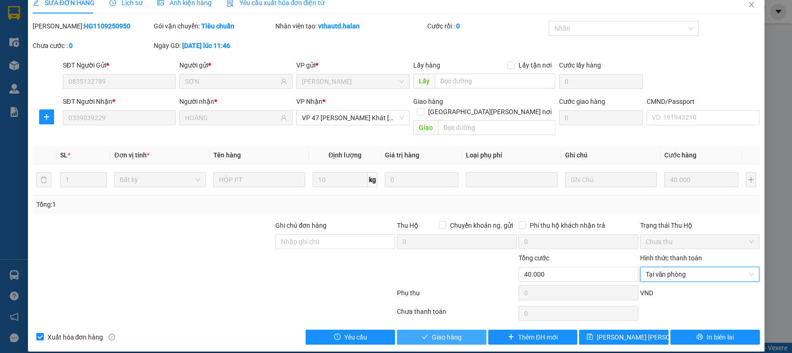
click at [437, 330] on button "Giao hàng" at bounding box center [441, 337] width 89 height 15
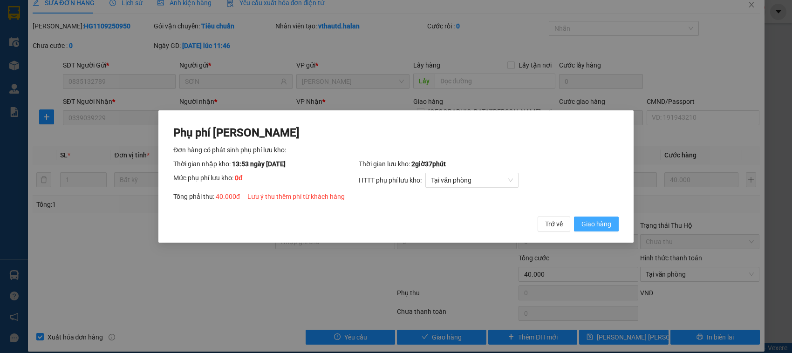
click at [585, 222] on span "Giao hàng" at bounding box center [596, 224] width 30 height 10
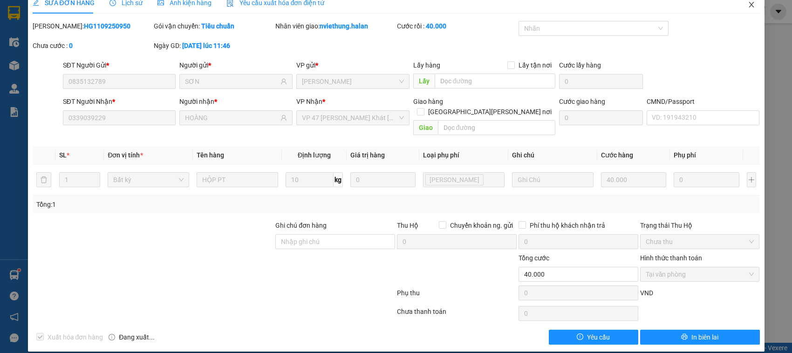
click at [749, 5] on icon "close" at bounding box center [751, 5] width 5 height 6
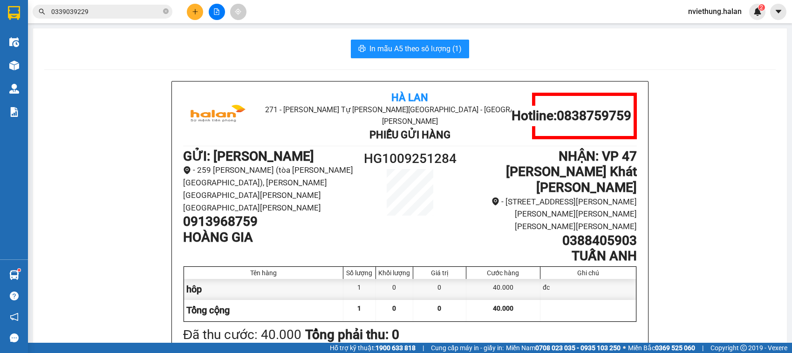
click at [33, 269] on div "In mẫu A5 theo số lượng (1) Hà Lan 271 - Dương Tự Minh - Phường Tân Long - Thái…" at bounding box center [410, 254] width 754 height 452
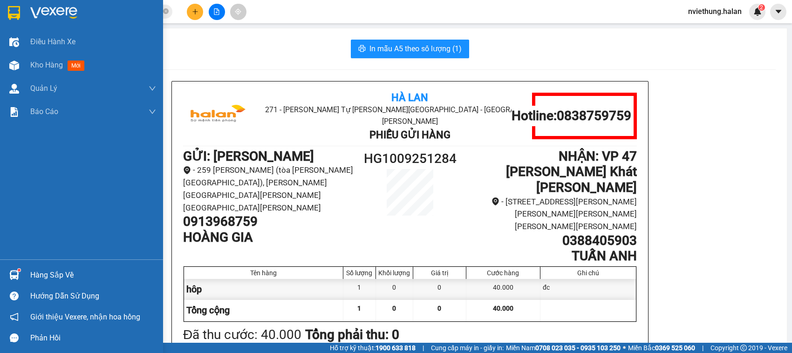
click at [22, 276] on div "Hàng sắp về" at bounding box center [81, 275] width 163 height 21
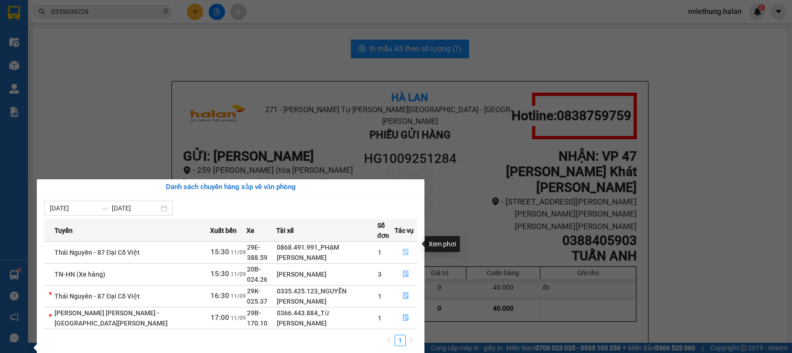
click at [404, 249] on icon "file-done" at bounding box center [406, 252] width 7 height 7
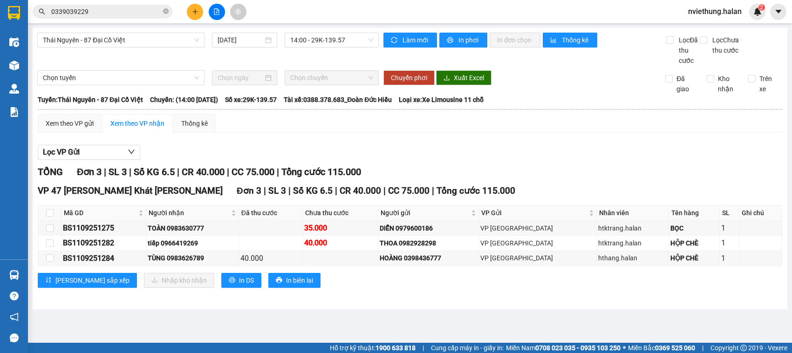
click at [376, 245] on div "40.000" at bounding box center [340, 243] width 72 height 12
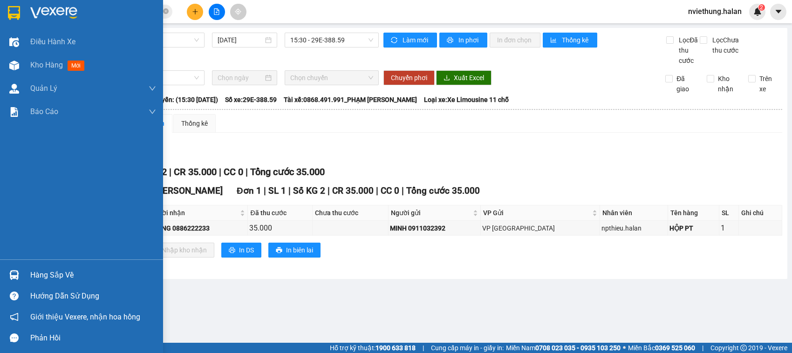
click at [35, 275] on div "Hàng sắp về" at bounding box center [93, 275] width 126 height 14
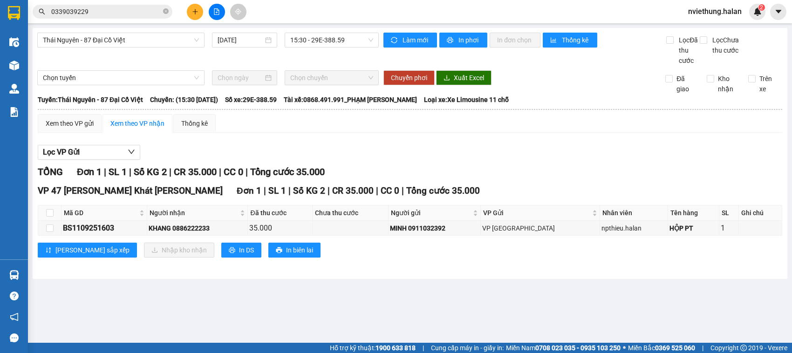
click at [476, 143] on section "Kết quả tìm kiếm ( 7 ) Bộ lọc Mã ĐH Trạng thái Món hàng Thu hộ Tổng cước Chưa c…" at bounding box center [396, 176] width 792 height 353
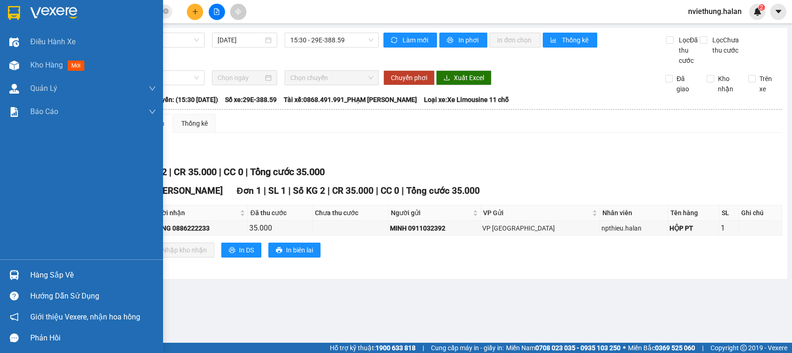
click at [52, 275] on div "Hàng sắp về" at bounding box center [93, 275] width 126 height 14
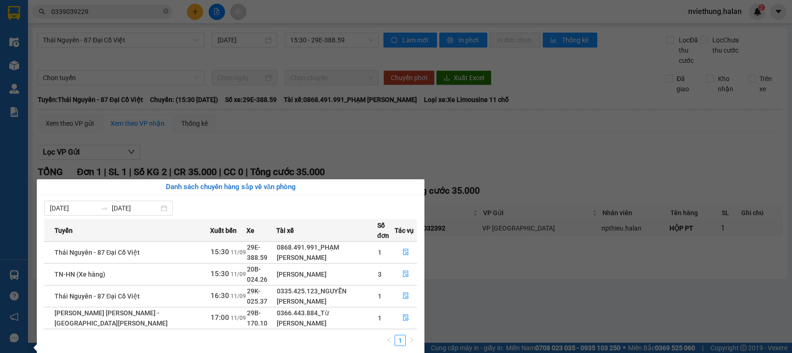
click at [433, 157] on section "Kết quả tìm kiếm ( 7 ) Bộ lọc Mã ĐH Trạng thái Món hàng Thu hộ Tổng cước Chưa c…" at bounding box center [396, 176] width 792 height 353
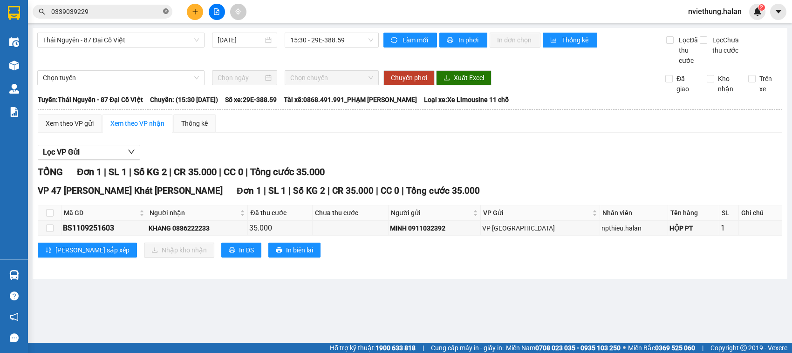
click at [166, 10] on icon "close-circle" at bounding box center [166, 11] width 6 height 6
click at [149, 10] on input "text" at bounding box center [106, 12] width 110 height 10
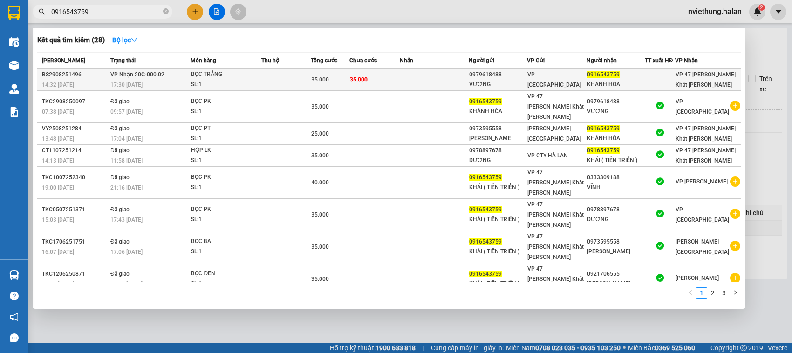
type input "0916543759"
click at [614, 87] on div "KHÁNH HÒA" at bounding box center [615, 85] width 57 height 10
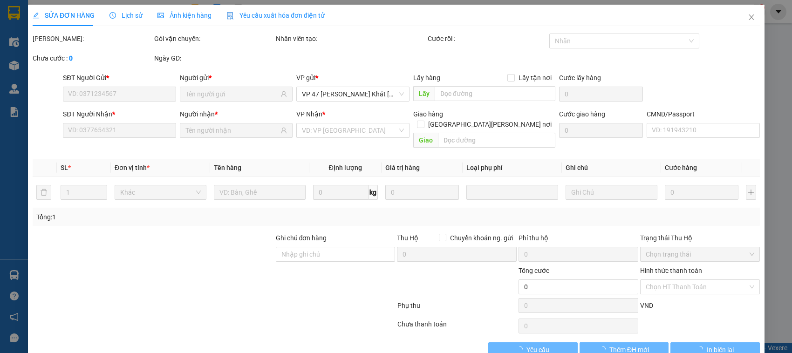
type input "0979618488"
type input "VƯƠNG"
type input "0916543759"
type input "KHÁNH HÒA"
type input "35.000"
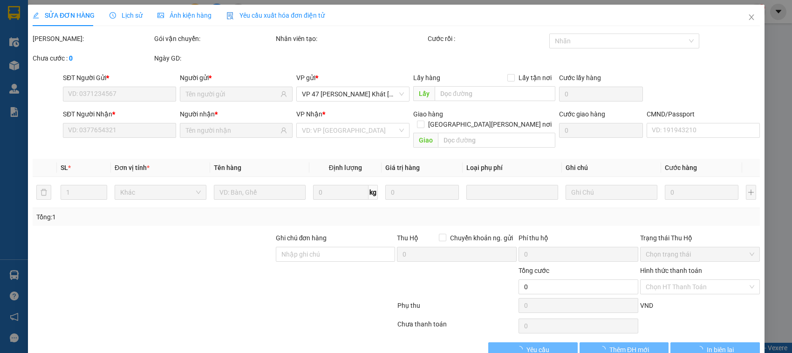
type input "35.000"
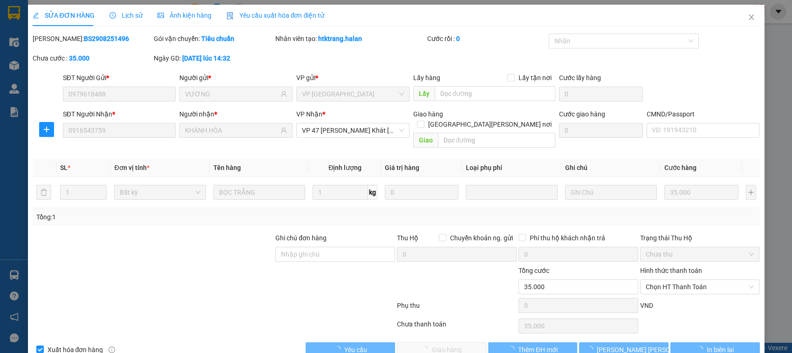
scroll to position [13, 0]
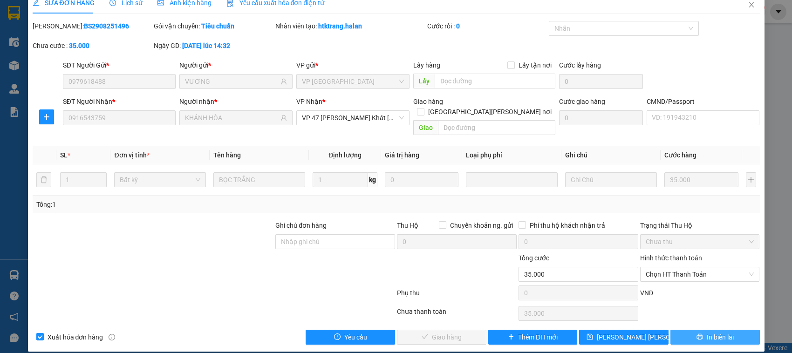
click at [723, 332] on span "In biên lai" at bounding box center [720, 337] width 27 height 10
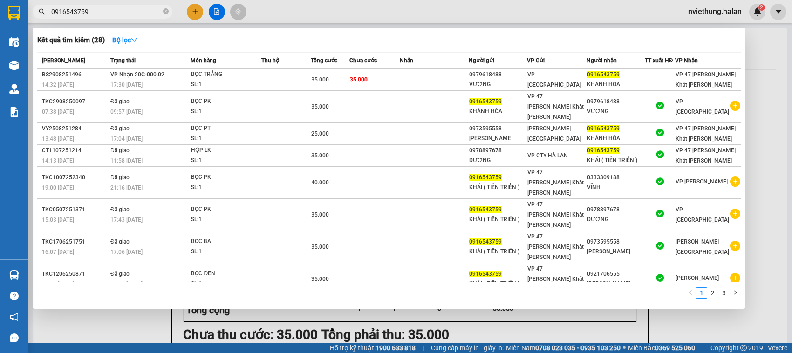
click at [123, 15] on input "0916543759" at bounding box center [106, 12] width 110 height 10
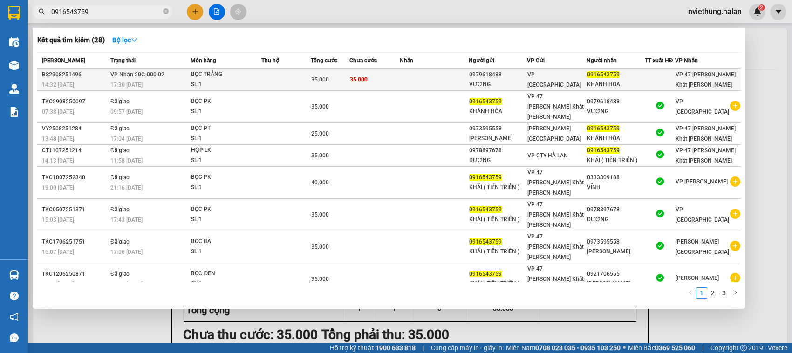
click at [461, 83] on td at bounding box center [434, 80] width 68 height 22
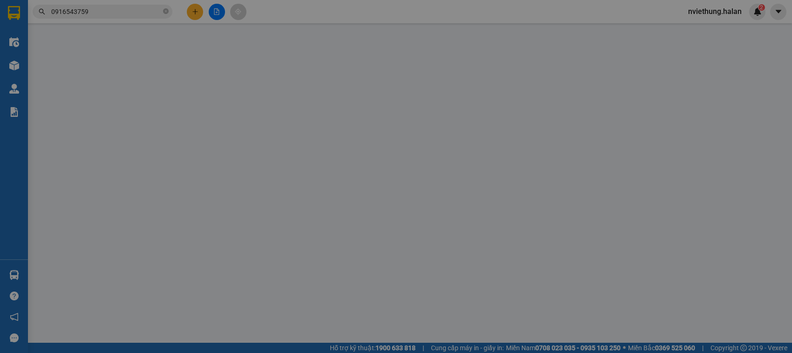
type input "0979618488"
type input "VƯƠNG"
type input "0916543759"
type input "KHÁNH HÒA"
type input "35.000"
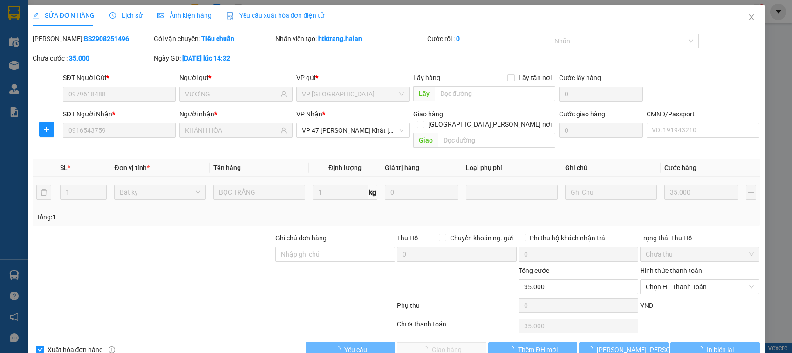
scroll to position [8, 0]
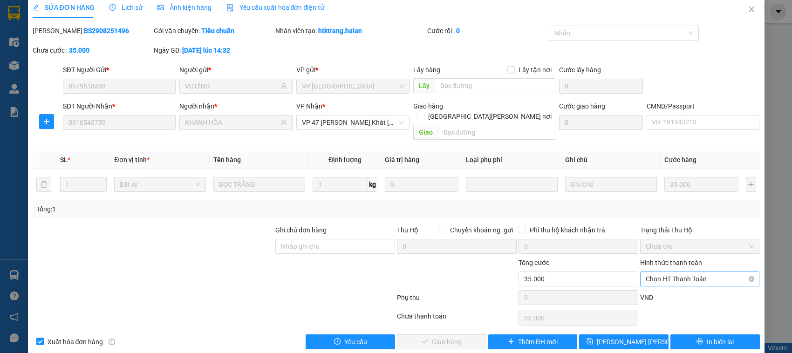
click at [655, 272] on span "Chọn HT Thanh Toán" at bounding box center [700, 279] width 109 height 14
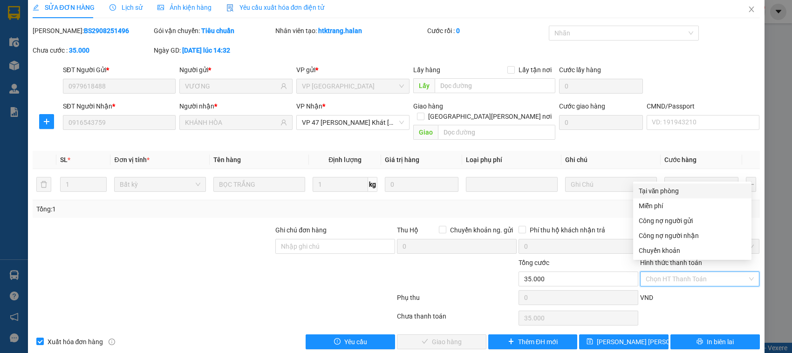
click at [641, 189] on div "Tại văn phòng" at bounding box center [692, 191] width 107 height 10
type input "0"
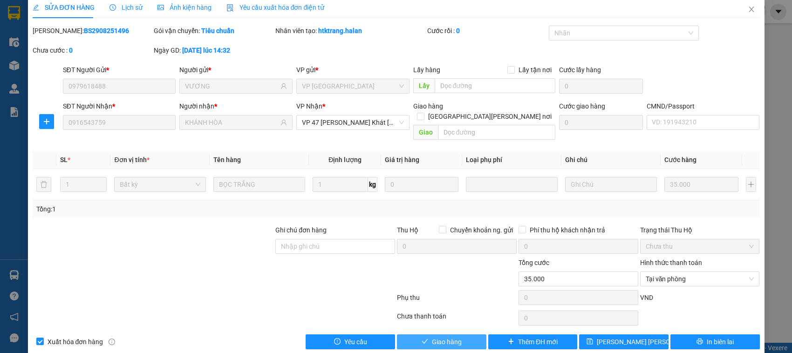
click at [454, 337] on span "Giao hàng" at bounding box center [447, 342] width 30 height 10
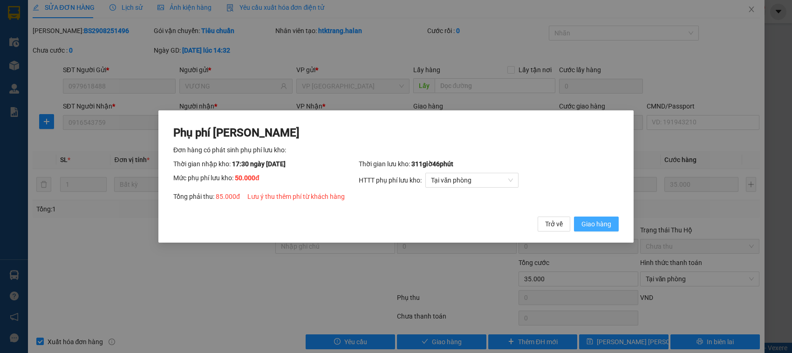
click at [597, 222] on span "Giao hàng" at bounding box center [596, 224] width 30 height 10
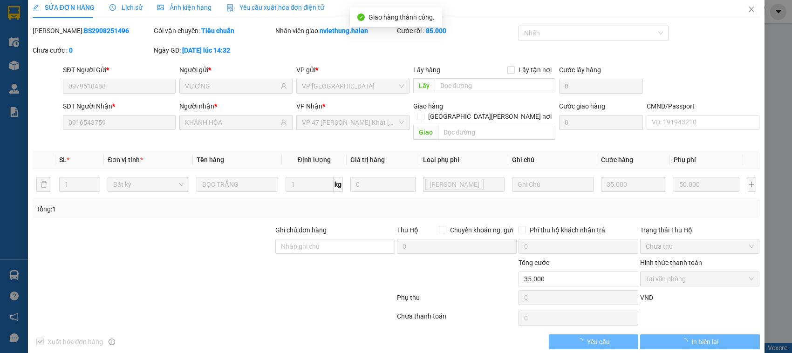
type input "85.000"
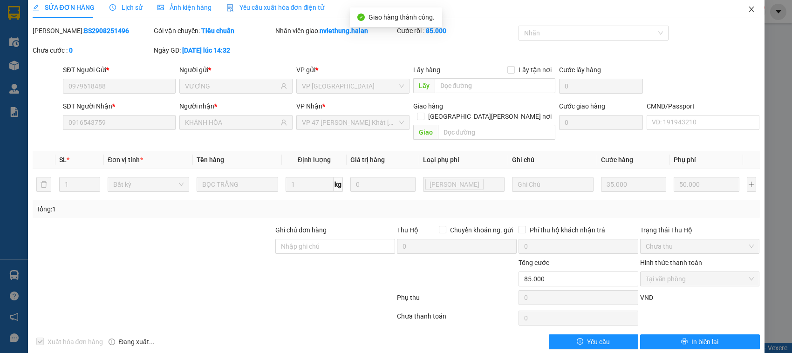
click at [748, 12] on icon "close" at bounding box center [751, 9] width 7 height 7
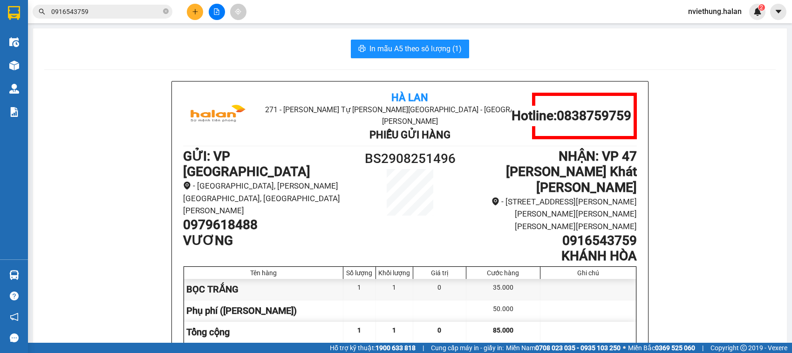
click at [720, 143] on div "Hà Lan 271 - Dương Tự Minh - Phường Tân Long - Thái Nguyên Phiếu Gửi Hàng Hotli…" at bounding box center [409, 285] width 731 height 409
click at [165, 10] on icon "close-circle" at bounding box center [166, 11] width 6 height 6
click at [130, 10] on input "text" at bounding box center [106, 12] width 110 height 10
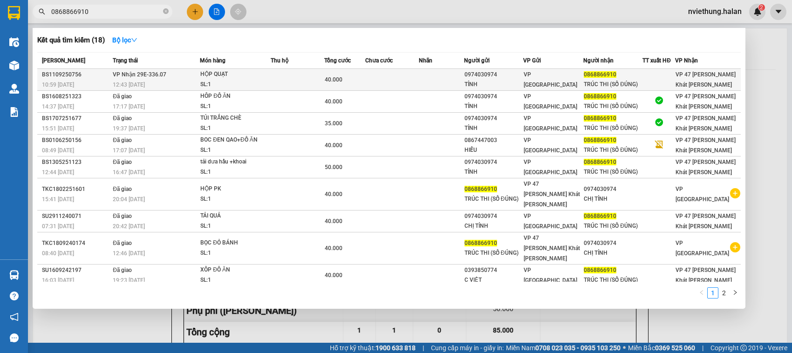
type input "0868866910"
click at [590, 80] on div "TRÚC THI (SỐ ĐÚNG)" at bounding box center [613, 85] width 58 height 10
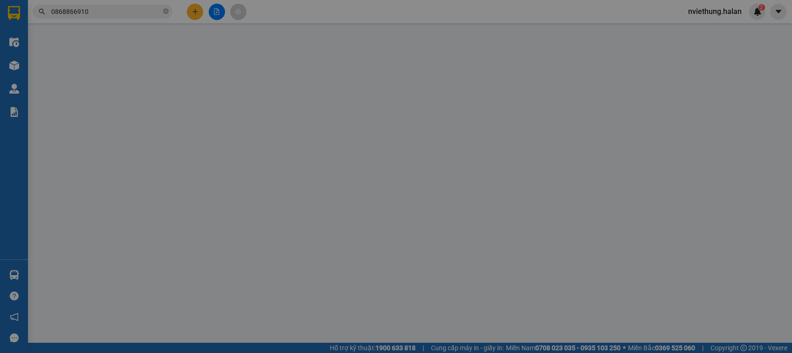
type input "0974030974"
type input "TỈNH"
type input "0868866910"
type input "TRÚC THI (SỐ ĐÚNG)"
type input "40.000"
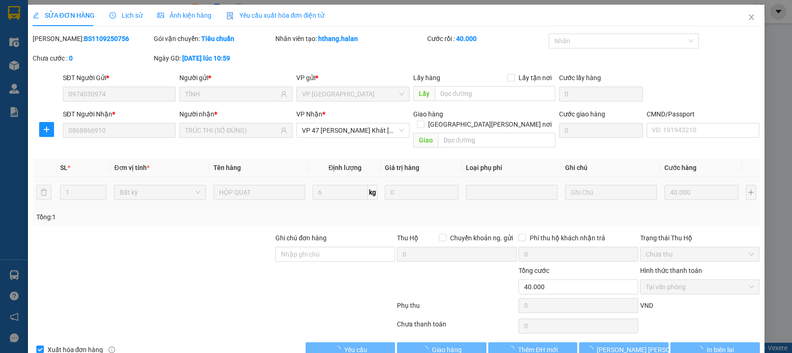
scroll to position [8, 0]
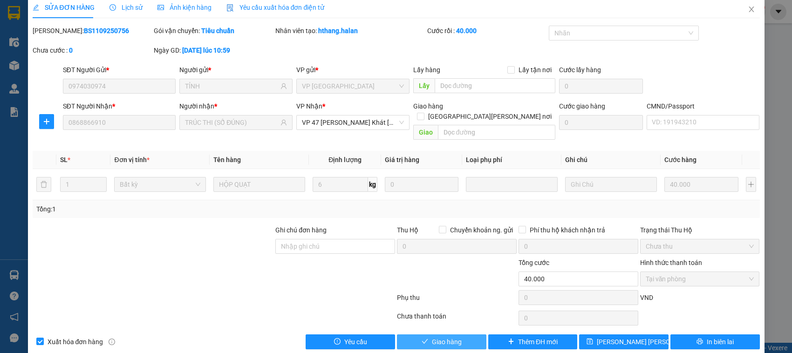
click at [423, 334] on button "Giao hàng" at bounding box center [441, 341] width 89 height 15
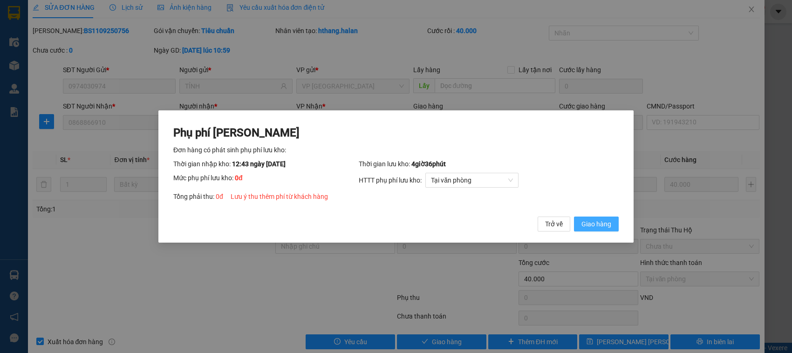
click at [601, 221] on span "Giao hàng" at bounding box center [596, 224] width 30 height 10
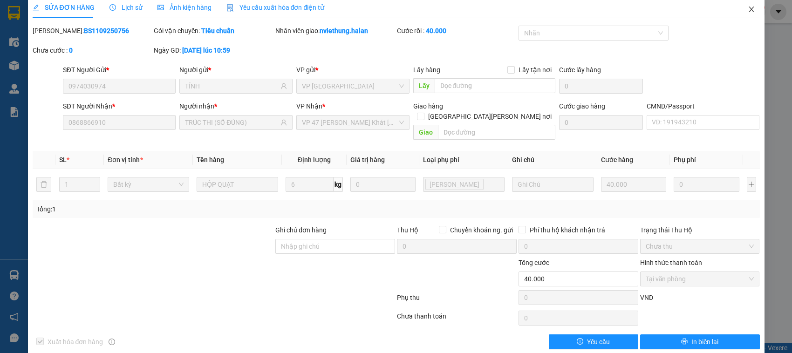
click at [748, 12] on icon "close" at bounding box center [751, 9] width 7 height 7
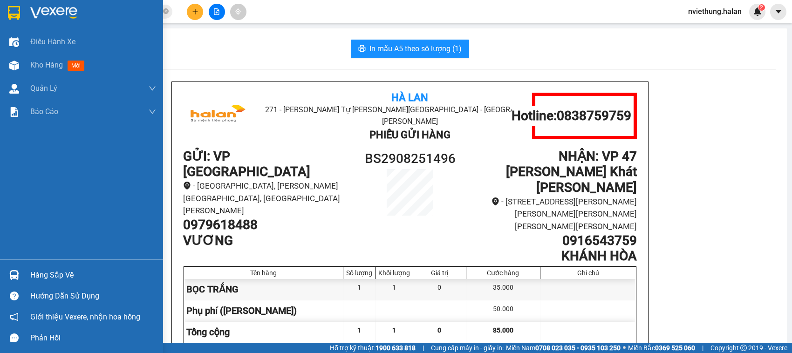
click at [59, 271] on div "Hàng sắp về" at bounding box center [93, 275] width 126 height 14
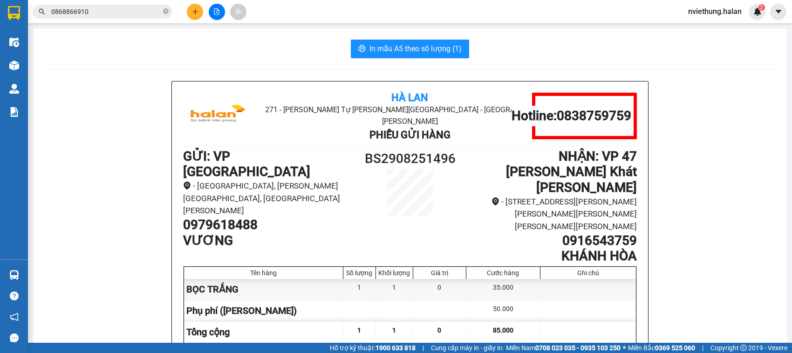
click at [112, 96] on section "Kết quả tìm kiếm ( 18 ) Bộ lọc Mã ĐH Trạng thái Món hàng Thu hộ Tổng cước Chưa …" at bounding box center [396, 176] width 792 height 353
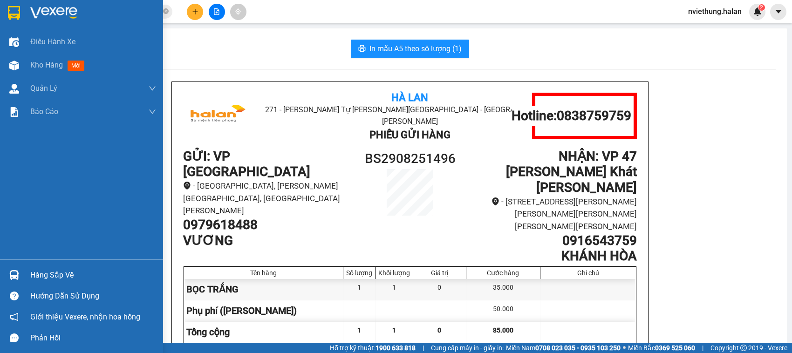
click at [49, 268] on div "Hàng sắp về" at bounding box center [93, 275] width 126 height 14
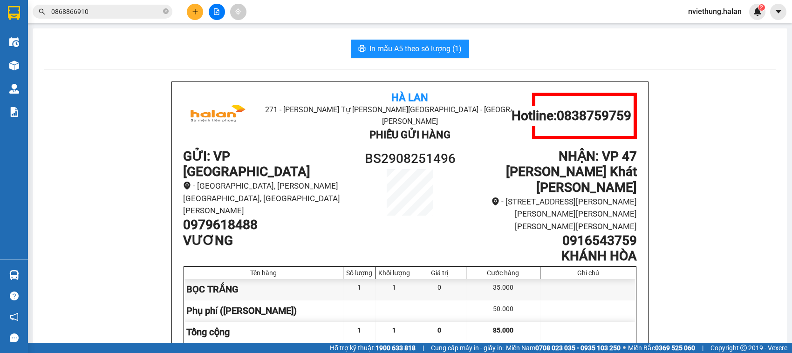
click at [117, 122] on section "Kết quả tìm kiếm ( 18 ) Bộ lọc Mã ĐH Trạng thái Món hàng Thu hộ Tổng cước Chưa …" at bounding box center [396, 176] width 792 height 353
click at [659, 176] on div "Hà Lan 271 - Dương Tự Minh - Phường Tân Long - Thái Nguyên Phiếu Gửi Hàng Hotli…" at bounding box center [409, 285] width 731 height 409
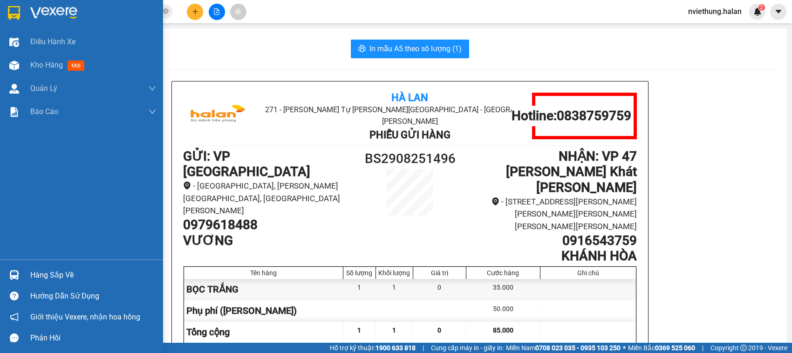
click at [43, 277] on div "Hàng sắp về" at bounding box center [93, 275] width 126 height 14
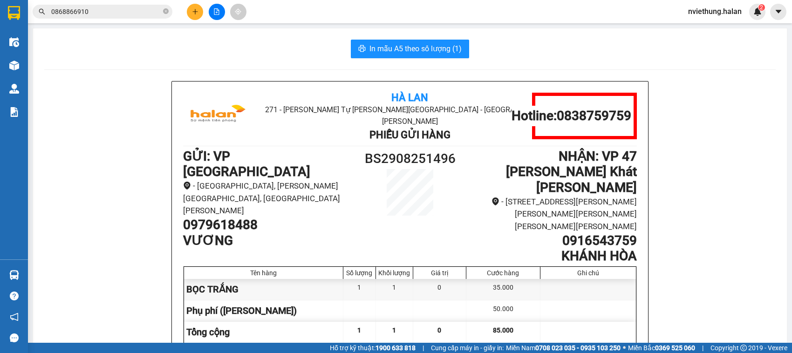
click at [147, 48] on section "Kết quả tìm kiếm ( 18 ) Bộ lọc Mã ĐH Trạng thái Món hàng Thu hộ Tổng cước Chưa …" at bounding box center [396, 176] width 792 height 353
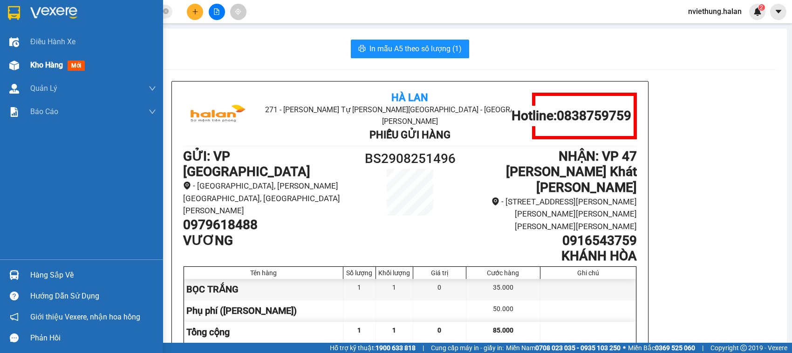
click at [54, 66] on span "Kho hàng" at bounding box center [46, 65] width 33 height 9
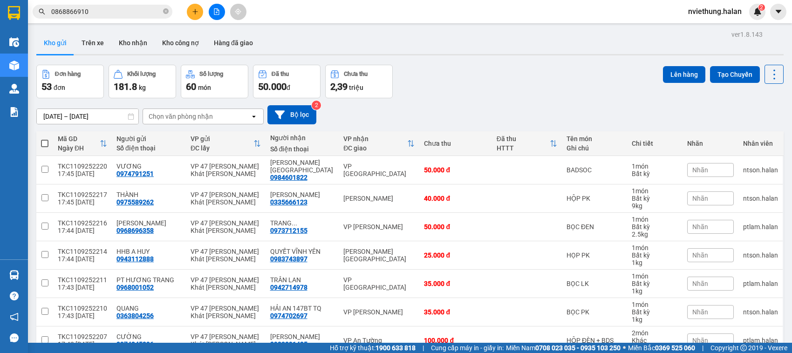
click at [45, 74] on icon at bounding box center [45, 74] width 9 height 9
click at [66, 72] on div "Đơn hàng" at bounding box center [68, 74] width 26 height 7
click at [55, 88] on span "đơn" at bounding box center [60, 87] width 12 height 7
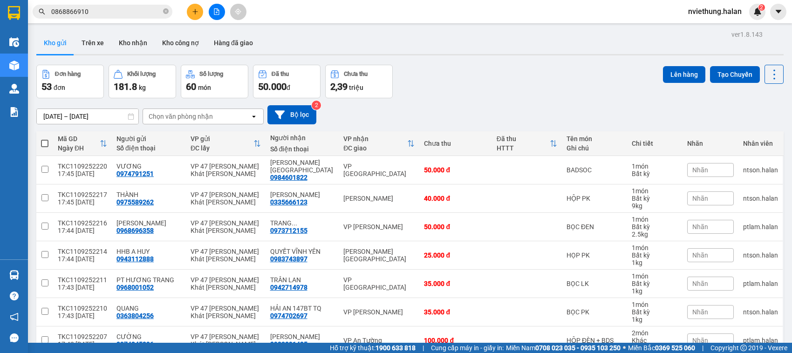
click at [55, 88] on span "đơn" at bounding box center [60, 87] width 12 height 7
click at [117, 46] on button "Kho nhận" at bounding box center [132, 43] width 43 height 22
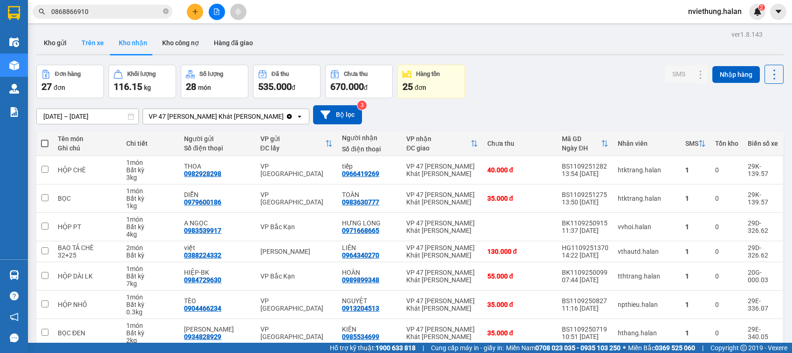
click at [94, 45] on button "Trên xe" at bounding box center [92, 43] width 37 height 22
type input "04/01/2012 – 11/09/2025"
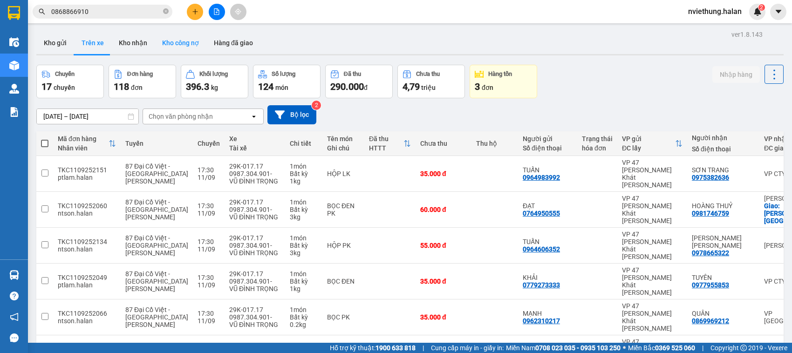
click at [182, 45] on button "Kho công nợ" at bounding box center [181, 43] width 52 height 22
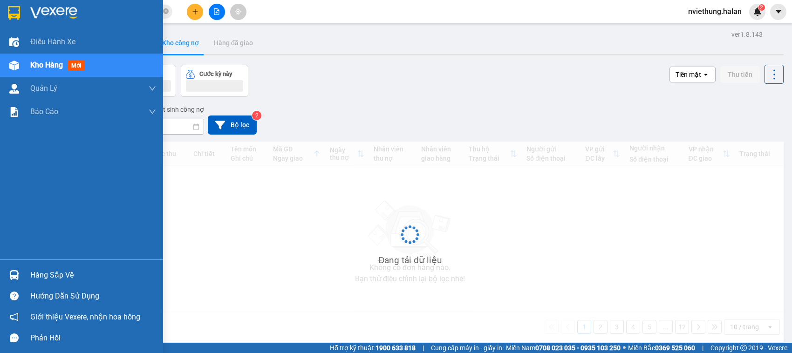
click at [50, 64] on span "Kho hàng" at bounding box center [46, 65] width 33 height 9
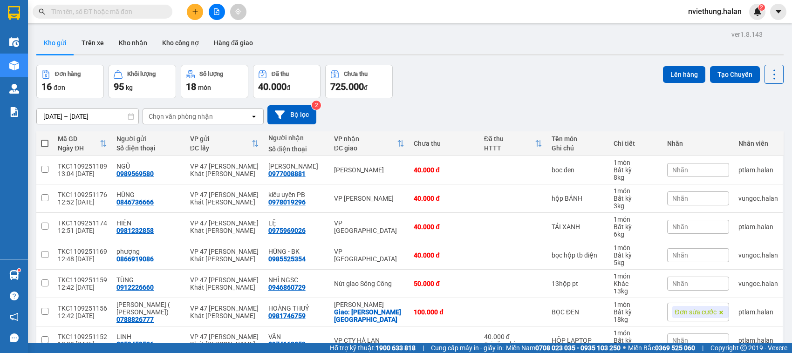
click at [516, 32] on div "Kho gửi Trên xe Kho nhận Kho công nợ Hàng đã giao" at bounding box center [409, 44] width 747 height 25
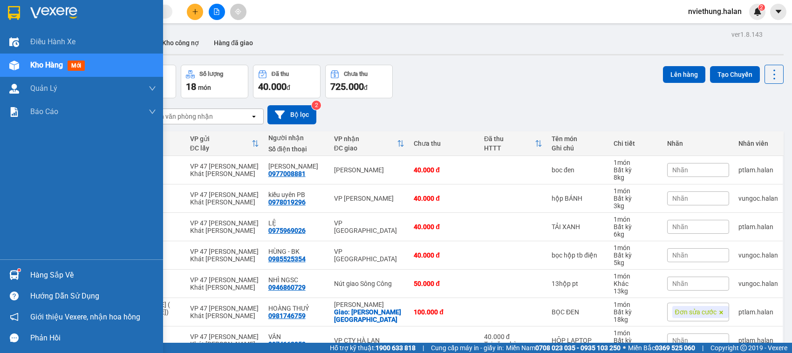
click at [43, 272] on div "Hàng sắp về" at bounding box center [93, 275] width 126 height 14
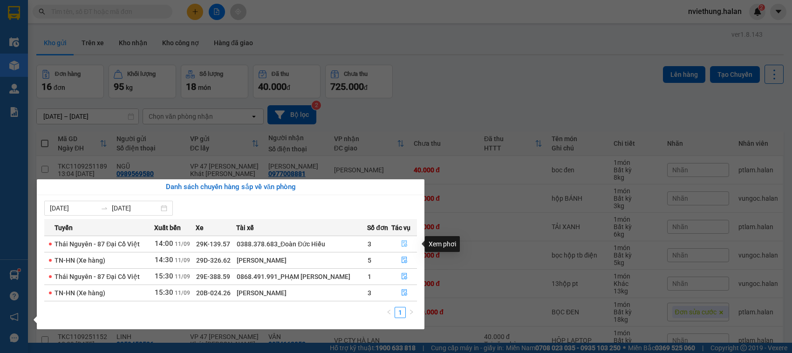
click at [403, 244] on icon "file-done" at bounding box center [405, 243] width 6 height 7
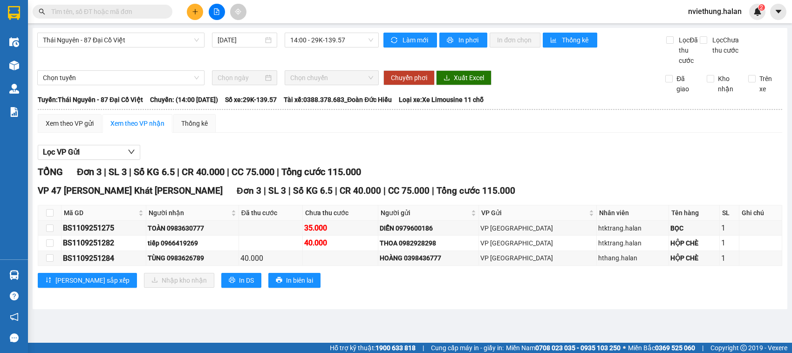
click at [497, 154] on div "Lọc VP Gửi" at bounding box center [410, 152] width 744 height 15
drag, startPoint x: 128, startPoint y: 9, endPoint x: 152, endPoint y: 29, distance: 30.8
click at [129, 10] on input "text" at bounding box center [106, 12] width 110 height 10
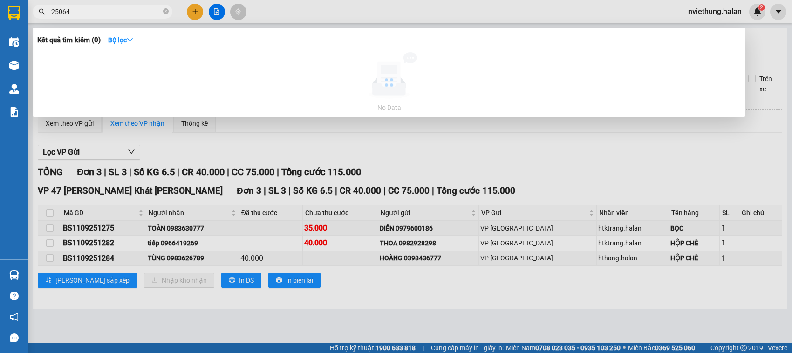
type input "250640"
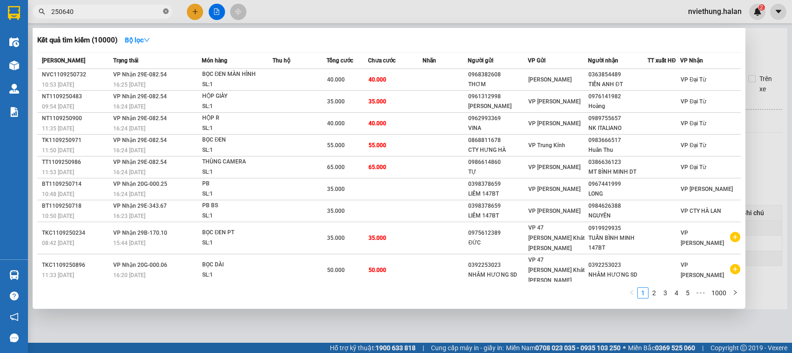
click at [167, 12] on icon "close-circle" at bounding box center [166, 11] width 6 height 6
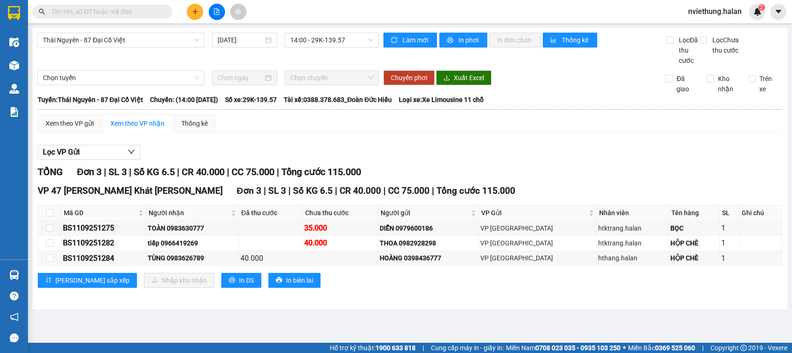
click at [149, 12] on input "text" at bounding box center [106, 12] width 110 height 10
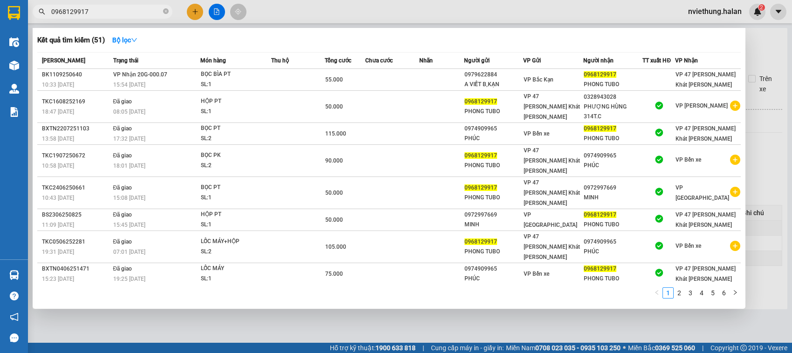
type input "0968129917"
drag, startPoint x: 646, startPoint y: 35, endPoint x: 657, endPoint y: 9, distance: 28.2
click at [0, 12] on div "Kết quả tìm kiếm ( 51 ) Bộ lọc Mã ĐH Trạng thái Món hàng Thu hộ Tổng cước Chưa …" at bounding box center [0, 12] width 0 height 0
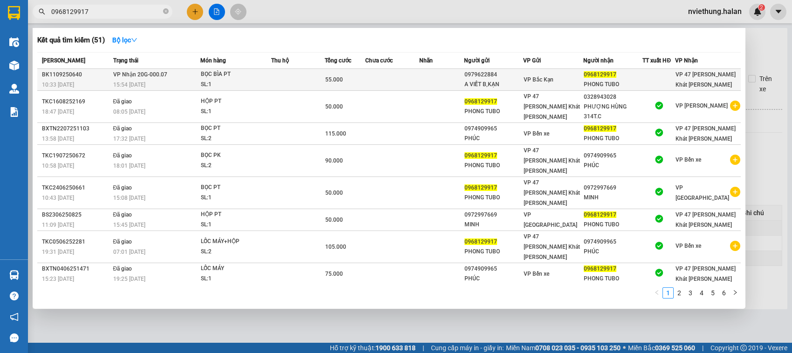
click at [380, 81] on td at bounding box center [392, 80] width 54 height 22
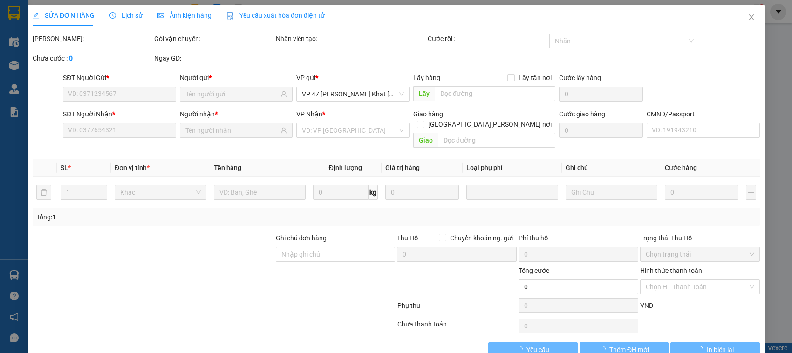
type input "0979622884"
type input "A VIẾT B,KẠN"
type input "0968129917"
type input "PHONG TUBO"
type input "55.000"
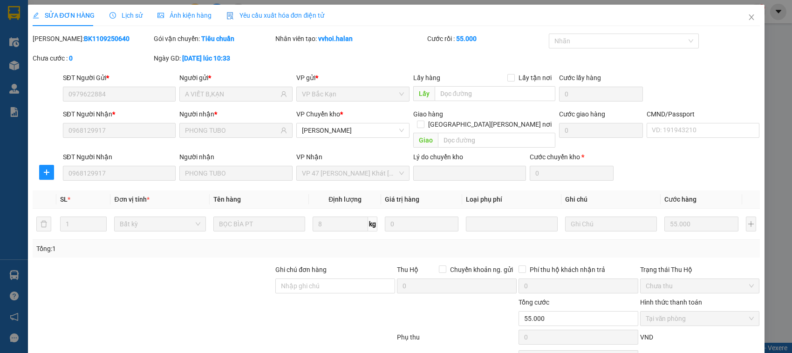
scroll to position [44, 0]
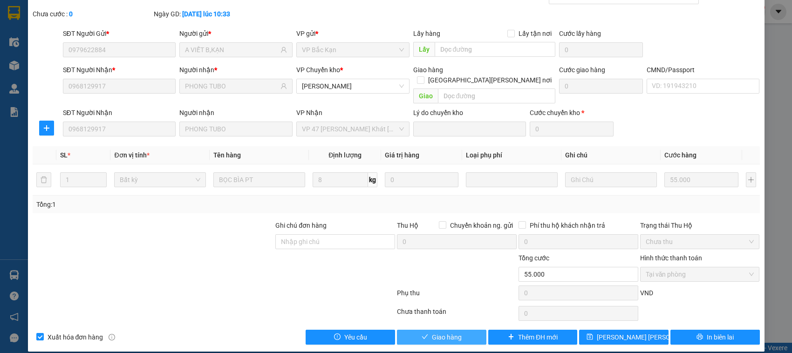
click at [438, 332] on span "Giao hàng" at bounding box center [447, 337] width 30 height 10
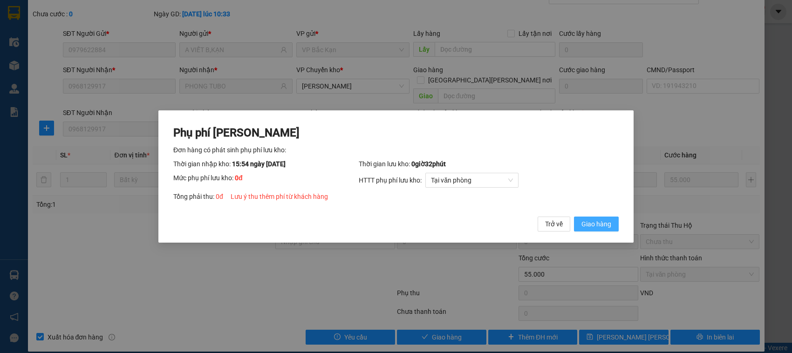
click at [597, 224] on span "Giao hàng" at bounding box center [596, 224] width 30 height 10
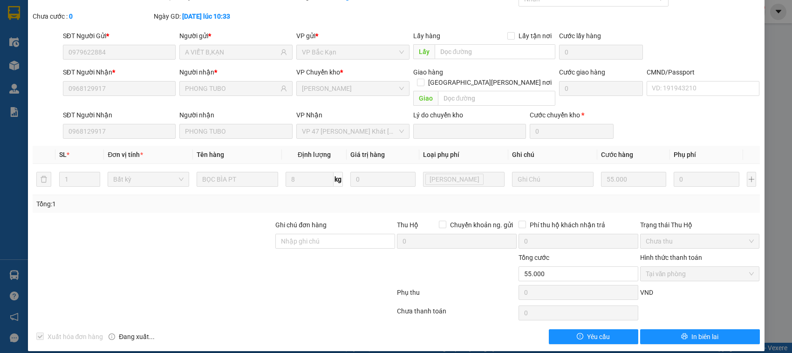
scroll to position [0, 0]
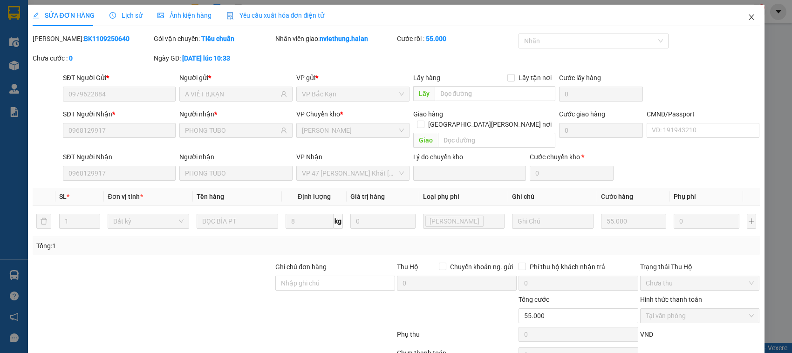
click at [749, 17] on icon "close" at bounding box center [751, 17] width 5 height 6
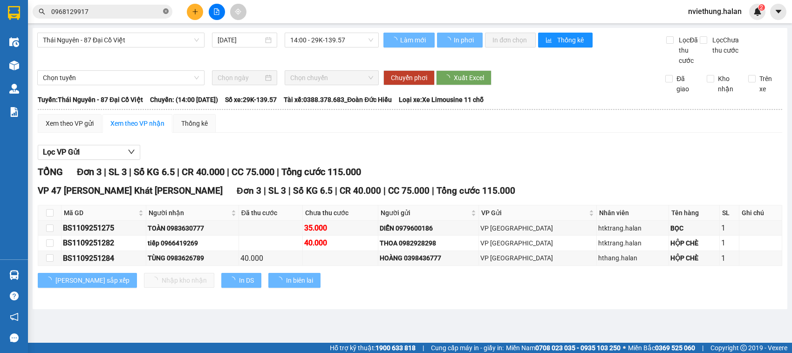
click at [164, 12] on icon "close-circle" at bounding box center [166, 11] width 6 height 6
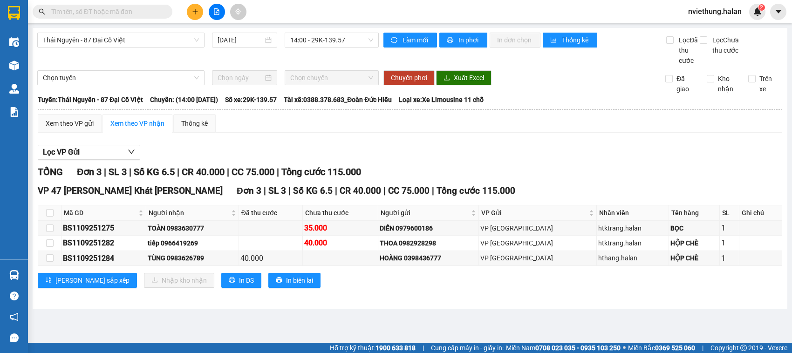
click at [145, 12] on input "text" at bounding box center [106, 12] width 110 height 10
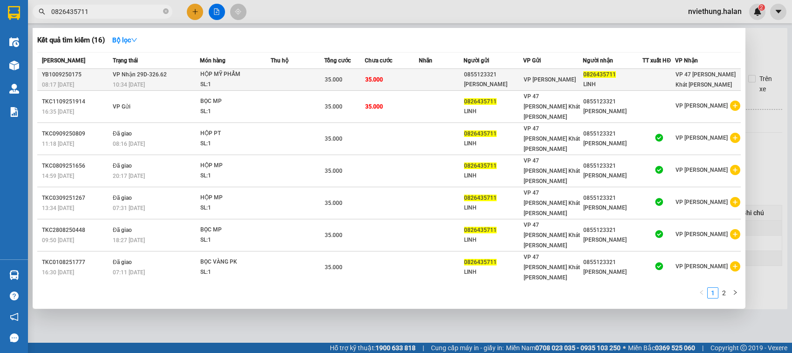
type input "0826435711"
click at [326, 84] on div "35.000" at bounding box center [345, 80] width 40 height 10
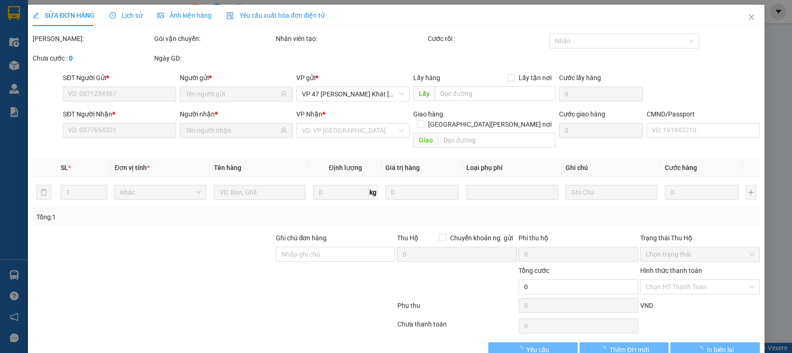
type input "0855123321"
type input "HUYỀN VINH"
type input "0826435711"
type input "LINH"
type input "35.000"
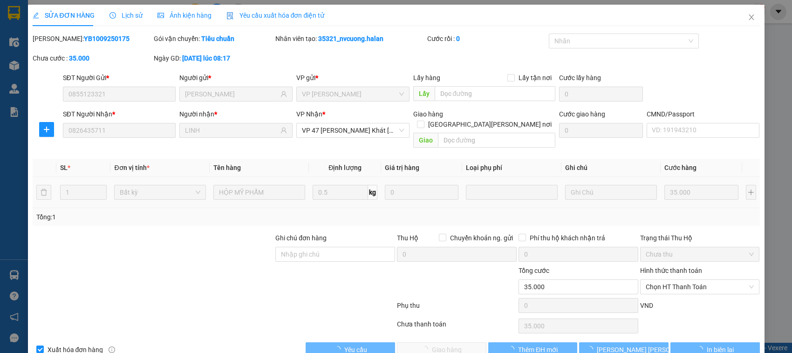
scroll to position [13, 0]
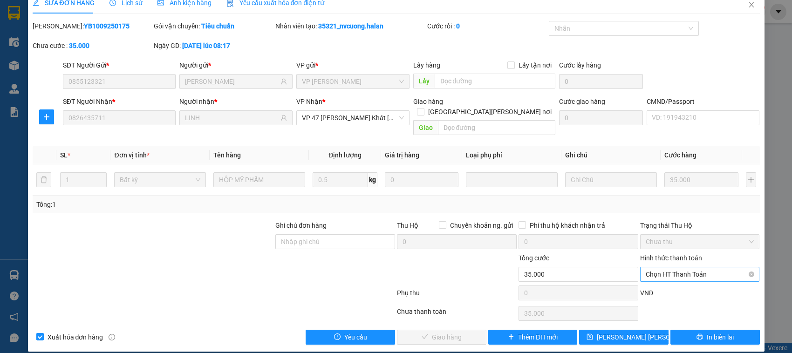
click at [663, 267] on span "Chọn HT Thanh Toán" at bounding box center [700, 274] width 109 height 14
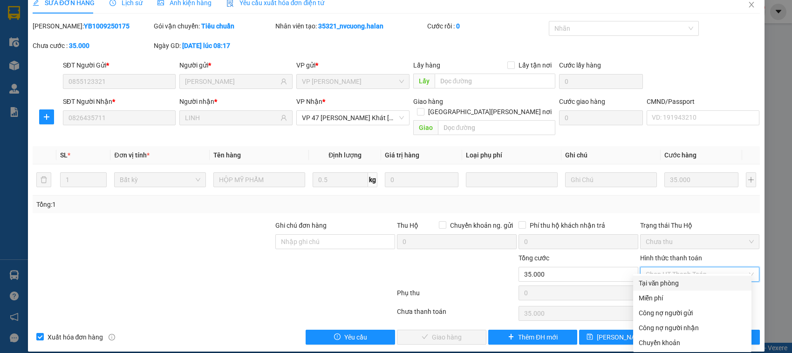
click at [679, 286] on div "Tại văn phòng" at bounding box center [692, 283] width 107 height 10
type input "0"
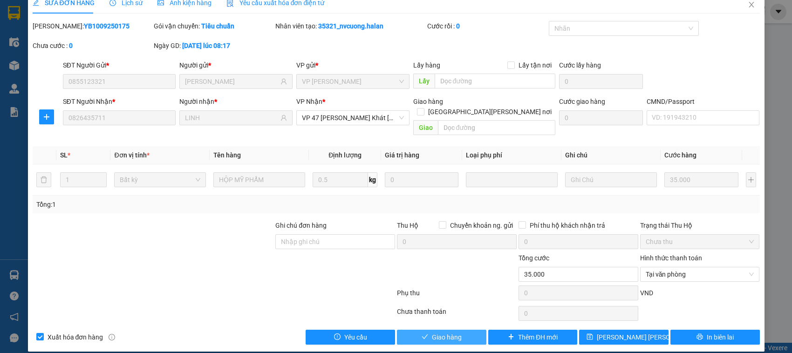
click at [443, 332] on span "Giao hàng" at bounding box center [447, 337] width 30 height 10
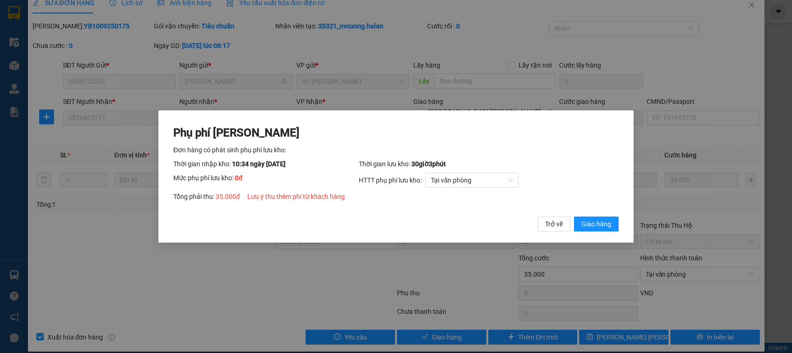
click at [574, 217] on button "Giao hàng" at bounding box center [596, 224] width 45 height 15
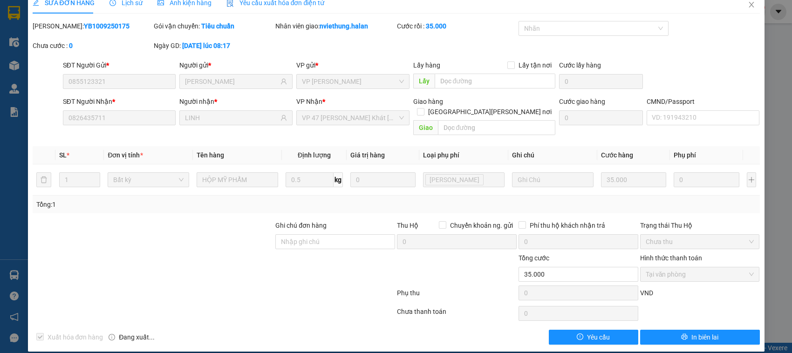
click at [776, 99] on div "SỬA ĐƠN HÀNG Lịch sử Ảnh kiện hàng Yêu cầu xuất hóa đơn điện tử Total Paid Fee …" at bounding box center [396, 176] width 792 height 353
click at [748, 3] on icon "close" at bounding box center [751, 4] width 7 height 7
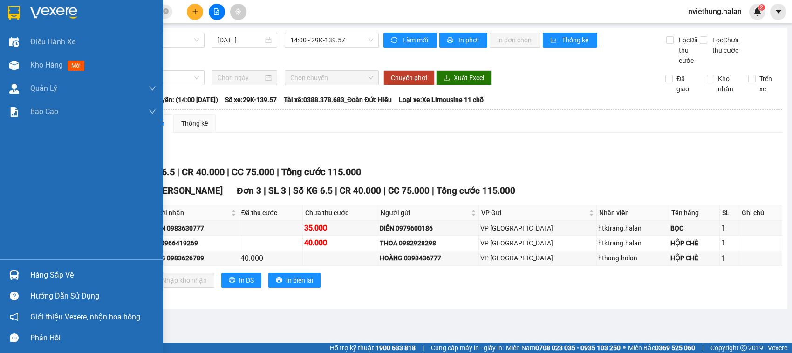
click at [50, 275] on div "Hàng sắp về" at bounding box center [93, 275] width 126 height 14
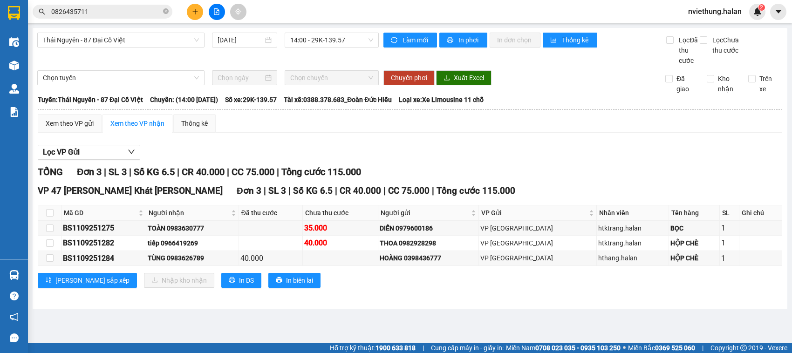
click at [424, 133] on section "Kết quả tìm kiếm ( 16 ) Bộ lọc Mã ĐH Trạng thái Món hàng Thu hộ Tổng cước Chưa …" at bounding box center [396, 176] width 792 height 353
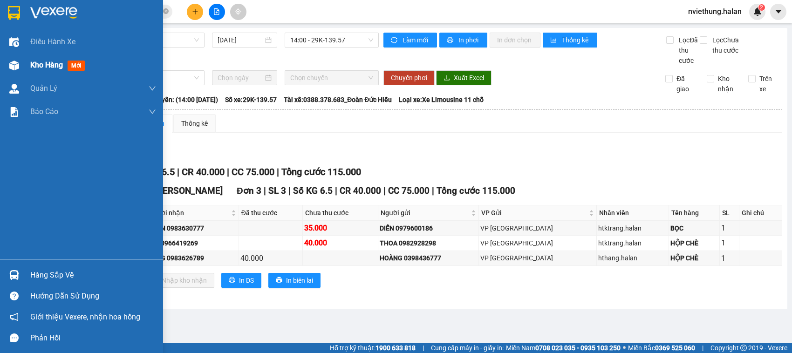
click at [71, 68] on span "mới" at bounding box center [76, 66] width 17 height 10
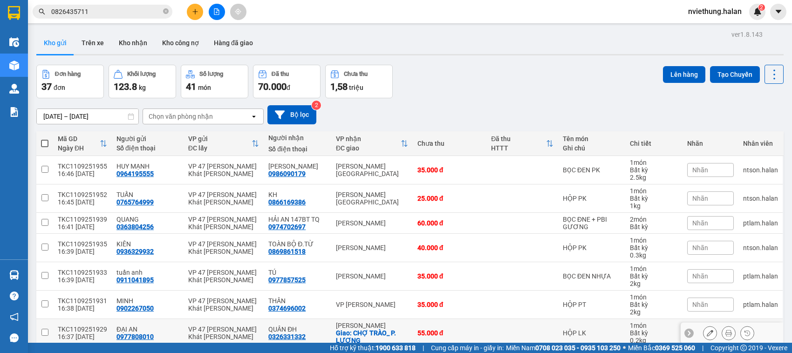
scroll to position [130, 0]
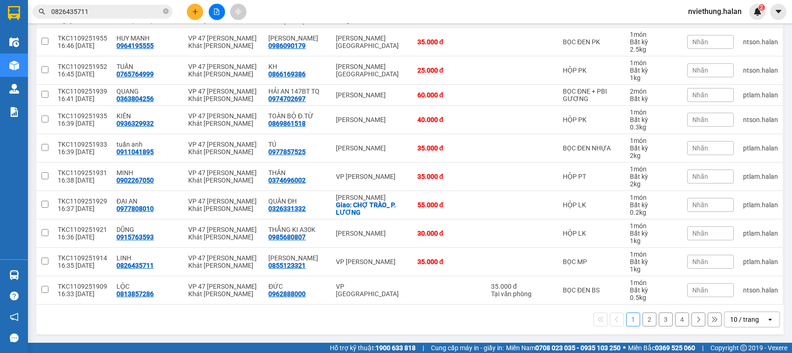
click at [730, 321] on div "10 / trang" at bounding box center [744, 319] width 29 height 9
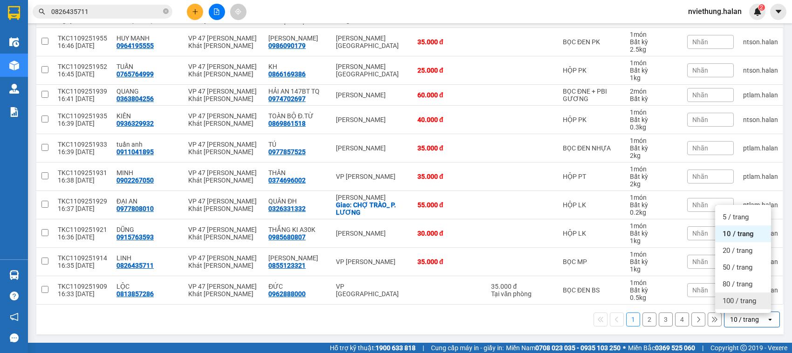
click at [727, 299] on span "100 / trang" at bounding box center [740, 300] width 34 height 9
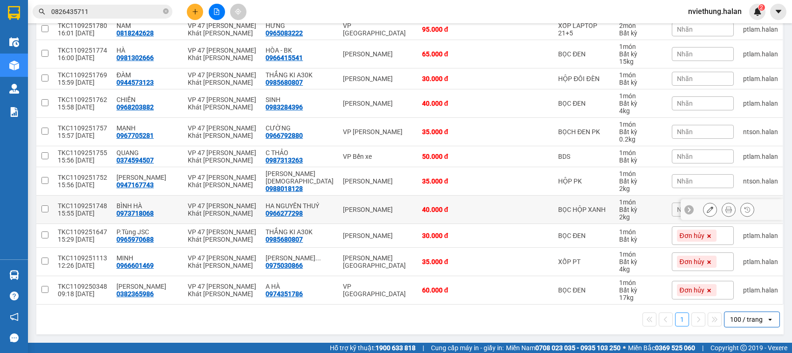
scroll to position [0, 0]
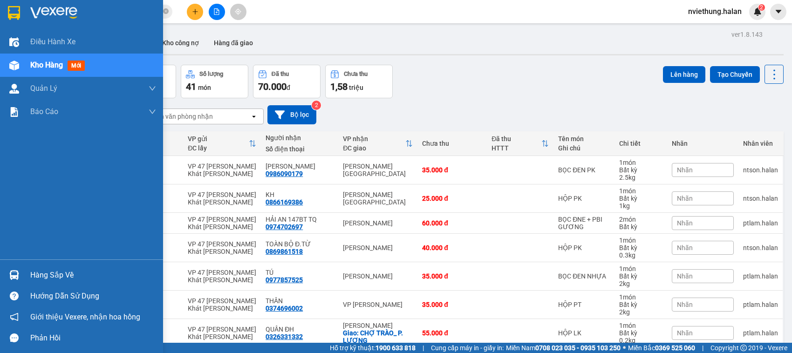
click at [17, 271] on img at bounding box center [14, 275] width 10 height 10
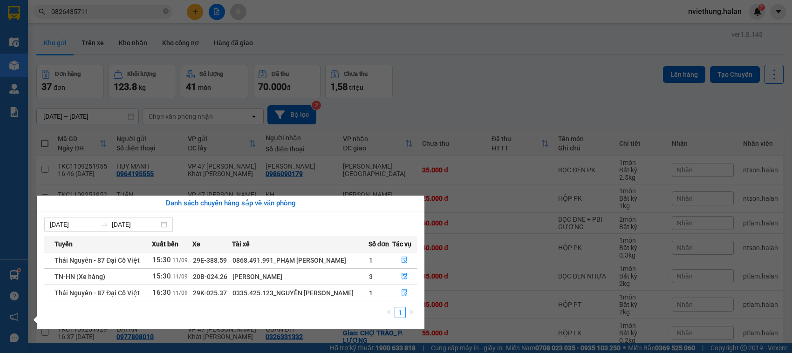
click at [492, 92] on section "Kết quả tìm kiếm ( 16 ) Bộ lọc Mã ĐH Trạng thái Món hàng Thu hộ Tổng cước Chưa …" at bounding box center [396, 176] width 792 height 353
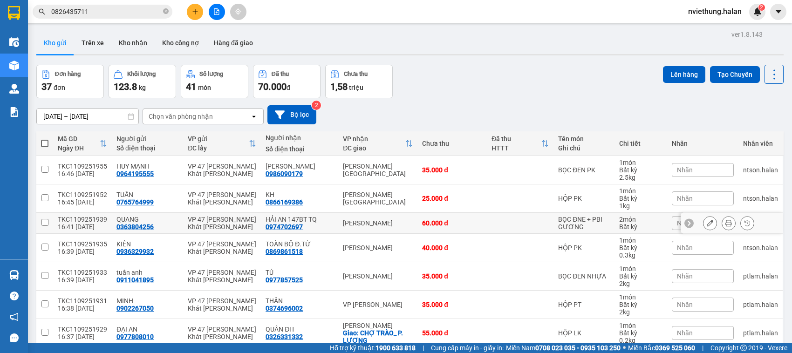
scroll to position [873, 0]
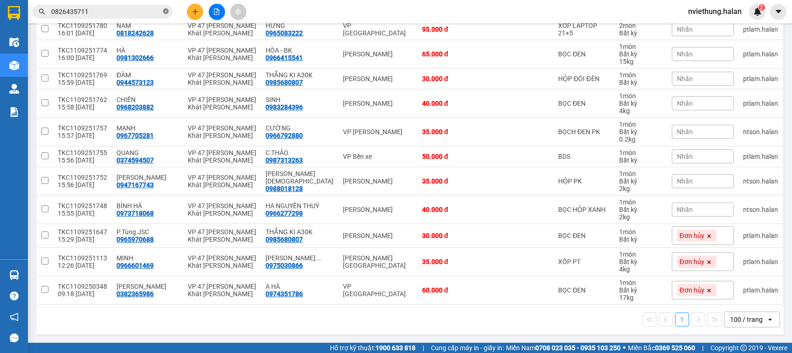
click at [166, 13] on icon "close-circle" at bounding box center [166, 11] width 6 height 6
click at [142, 7] on input "text" at bounding box center [106, 12] width 110 height 10
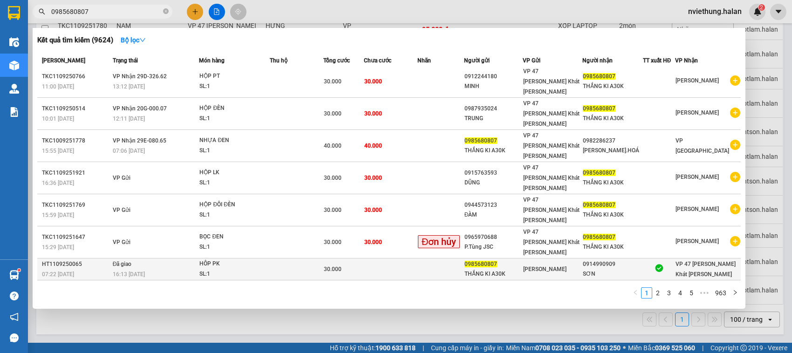
scroll to position [0, 0]
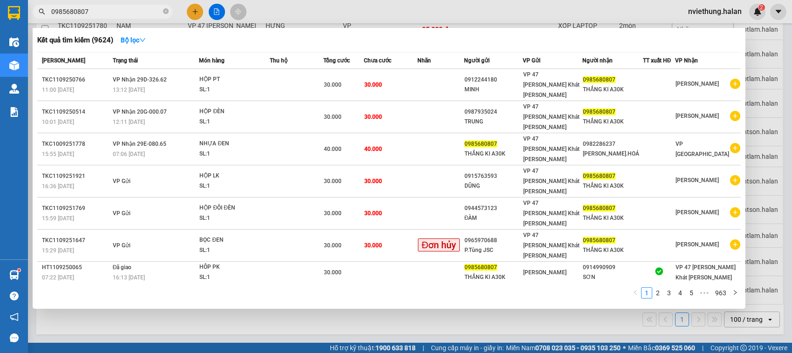
type input "0985680807"
click at [163, 10] on icon "close-circle" at bounding box center [166, 11] width 6 height 6
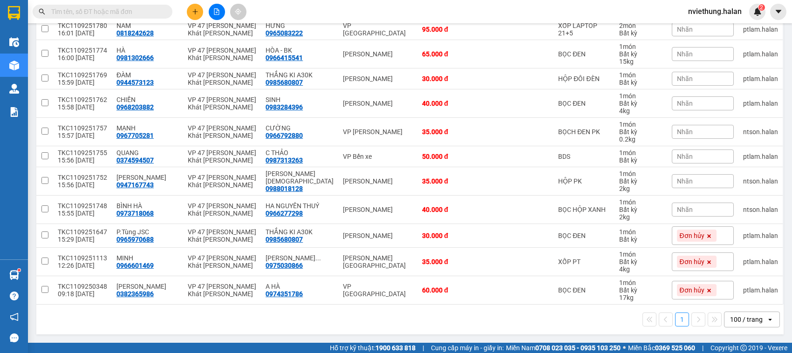
click at [154, 14] on input "text" at bounding box center [106, 12] width 110 height 10
click at [147, 10] on input "text" at bounding box center [106, 12] width 110 height 10
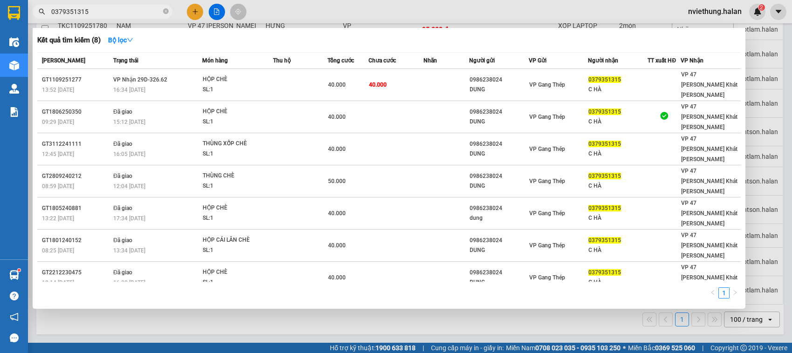
type input "0379351315"
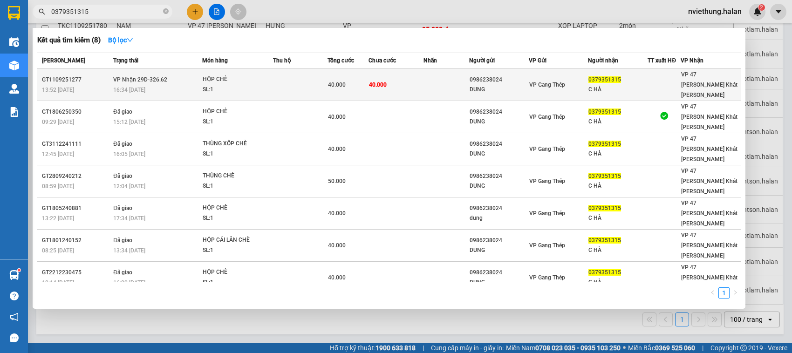
click at [402, 80] on td "40.000" at bounding box center [395, 85] width 55 height 32
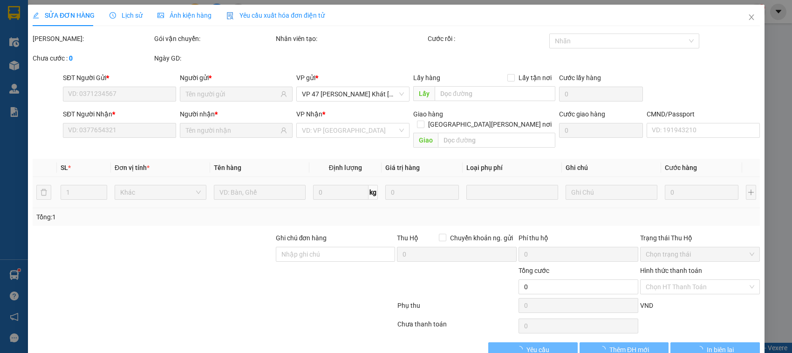
type input "0986238024"
type input "DUNG"
type input "0379351315"
type input "C HÀ"
type input "40.000"
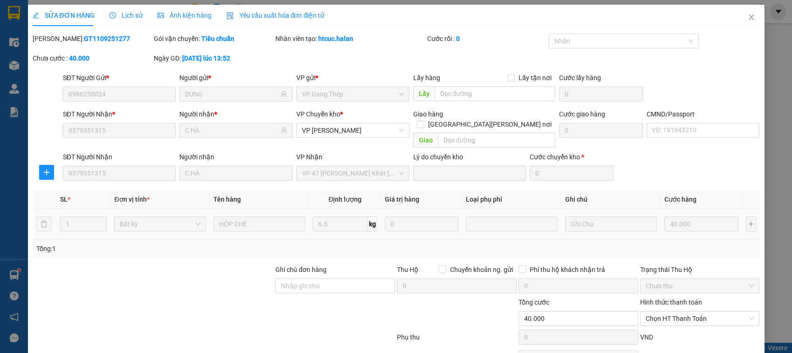
scroll to position [44, 0]
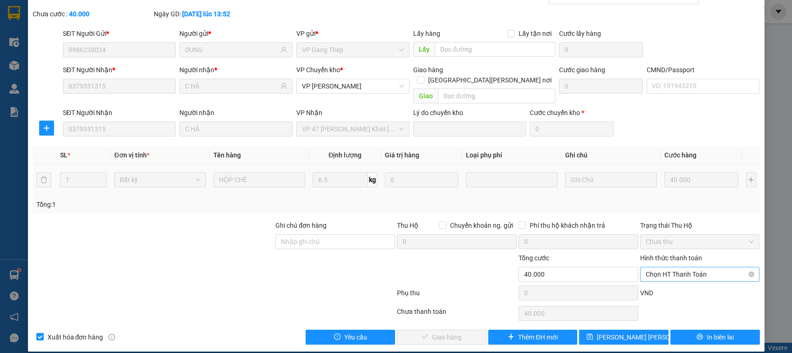
click at [649, 267] on span "Chọn HT Thanh Toán" at bounding box center [700, 274] width 109 height 14
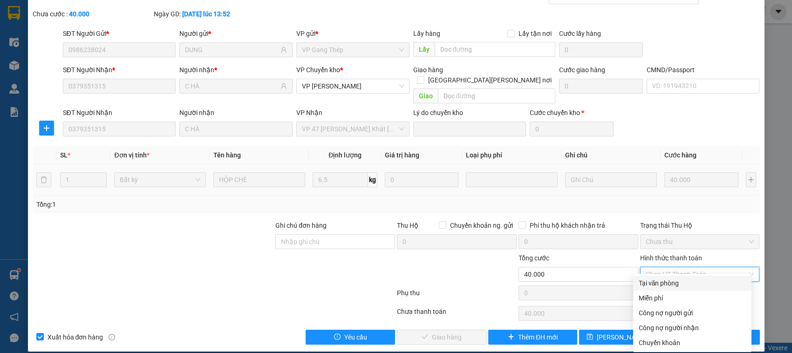
click at [651, 281] on div "Tại văn phòng" at bounding box center [692, 283] width 107 height 10
type input "0"
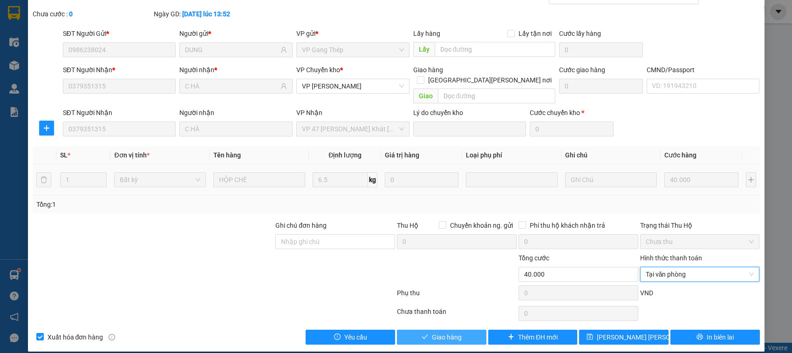
click at [459, 331] on button "Giao hàng" at bounding box center [441, 337] width 89 height 15
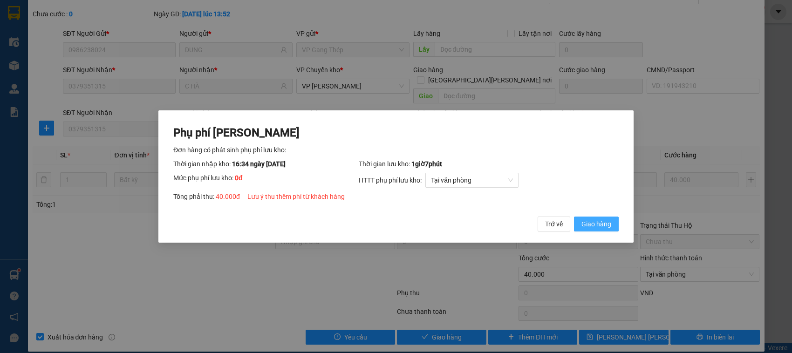
click at [594, 224] on span "Giao hàng" at bounding box center [596, 224] width 30 height 10
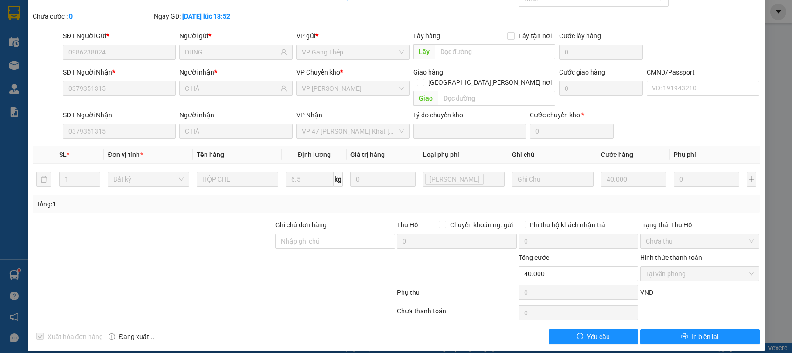
scroll to position [0, 0]
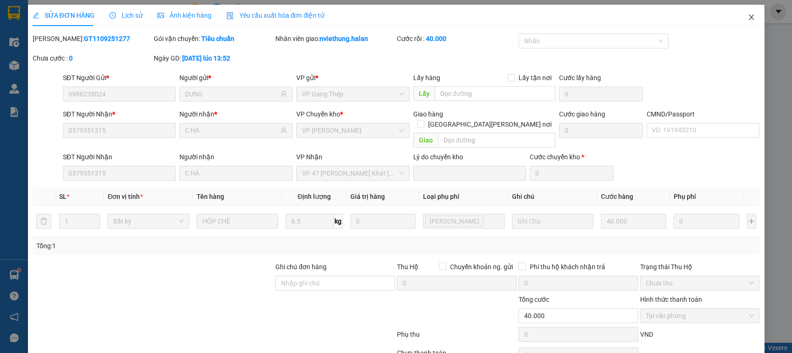
click at [746, 19] on span "Close" at bounding box center [751, 18] width 26 height 26
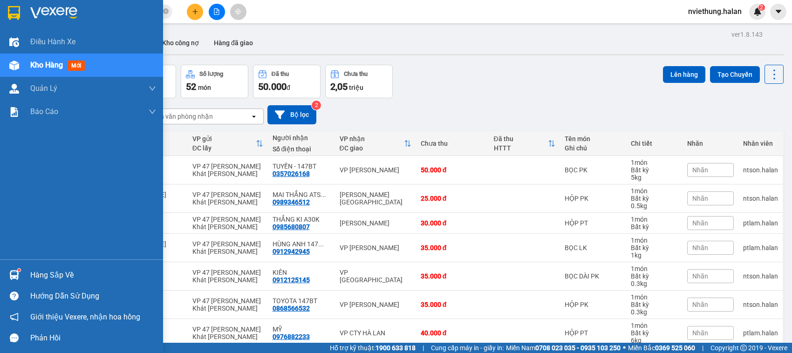
click at [50, 270] on div "Hàng sắp về" at bounding box center [93, 275] width 126 height 14
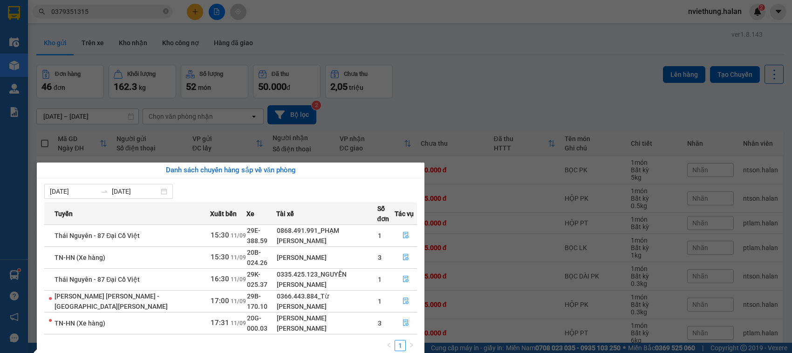
click at [485, 62] on section "Kết quả tìm kiếm ( 8 ) Bộ lọc Mã ĐH Trạng thái Món hàng Thu hộ Tổng cước Chưa c…" at bounding box center [396, 176] width 792 height 353
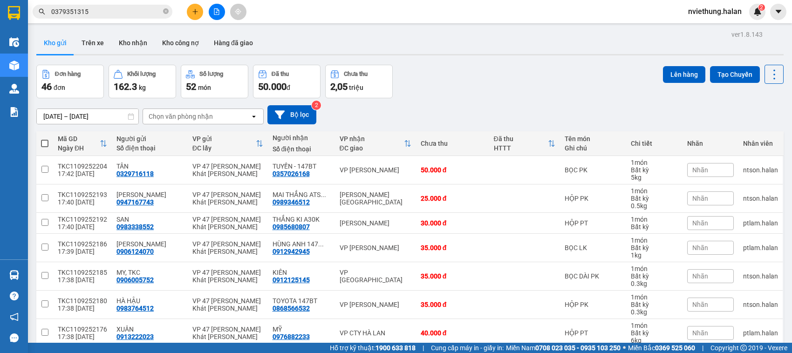
click at [169, 12] on span "0379351315" at bounding box center [103, 12] width 140 height 14
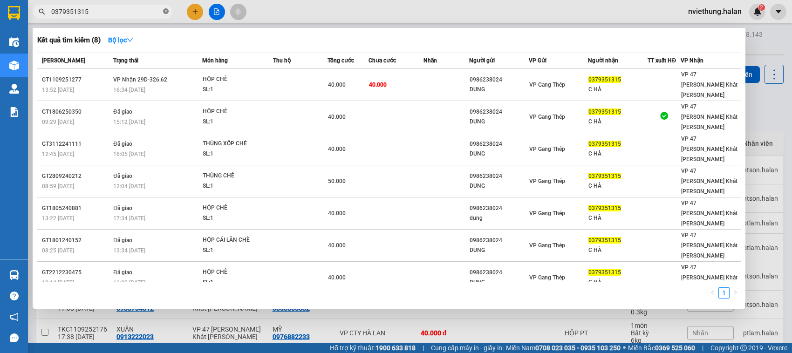
click at [165, 8] on icon "close-circle" at bounding box center [166, 11] width 6 height 6
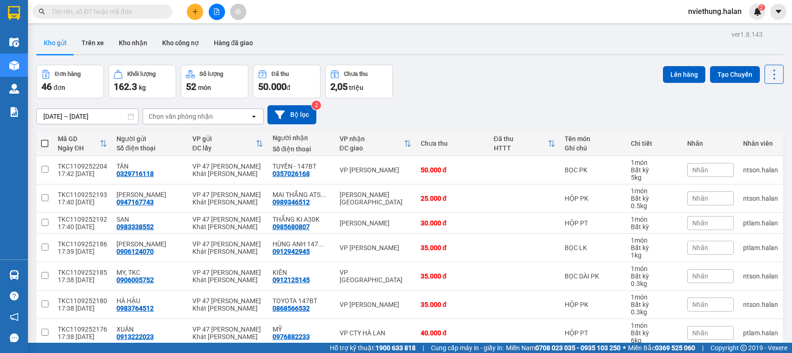
click at [143, 12] on input "text" at bounding box center [106, 12] width 110 height 10
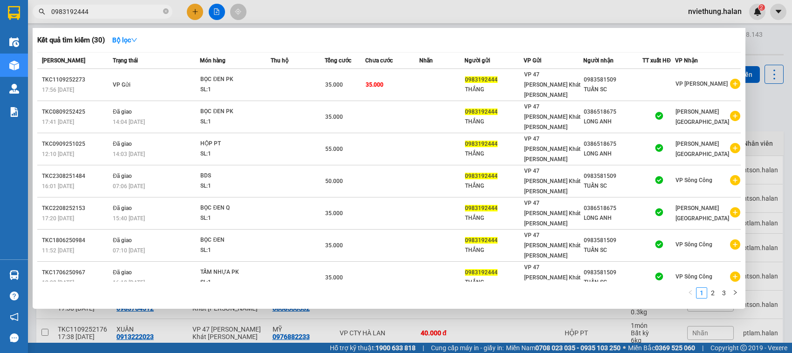
type input "0983192444"
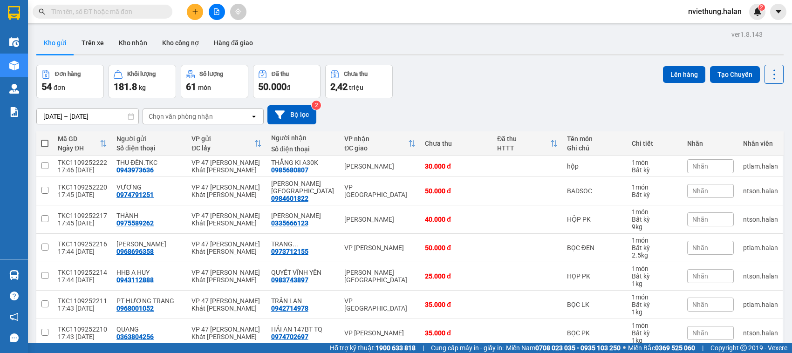
click at [64, 75] on div "Đơn hàng" at bounding box center [68, 74] width 26 height 7
click at [167, 9] on span at bounding box center [166, 12] width 6 height 10
click at [160, 11] on input "text" at bounding box center [106, 12] width 110 height 10
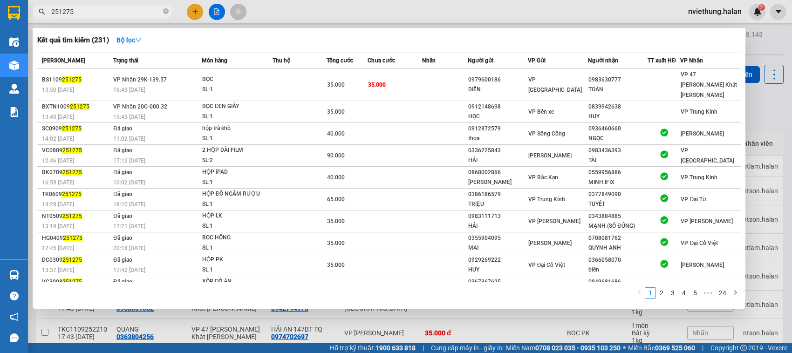
type input "251275"
click at [167, 9] on icon "close-circle" at bounding box center [166, 11] width 6 height 6
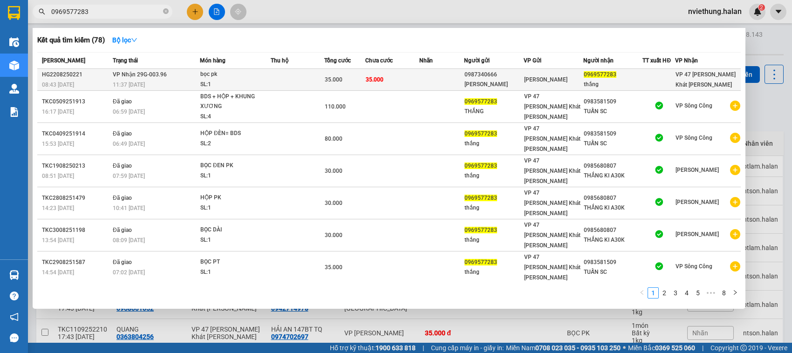
type input "0969577283"
click at [512, 81] on div "[PERSON_NAME]" at bounding box center [493, 85] width 59 height 10
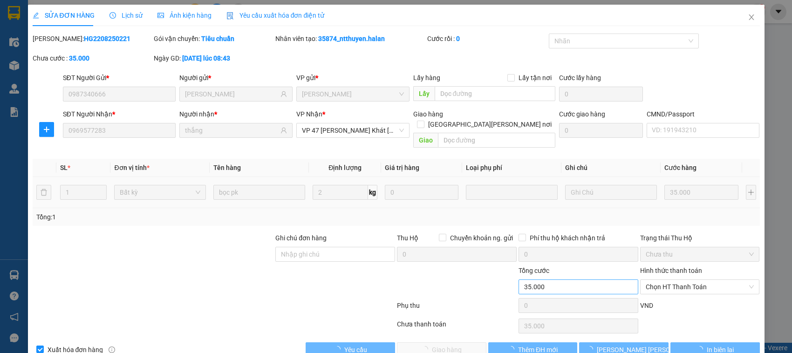
type input "0987340666"
type input "[PERSON_NAME]"
type input "0969577283"
type input "thắng"
type input "35.000"
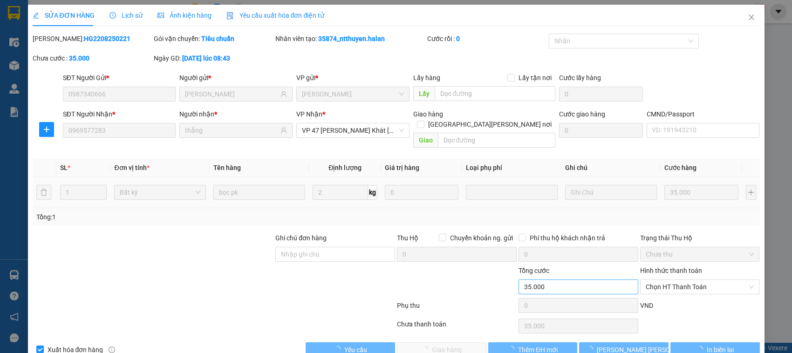
scroll to position [13, 0]
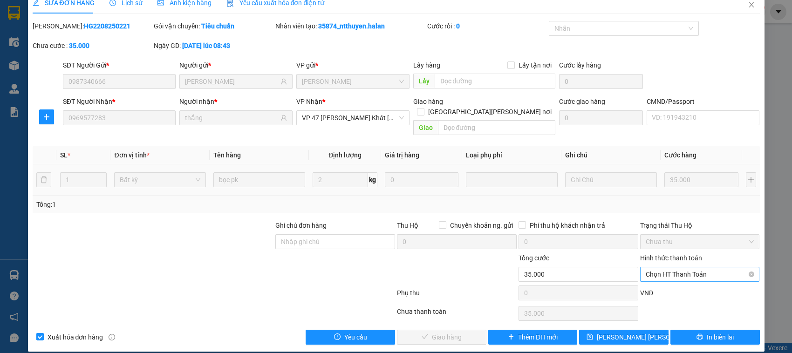
click at [650, 269] on span "Chọn HT Thanh Toán" at bounding box center [700, 274] width 109 height 14
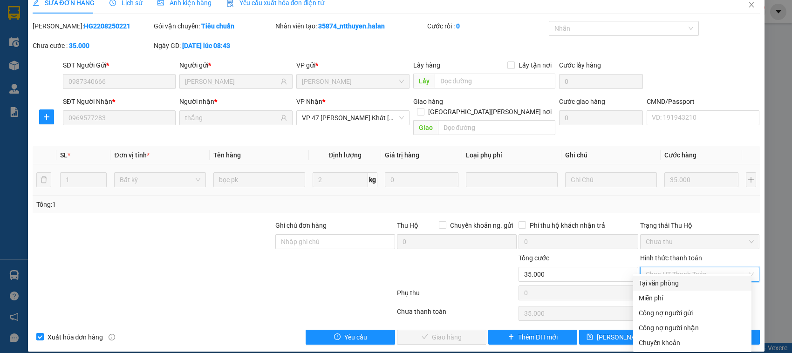
click at [662, 285] on div "Tại văn phòng" at bounding box center [692, 283] width 107 height 10
type input "0"
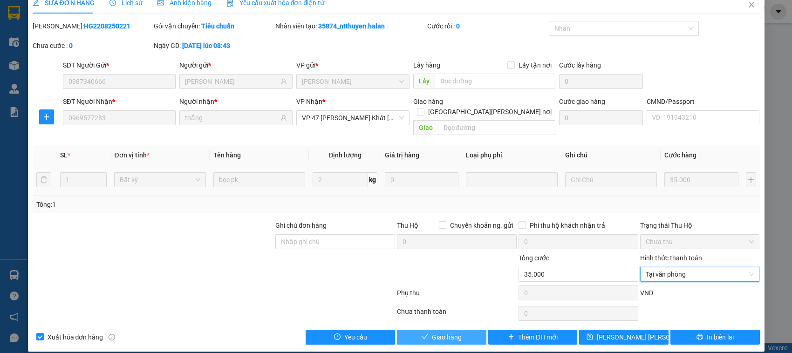
click at [464, 330] on button "Giao hàng" at bounding box center [441, 337] width 89 height 15
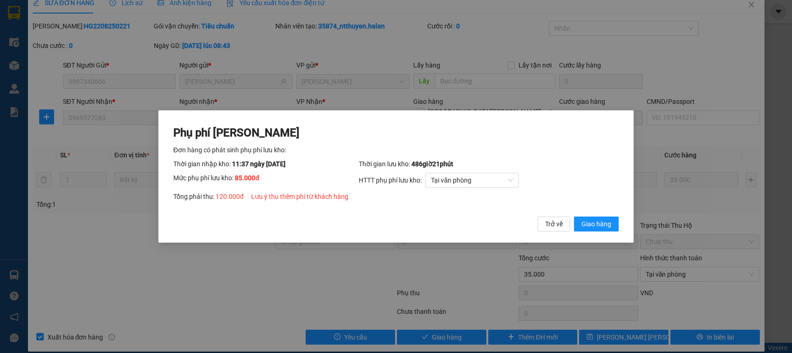
click at [92, 259] on div "Phụ phí [PERSON_NAME] hàng có phát [PERSON_NAME] phí [PERSON_NAME]: [PERSON_NAM…" at bounding box center [396, 176] width 792 height 353
click at [555, 224] on span "Trở về" at bounding box center [554, 224] width 18 height 10
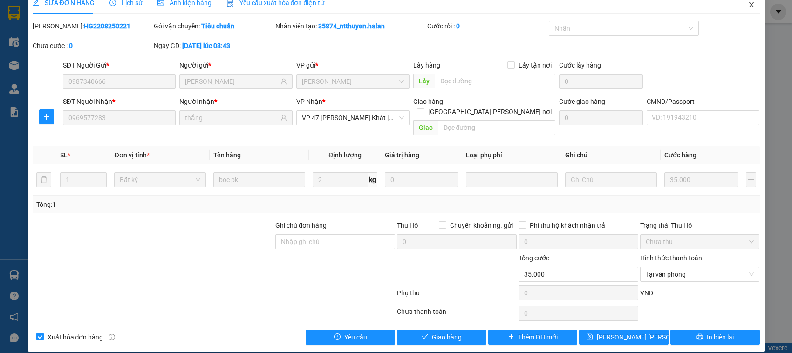
click at [748, 3] on icon "close" at bounding box center [751, 4] width 7 height 7
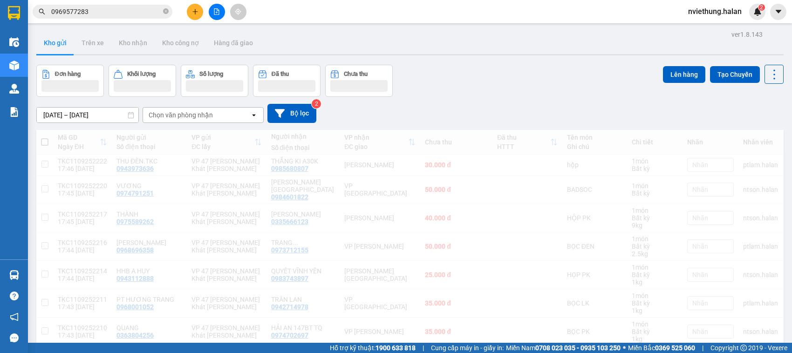
click at [739, 6] on span "nviethung.halan" at bounding box center [715, 12] width 68 height 12
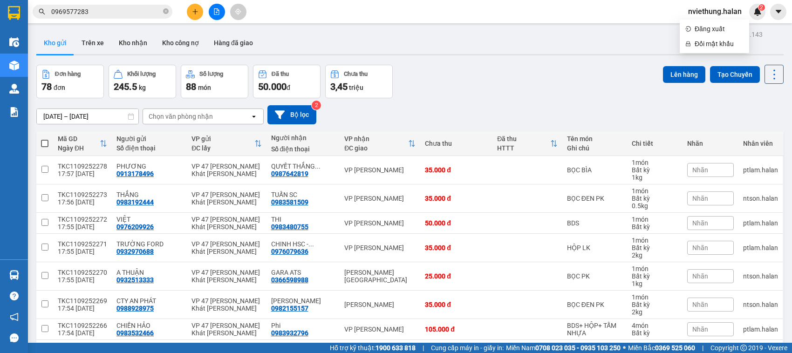
click at [121, 16] on input "0969577283" at bounding box center [106, 12] width 110 height 10
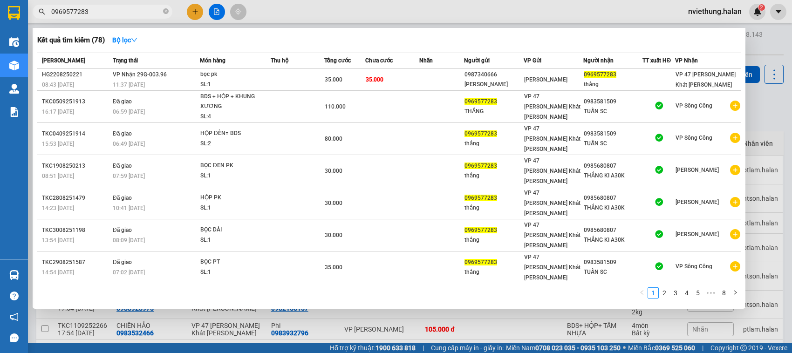
click at [109, 15] on input "0969577283" at bounding box center [106, 12] width 110 height 10
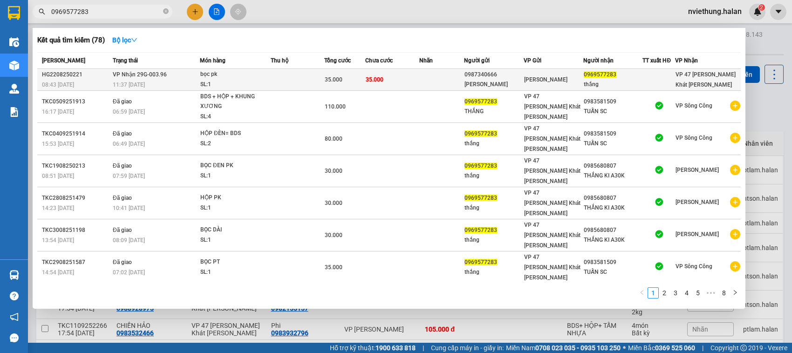
click at [382, 78] on span "35.000" at bounding box center [375, 79] width 18 height 7
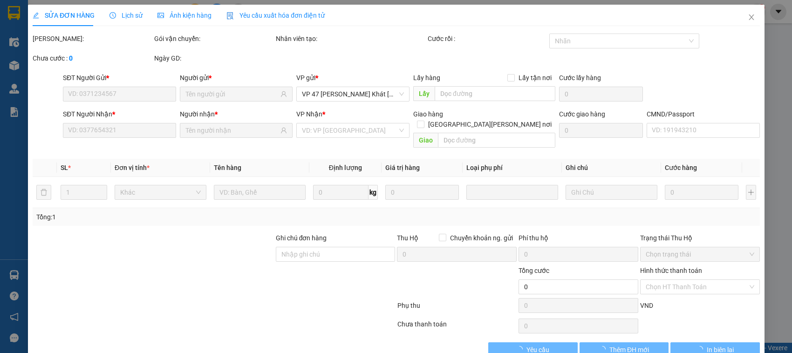
type input "0987340666"
type input "[PERSON_NAME]"
type input "0969577283"
type input "thắng"
type input "35.000"
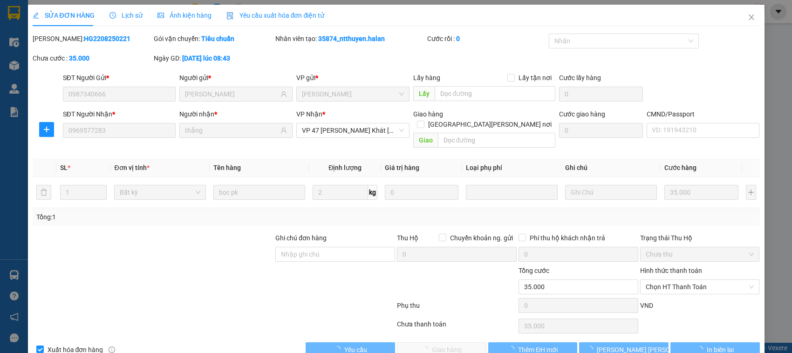
scroll to position [13, 0]
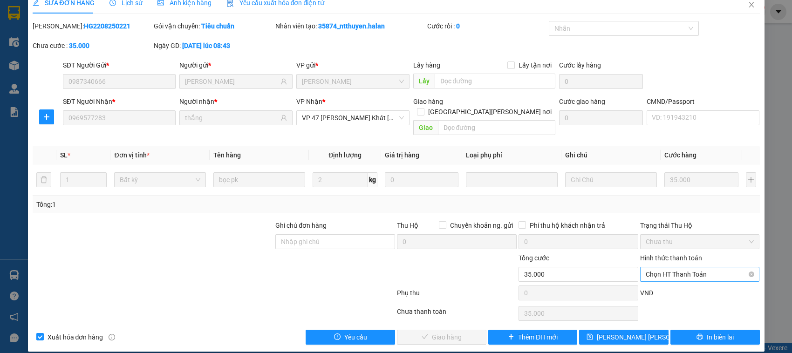
click at [692, 267] on span "Chọn HT Thanh Toán" at bounding box center [700, 274] width 109 height 14
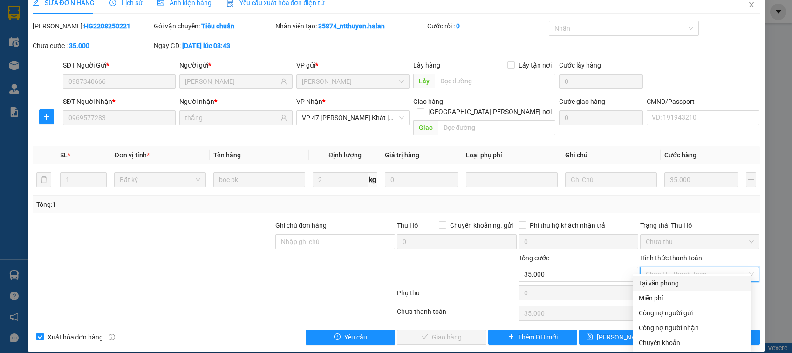
click at [666, 286] on div "Tại văn phòng" at bounding box center [692, 283] width 107 height 10
type input "0"
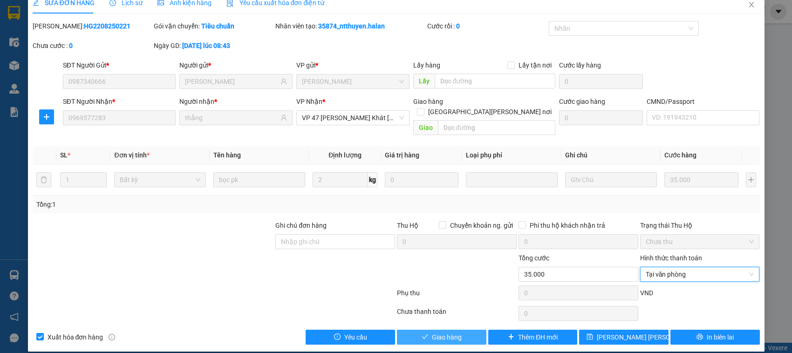
click at [450, 332] on span "Giao hàng" at bounding box center [447, 337] width 30 height 10
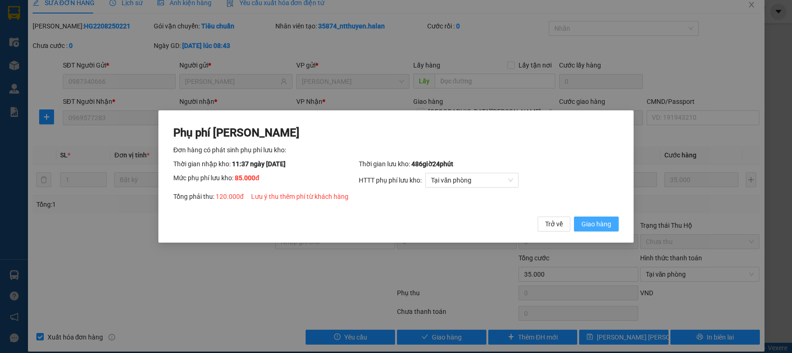
click at [587, 219] on span "Giao hàng" at bounding box center [596, 224] width 30 height 10
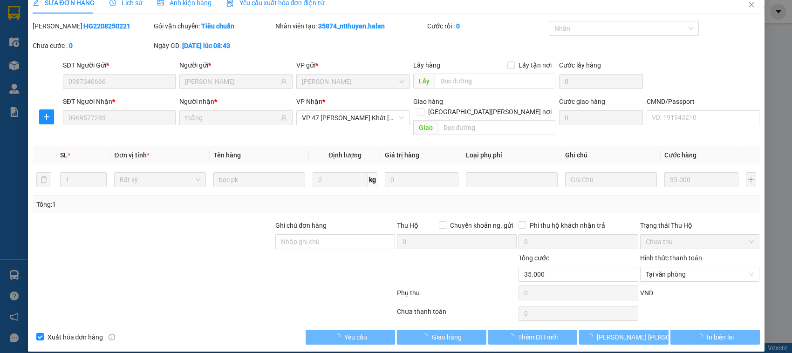
type input "120.000"
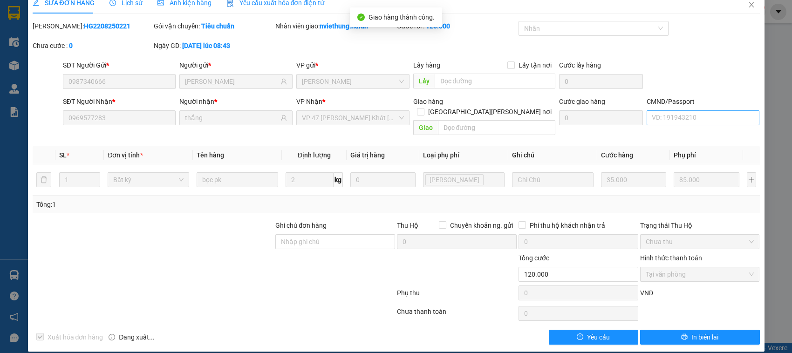
scroll to position [0, 0]
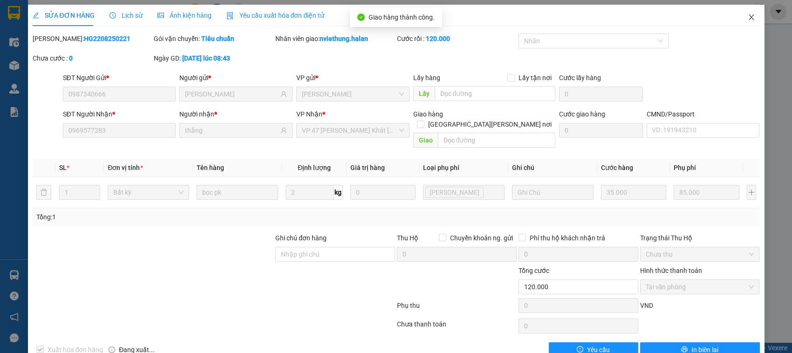
click at [748, 19] on icon "close" at bounding box center [751, 17] width 7 height 7
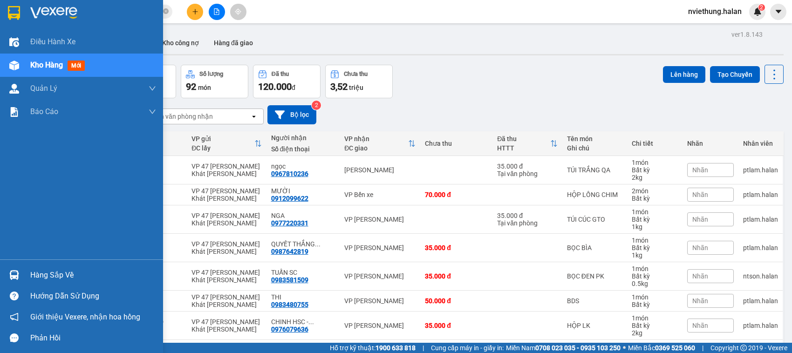
click at [55, 274] on div "Hàng sắp về" at bounding box center [93, 275] width 126 height 14
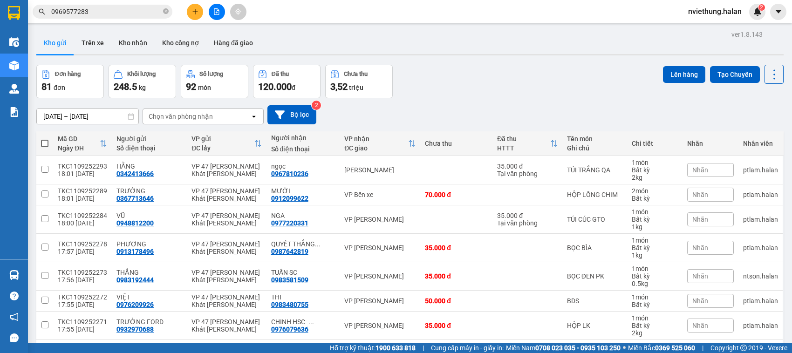
click at [105, 14] on section "Kết quả [PERSON_NAME] ( 78 ) Bộ lọc Mã ĐH Trạng thái Món hàng Thu hộ Tổng [PERS…" at bounding box center [396, 176] width 792 height 353
click at [165, 11] on icon "close-circle" at bounding box center [166, 11] width 6 height 6
click at [157, 13] on input "text" at bounding box center [106, 12] width 110 height 10
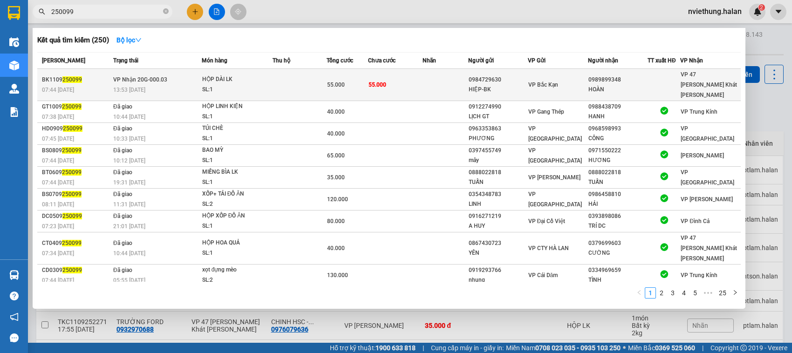
type input "250099"
click at [351, 82] on div "55.000" at bounding box center [347, 85] width 41 height 10
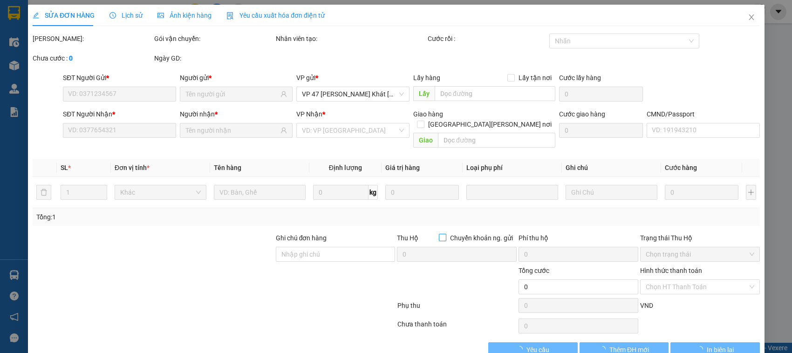
type input "0984729630"
type input "HIỆP-BK"
type input "0989899348"
type input "HOÀN"
type input "55.000"
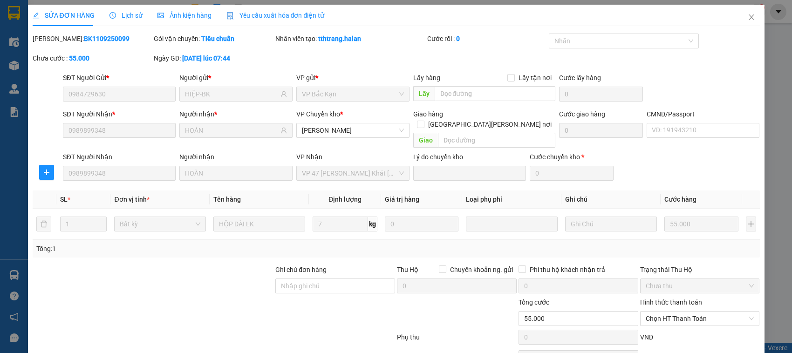
scroll to position [44, 0]
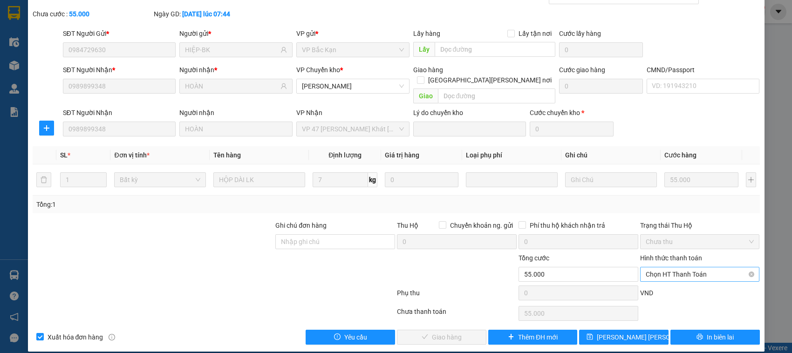
click at [655, 267] on span "Chọn HT Thanh Toán" at bounding box center [700, 274] width 109 height 14
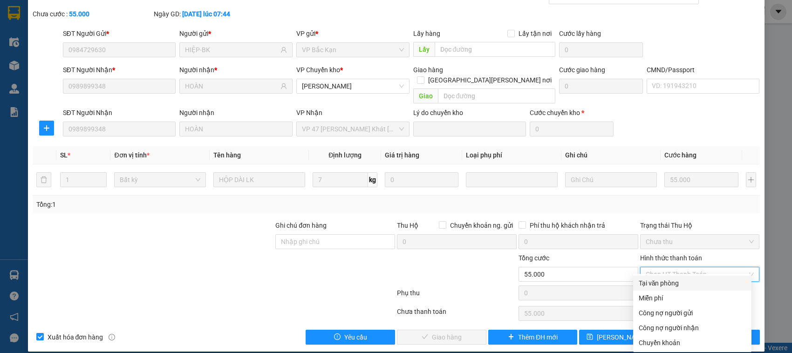
click at [660, 285] on div "Tại văn phòng" at bounding box center [692, 283] width 107 height 10
type input "0"
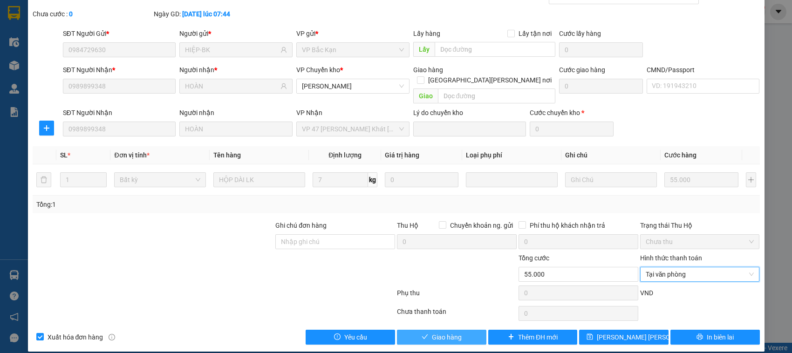
click at [443, 332] on span "Giao hàng" at bounding box center [447, 337] width 30 height 10
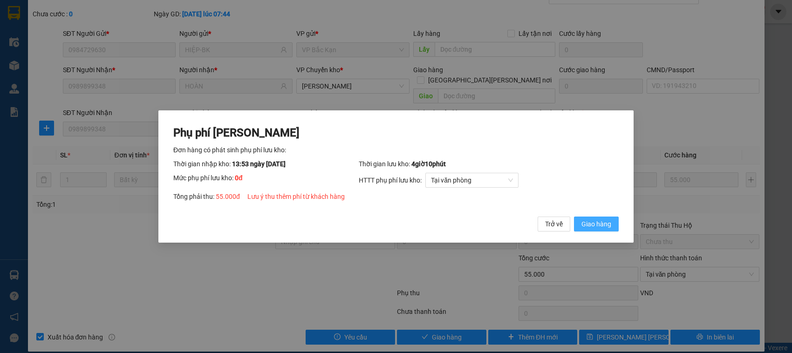
click at [595, 219] on span "Giao hàng" at bounding box center [596, 224] width 30 height 10
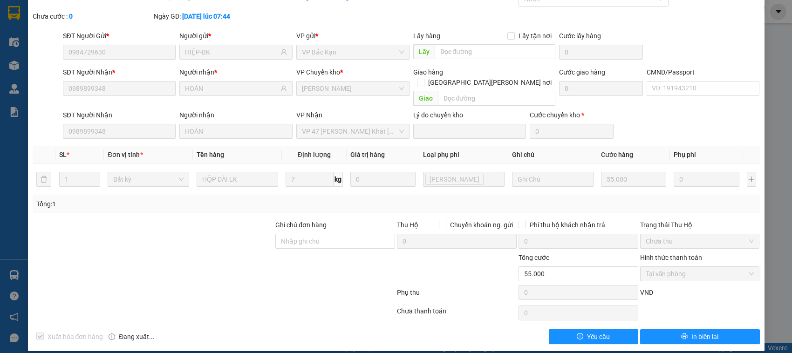
scroll to position [0, 0]
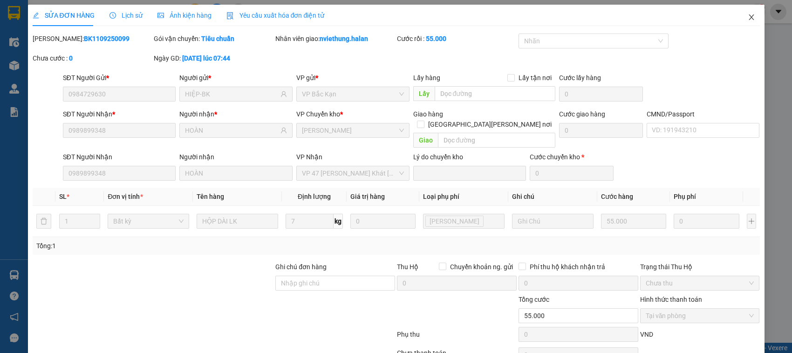
click at [748, 16] on icon "close" at bounding box center [751, 17] width 7 height 7
click at [744, 14] on span "nviethung.halan" at bounding box center [715, 12] width 68 height 12
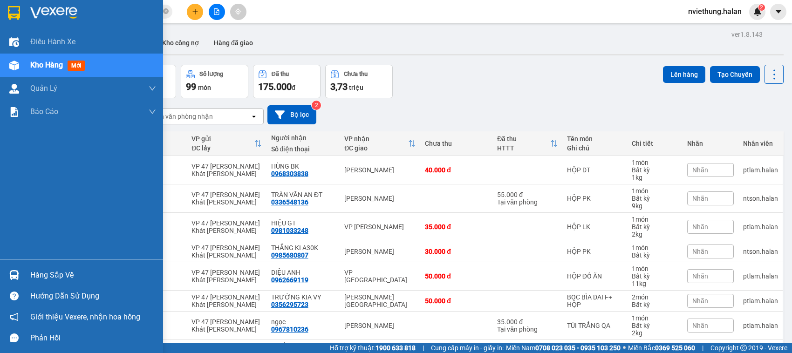
click at [48, 276] on div "Hàng sắp về" at bounding box center [93, 275] width 126 height 14
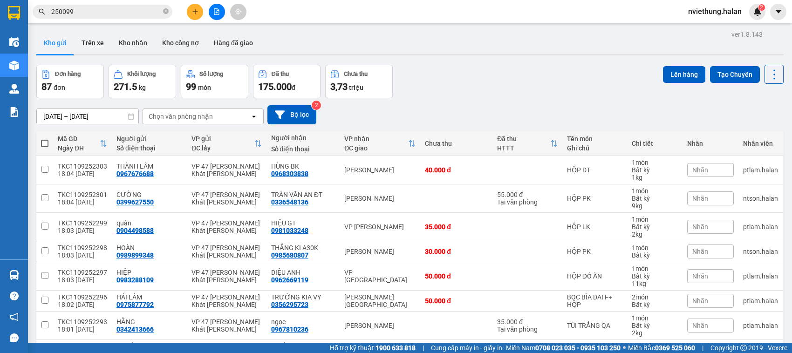
click at [392, 34] on section "Kết quả [PERSON_NAME] ( 250 ) Bộ lọc Mã ĐH Trạng thái Món hàng Thu hộ Tổng [PER…" at bounding box center [396, 176] width 792 height 353
click at [166, 15] on span at bounding box center [166, 11] width 6 height 9
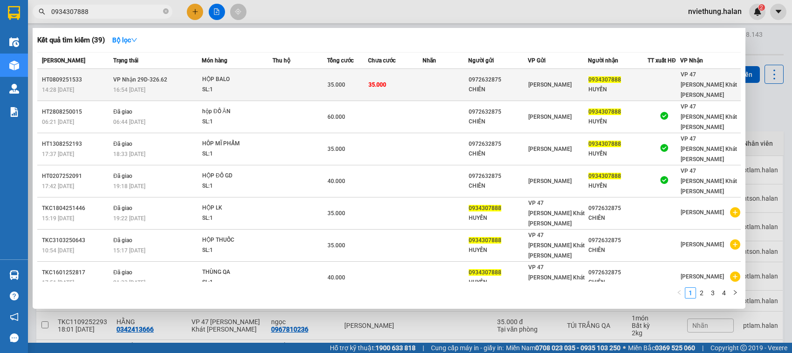
type input "0934307888"
click at [588, 85] on div "HUYỀN" at bounding box center [617, 90] width 59 height 10
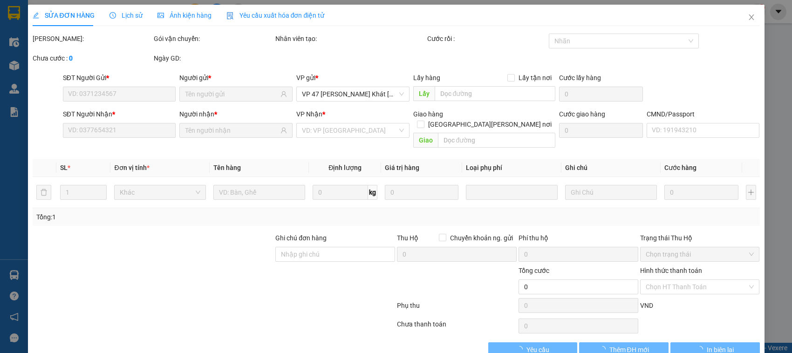
type input "0972632875"
type input "CHIÊN"
type input "0934307888"
type input "HUYỀN"
type input "35.000"
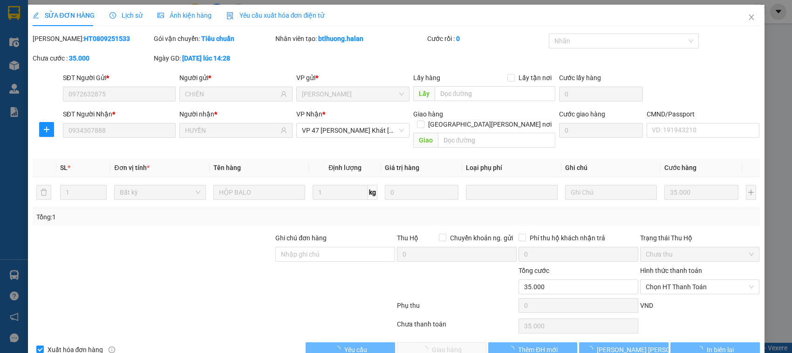
scroll to position [13, 0]
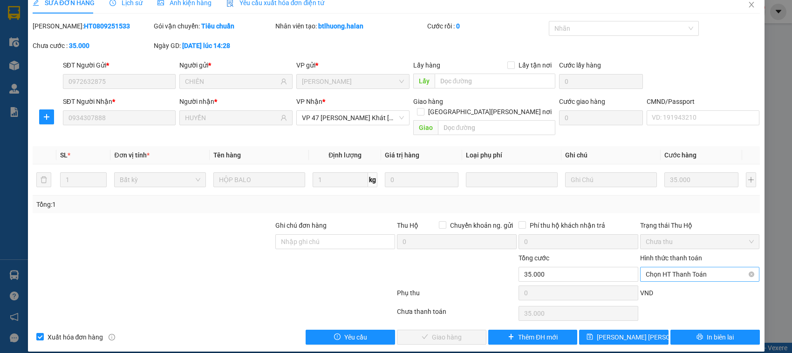
click at [711, 267] on span "Chọn HT Thanh Toán" at bounding box center [700, 274] width 109 height 14
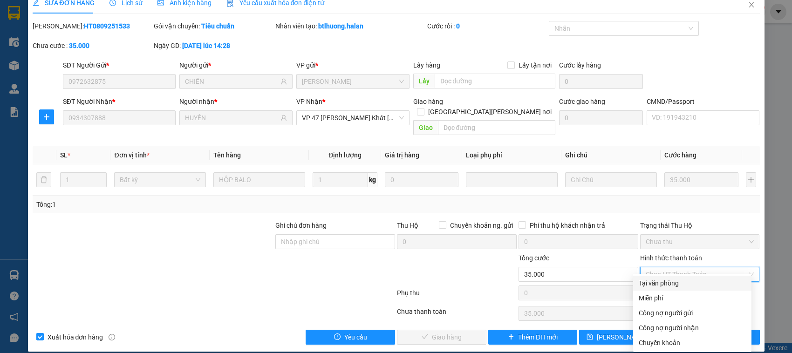
click at [676, 282] on div "Tại văn phòng" at bounding box center [692, 283] width 107 height 10
type input "0"
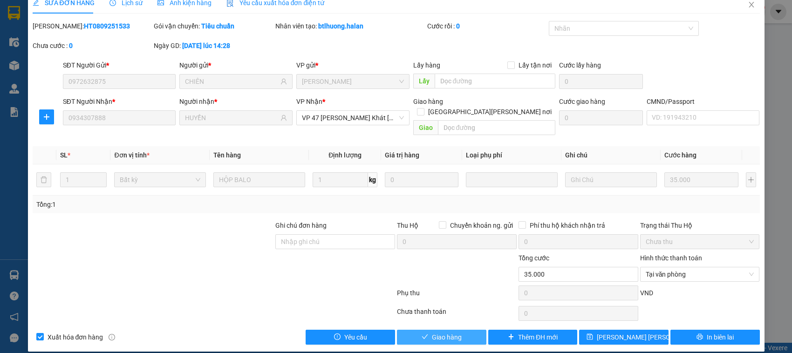
click at [449, 332] on span "Giao hàng" at bounding box center [447, 337] width 30 height 10
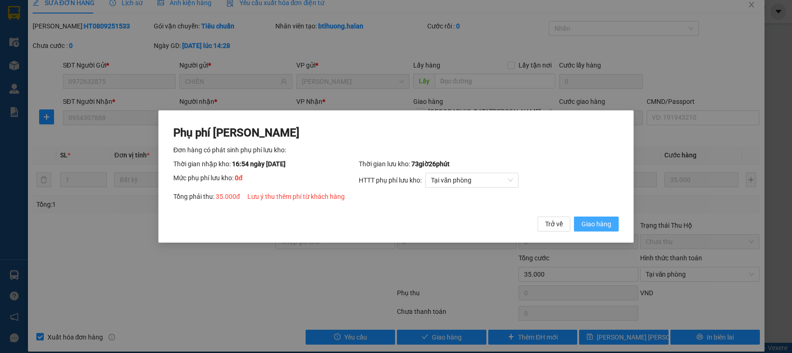
click at [588, 225] on span "Giao hàng" at bounding box center [596, 224] width 30 height 10
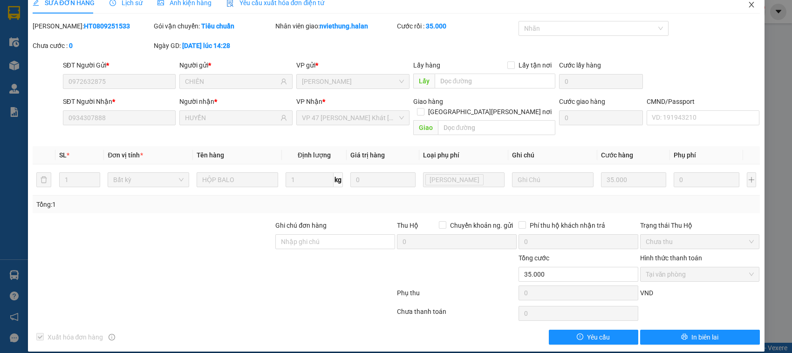
click at [748, 7] on icon "close" at bounding box center [751, 4] width 7 height 7
